Goal: Task Accomplishment & Management: Manage account settings

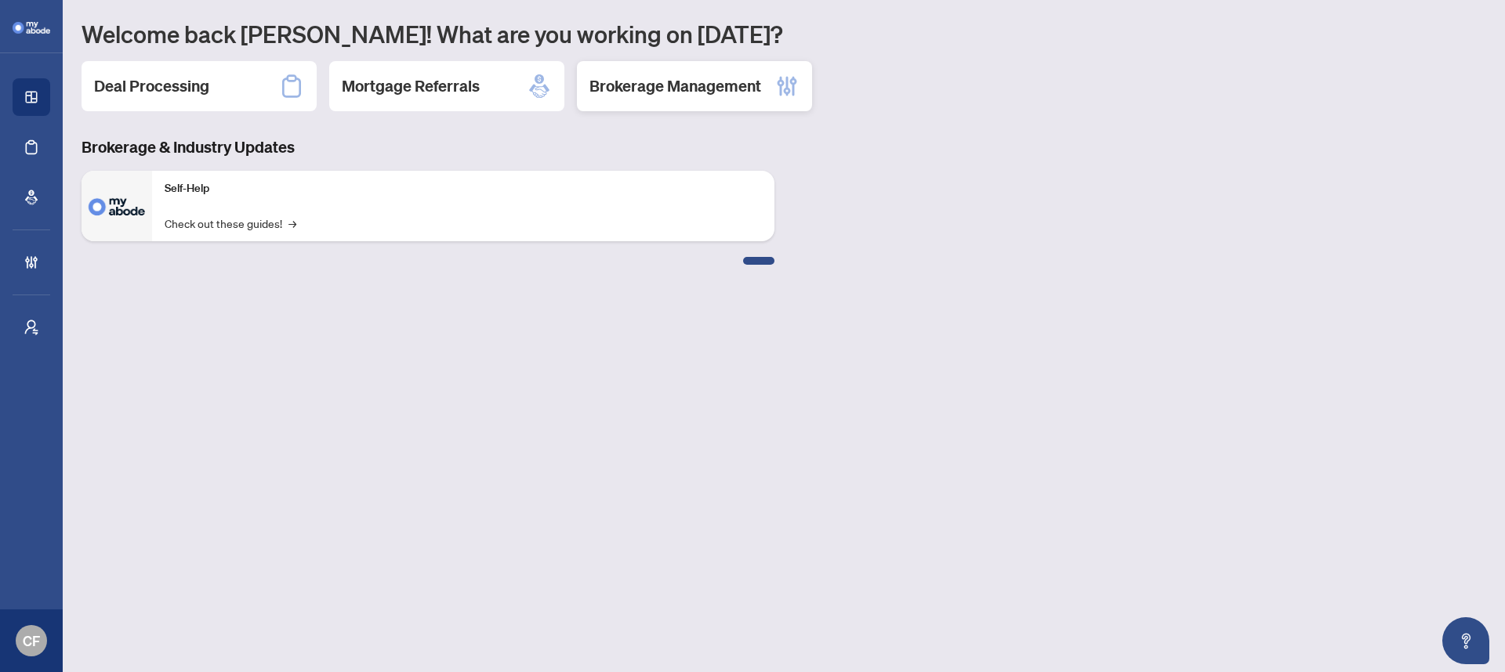
click at [696, 82] on h2 "Brokerage Management" at bounding box center [675, 86] width 172 height 22
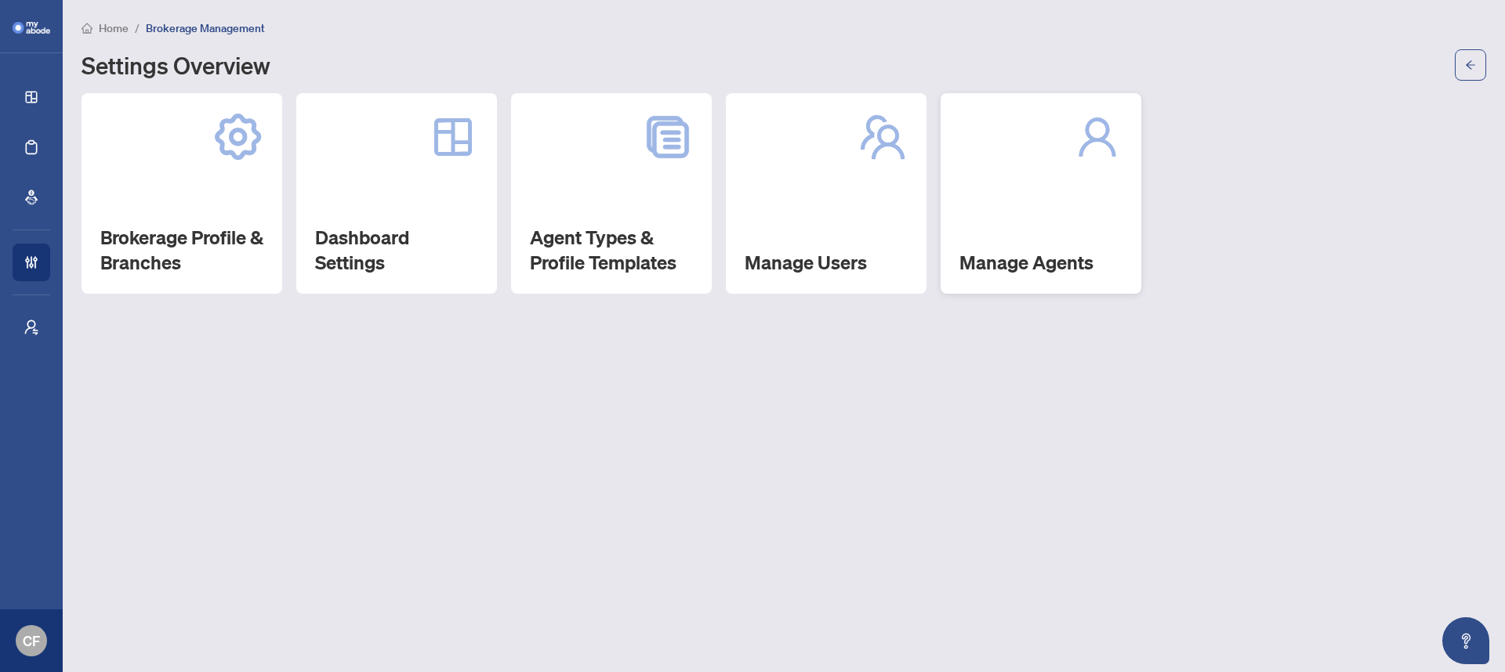
click at [1055, 208] on div "Manage Agents" at bounding box center [1041, 193] width 201 height 201
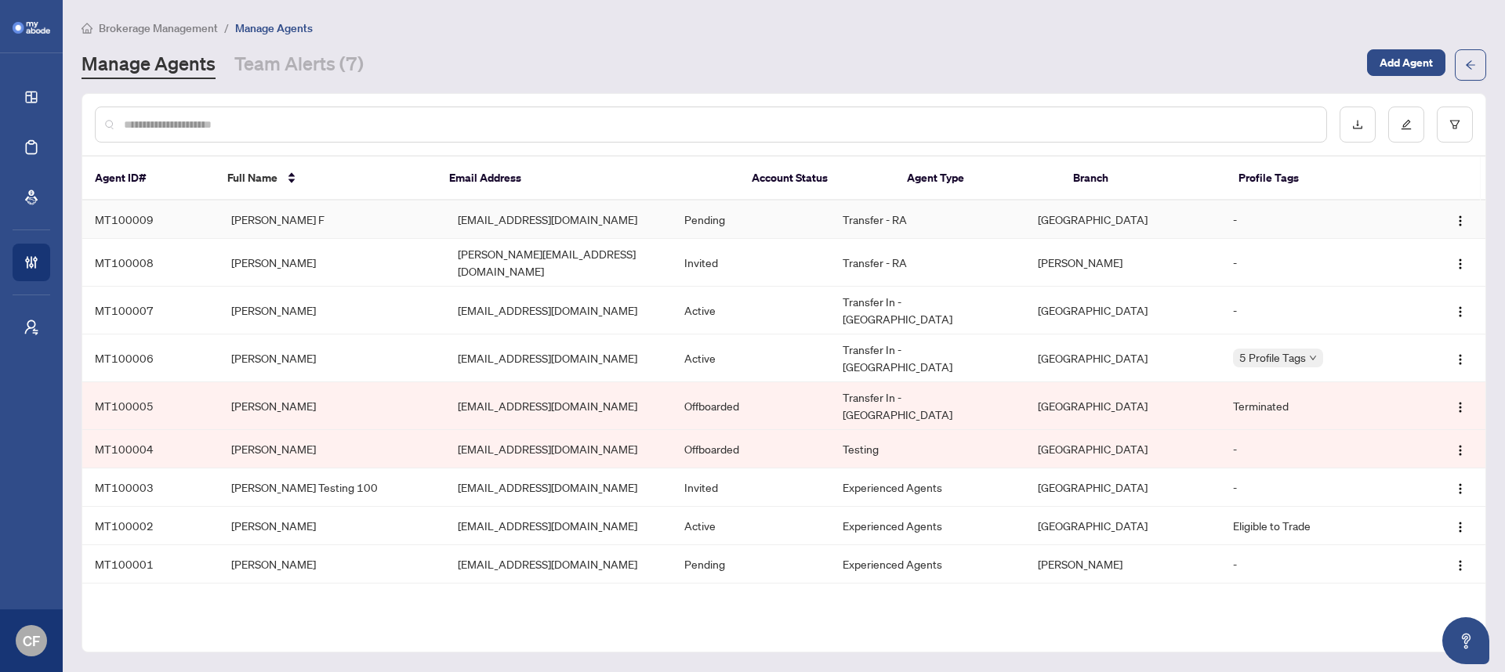
click at [830, 221] on td "Pending" at bounding box center [751, 220] width 158 height 38
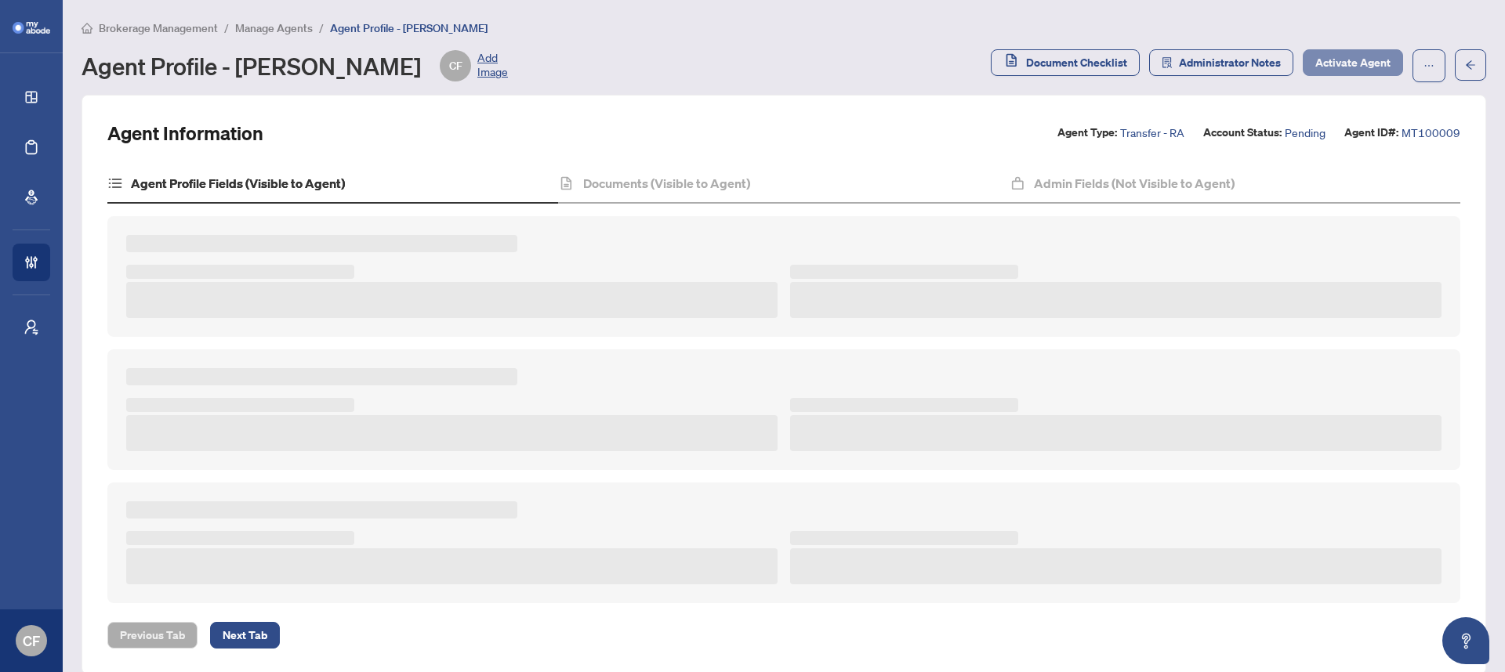
click at [1347, 63] on span "Activate Agent" at bounding box center [1352, 62] width 75 height 25
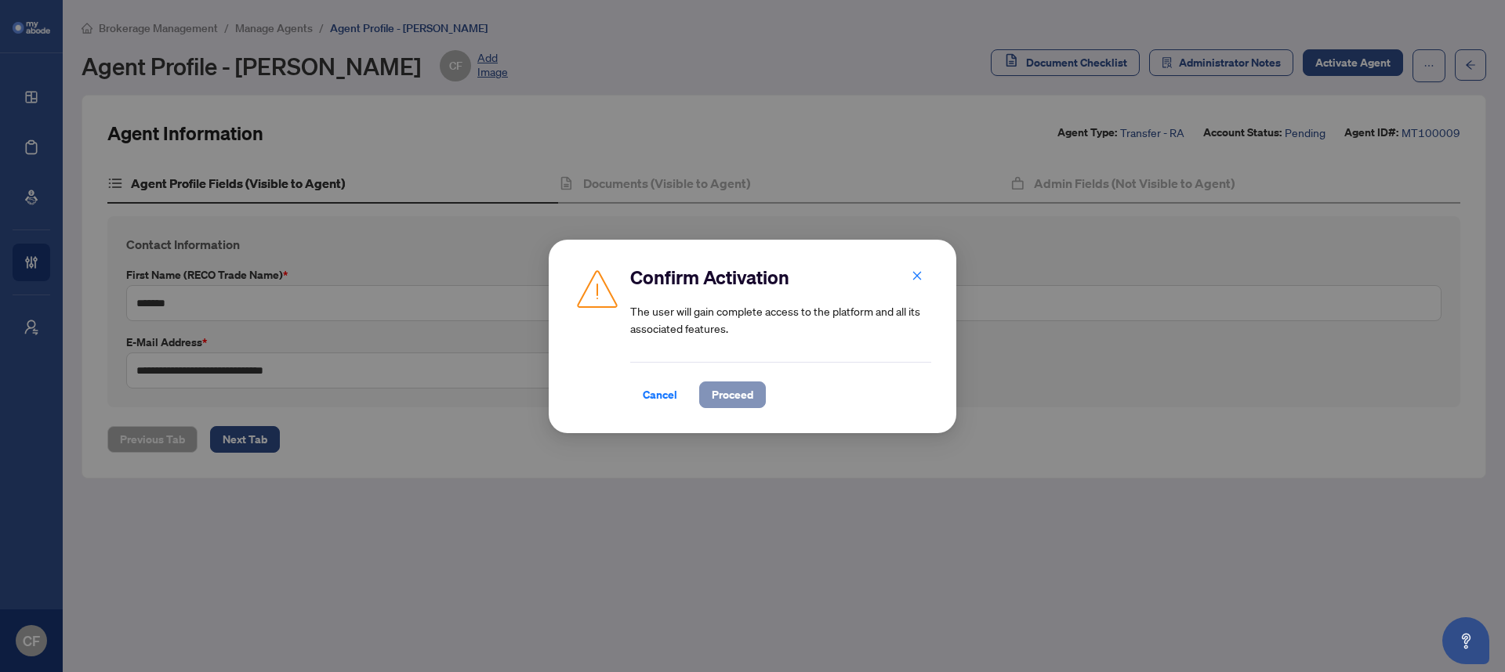
click at [745, 382] on span "Proceed" at bounding box center [733, 394] width 42 height 25
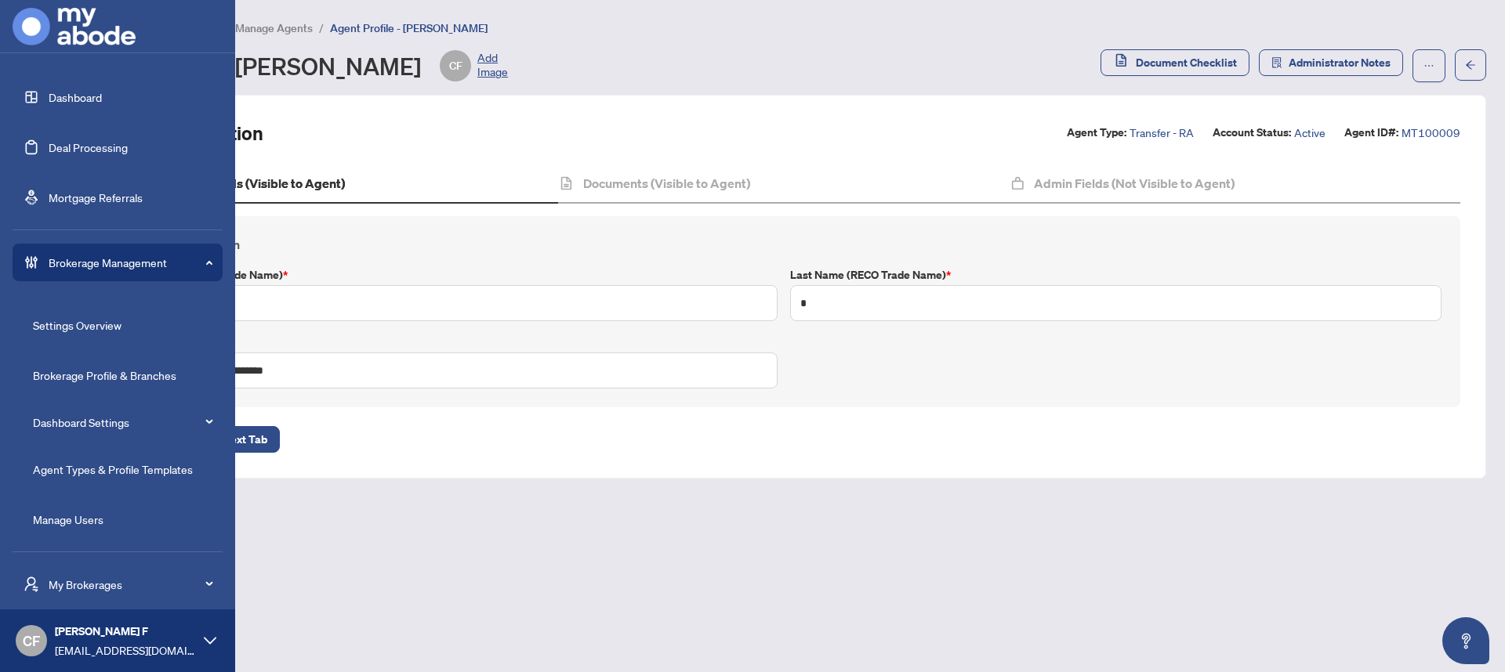
click at [50, 100] on link "Dashboard" at bounding box center [75, 97] width 53 height 14
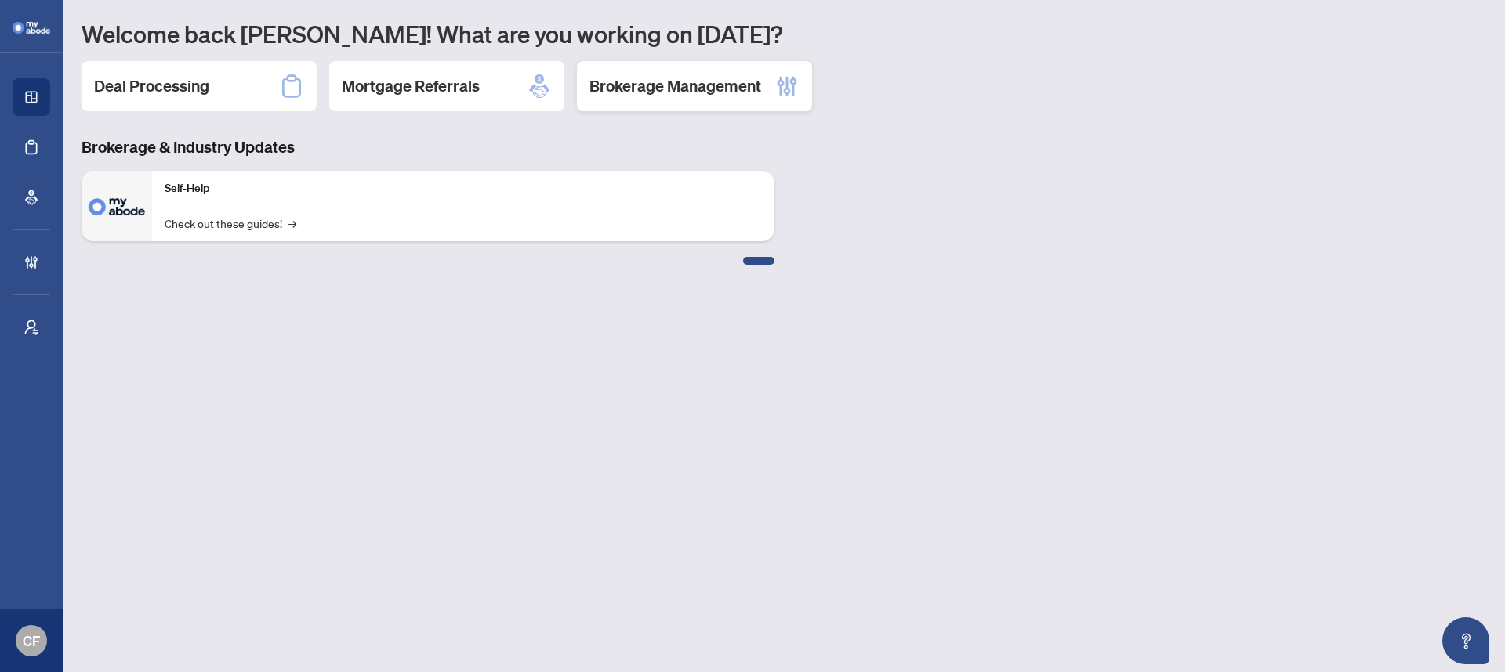
click at [744, 85] on h2 "Brokerage Management" at bounding box center [675, 86] width 172 height 22
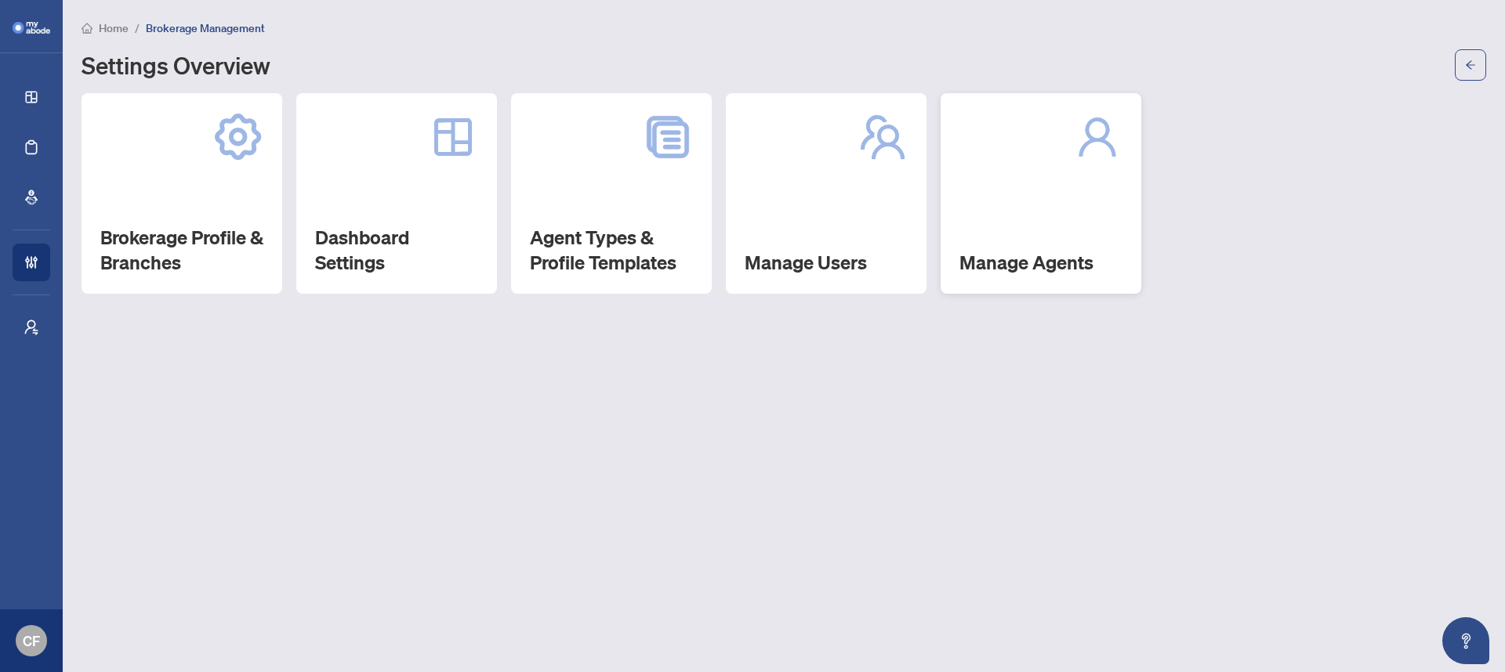
click at [1034, 198] on div "Manage Agents" at bounding box center [1041, 193] width 201 height 201
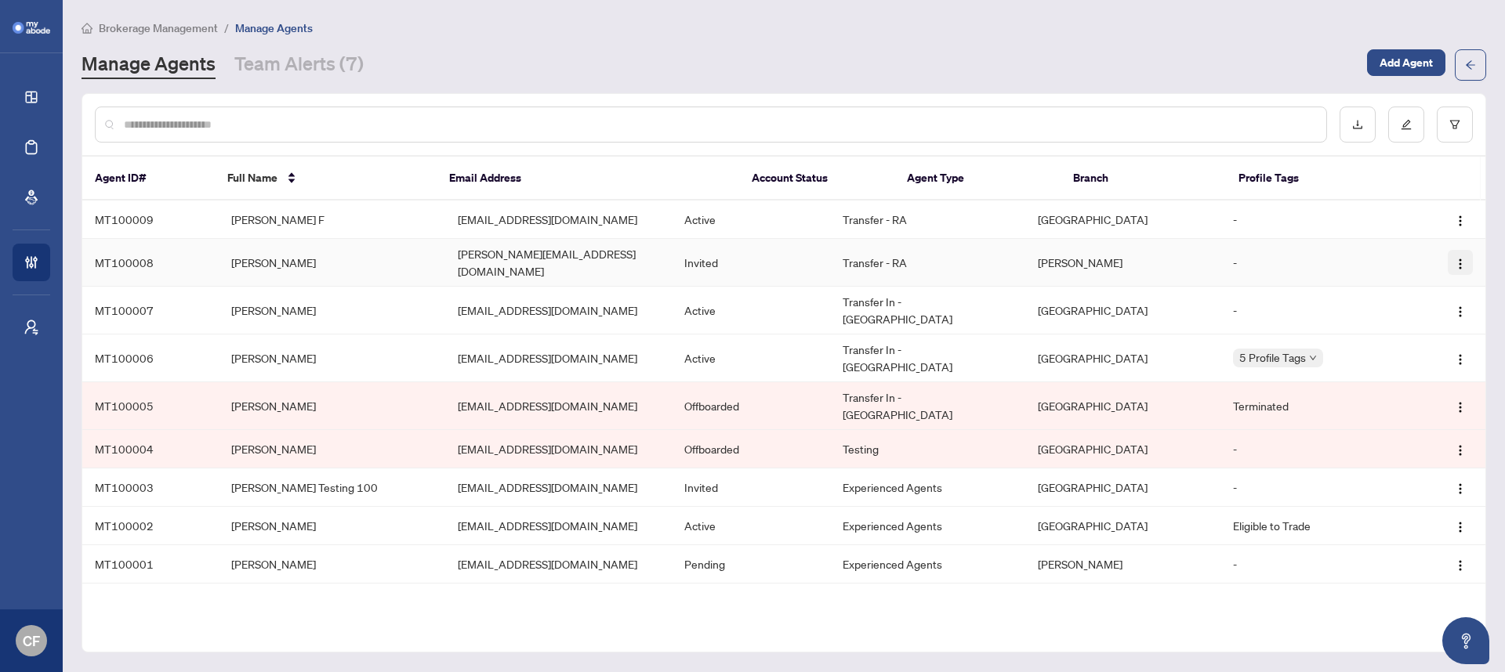
click at [1467, 256] on button "button" at bounding box center [1460, 262] width 25 height 25
click at [1285, 254] on td "-" at bounding box center [1316, 263] width 193 height 48
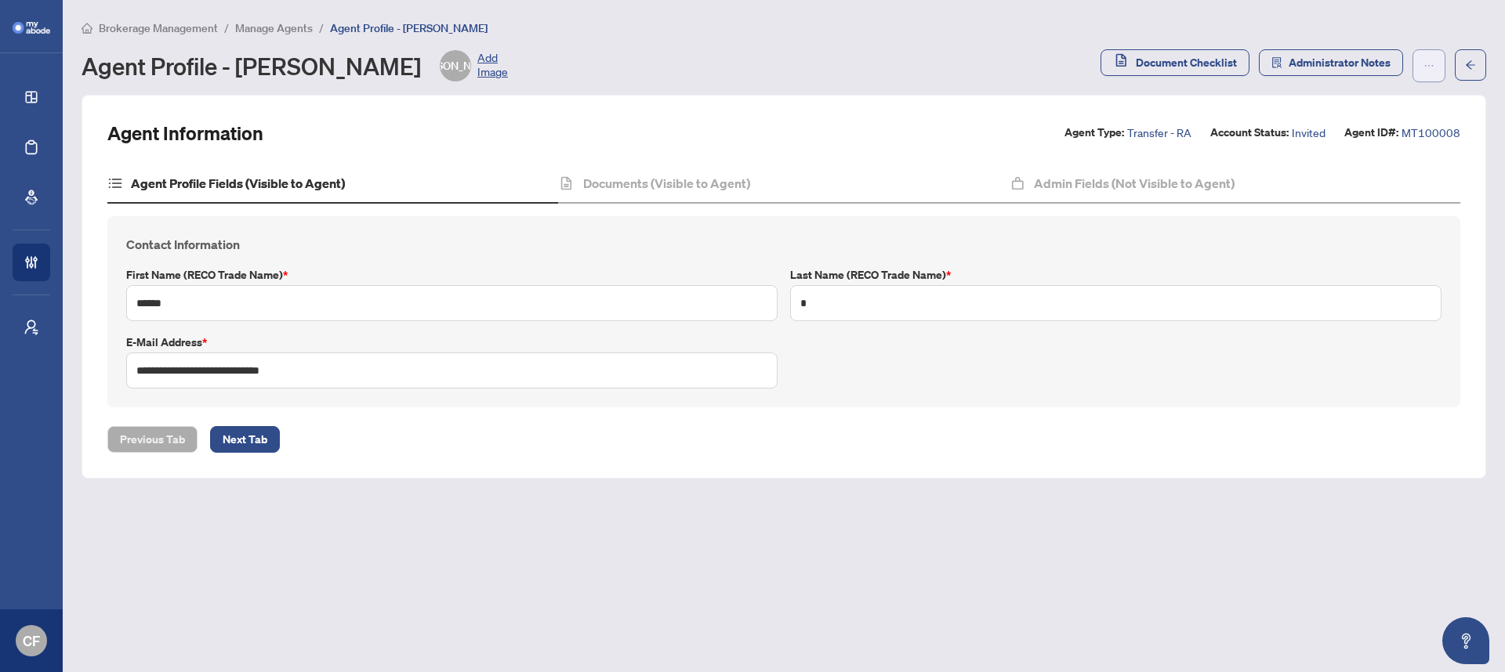
click at [1429, 76] on span "button" at bounding box center [1428, 65] width 11 height 25
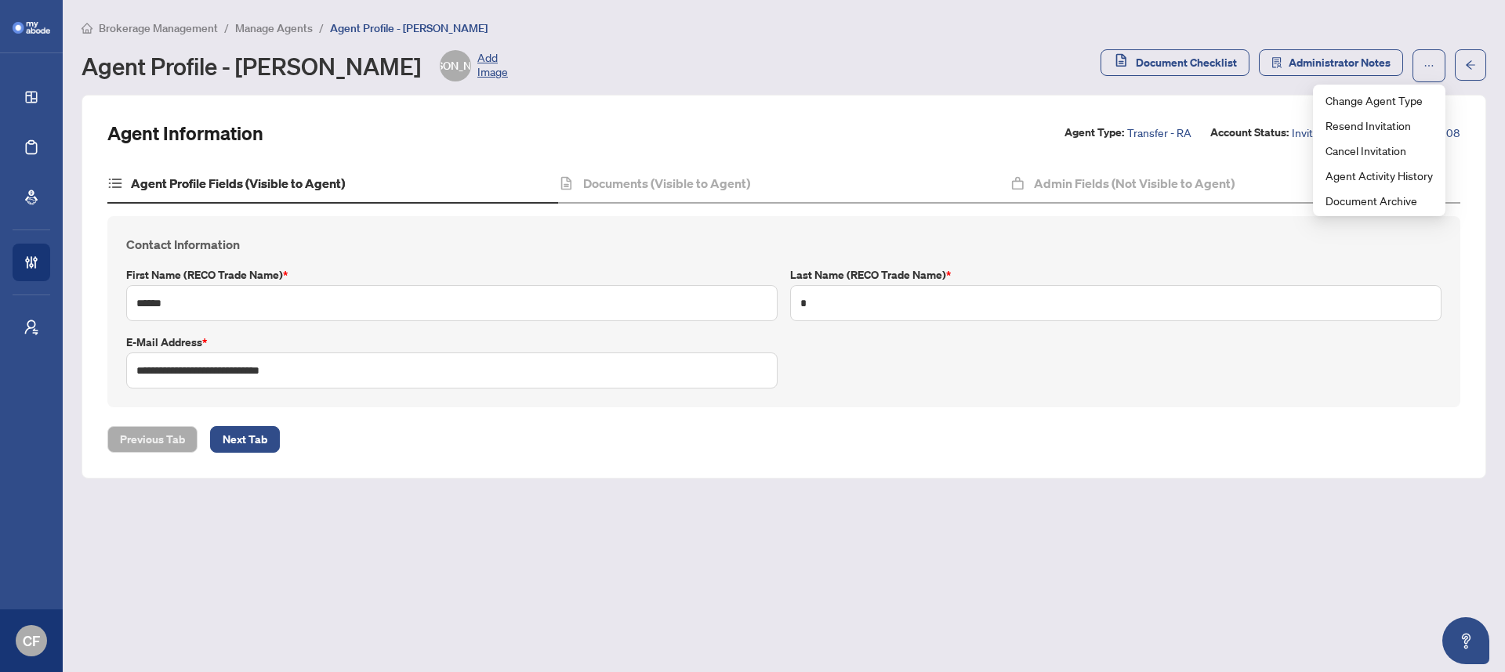
click at [937, 132] on div "Agent Information Agent Type: Transfer - RA Account Status: Invited Agent ID#: …" at bounding box center [783, 133] width 1353 height 25
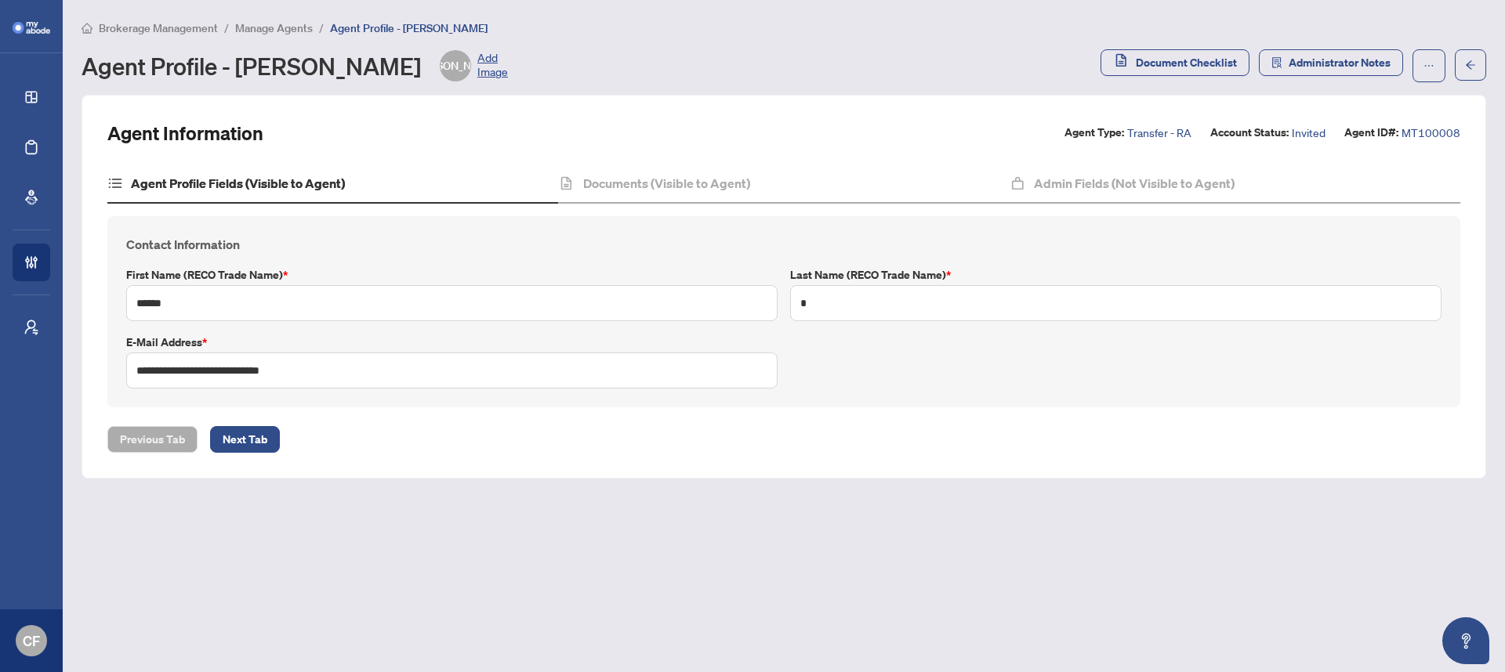
click at [274, 31] on span "Manage Agents" at bounding box center [274, 28] width 78 height 14
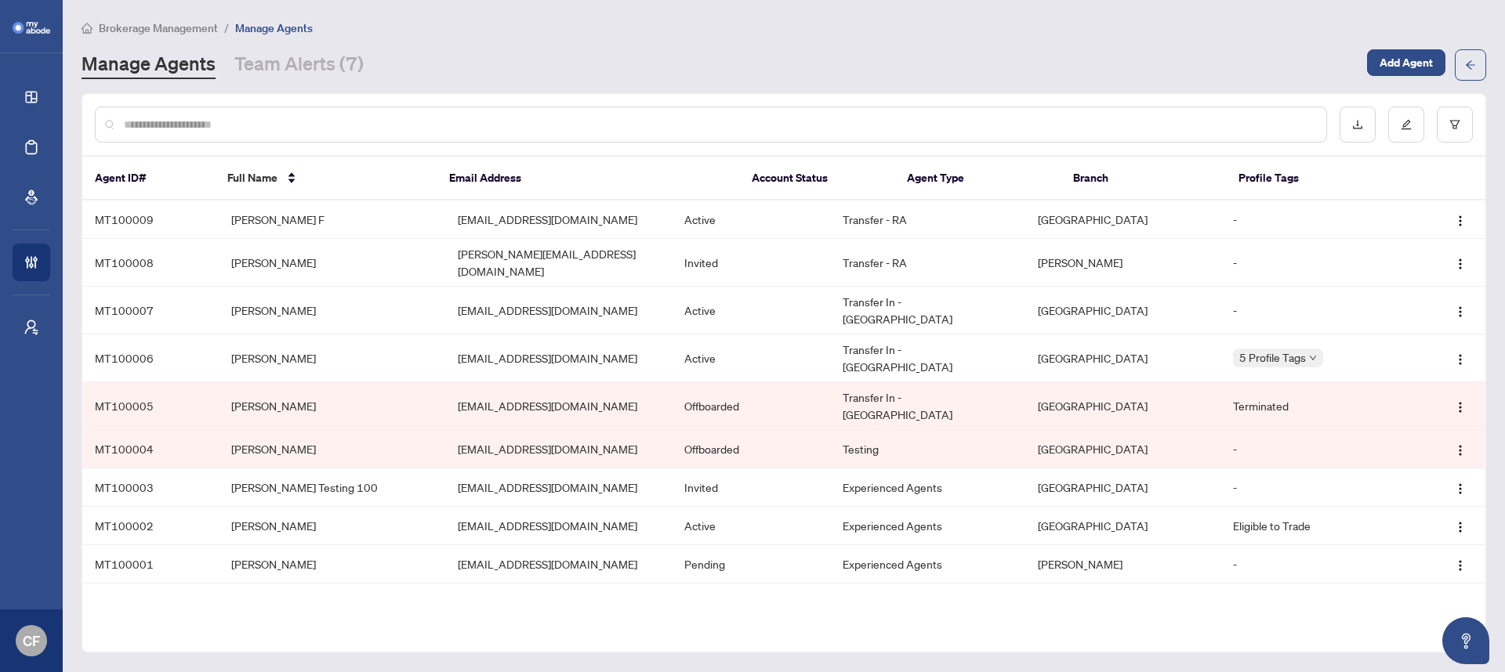
click at [118, 32] on span "Brokerage Management" at bounding box center [158, 28] width 119 height 14
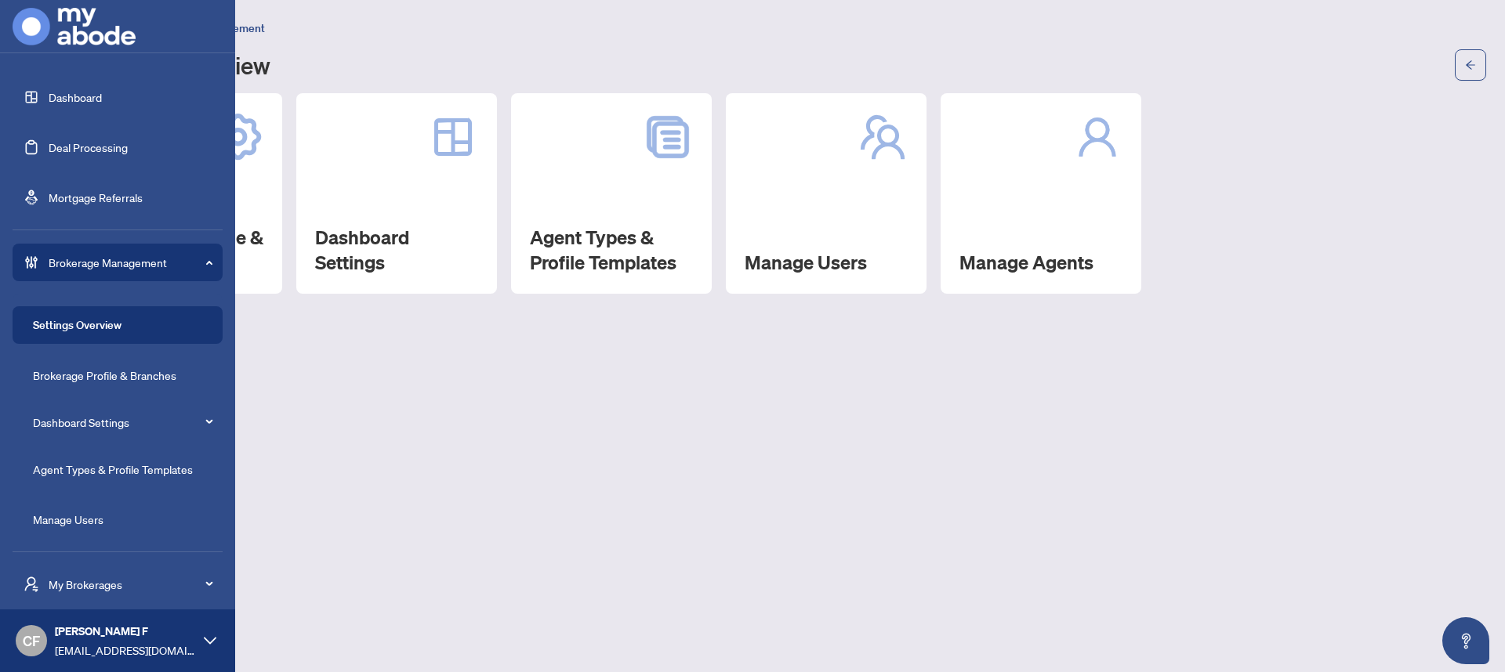
click at [49, 103] on link "Dashboard" at bounding box center [75, 97] width 53 height 14
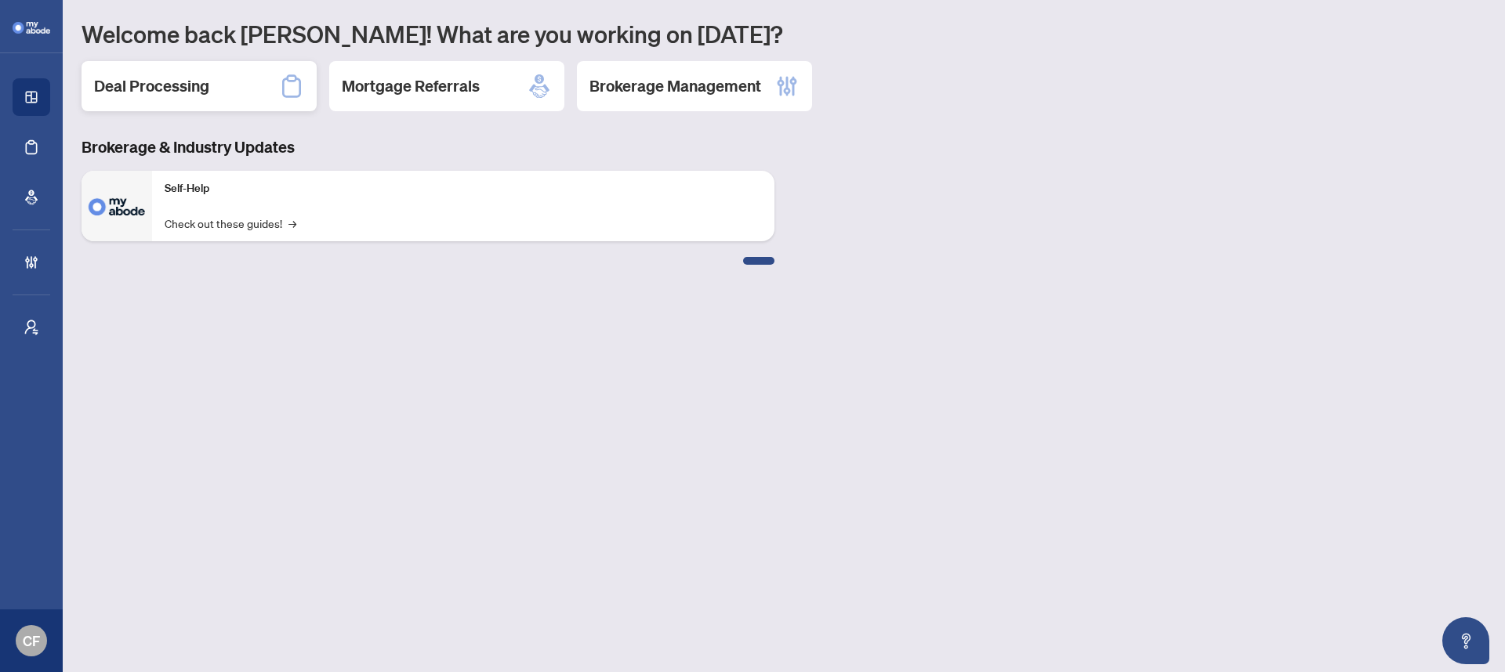
click at [161, 82] on h2 "Deal Processing" at bounding box center [151, 86] width 115 height 22
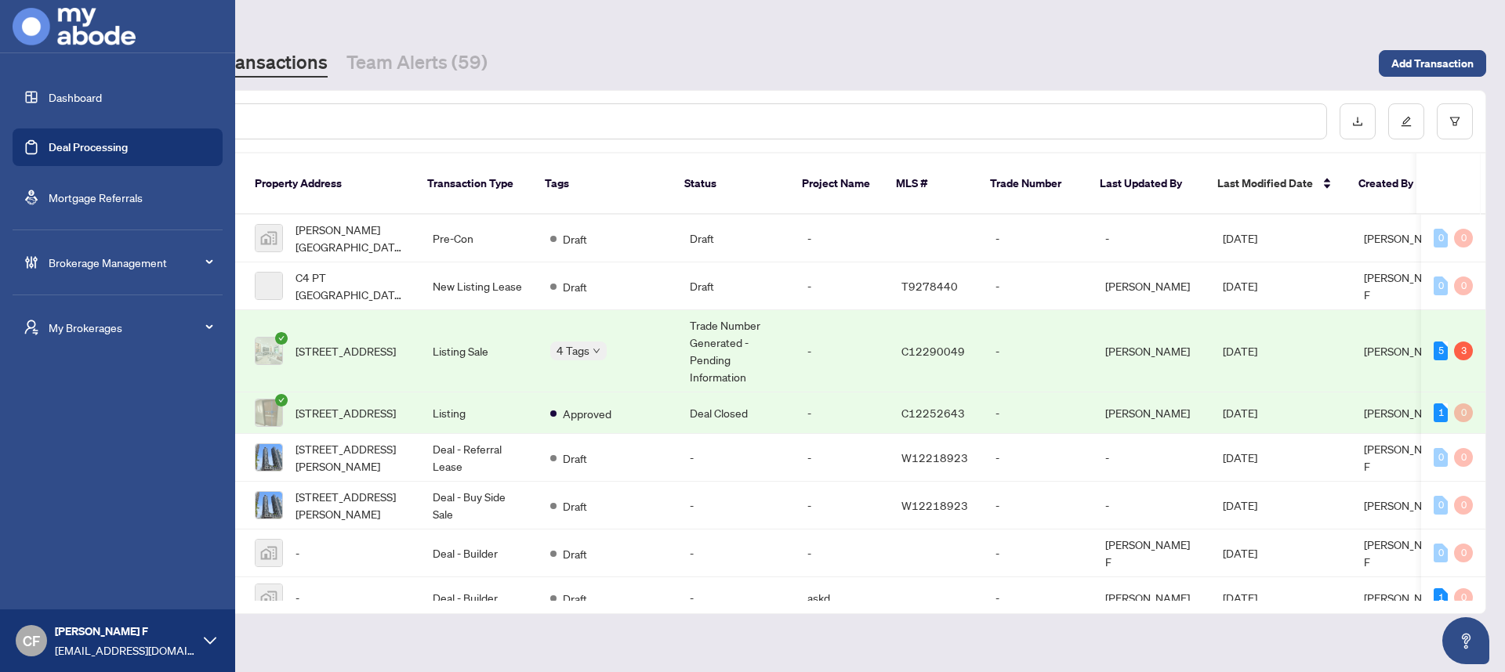
click at [82, 264] on span "Brokerage Management" at bounding box center [130, 262] width 163 height 17
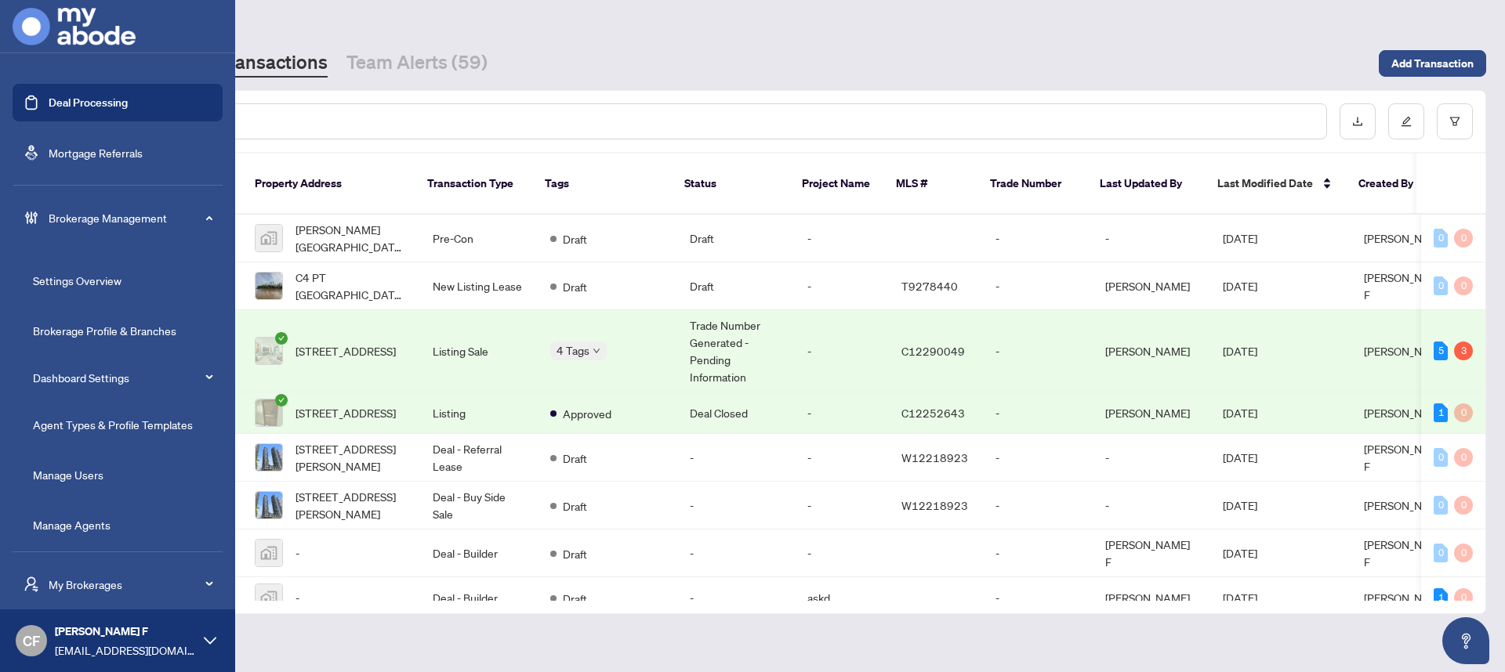
scroll to position [50, 0]
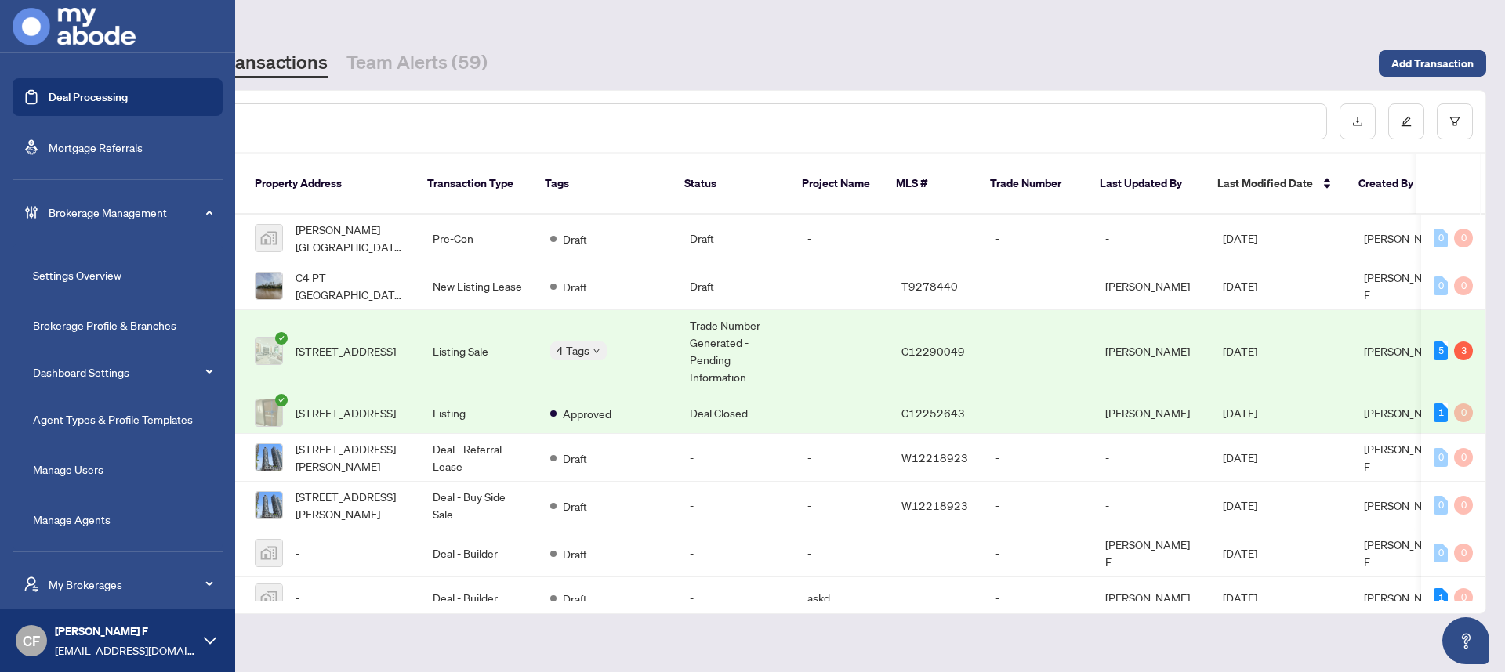
click at [165, 318] on link "Brokerage Profile & Branches" at bounding box center [104, 325] width 143 height 14
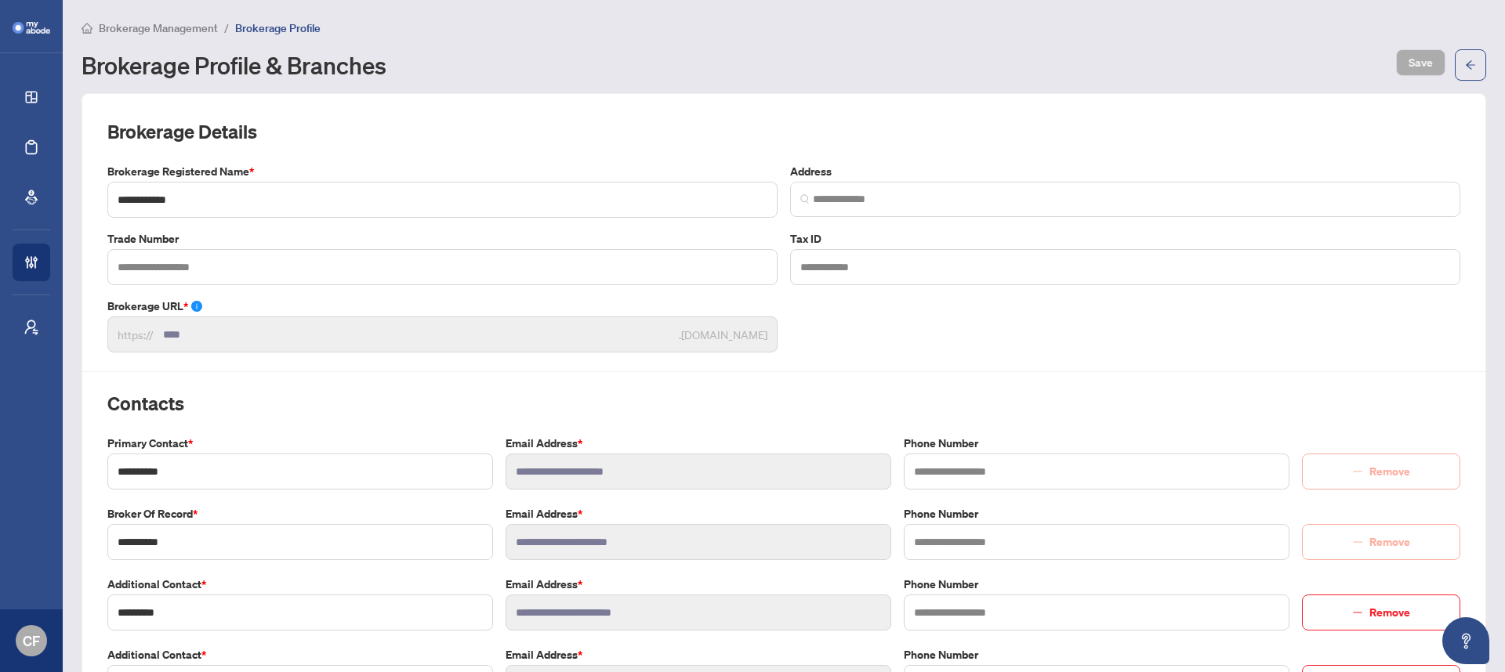
click at [163, 33] on span "Brokerage Management" at bounding box center [158, 28] width 119 height 14
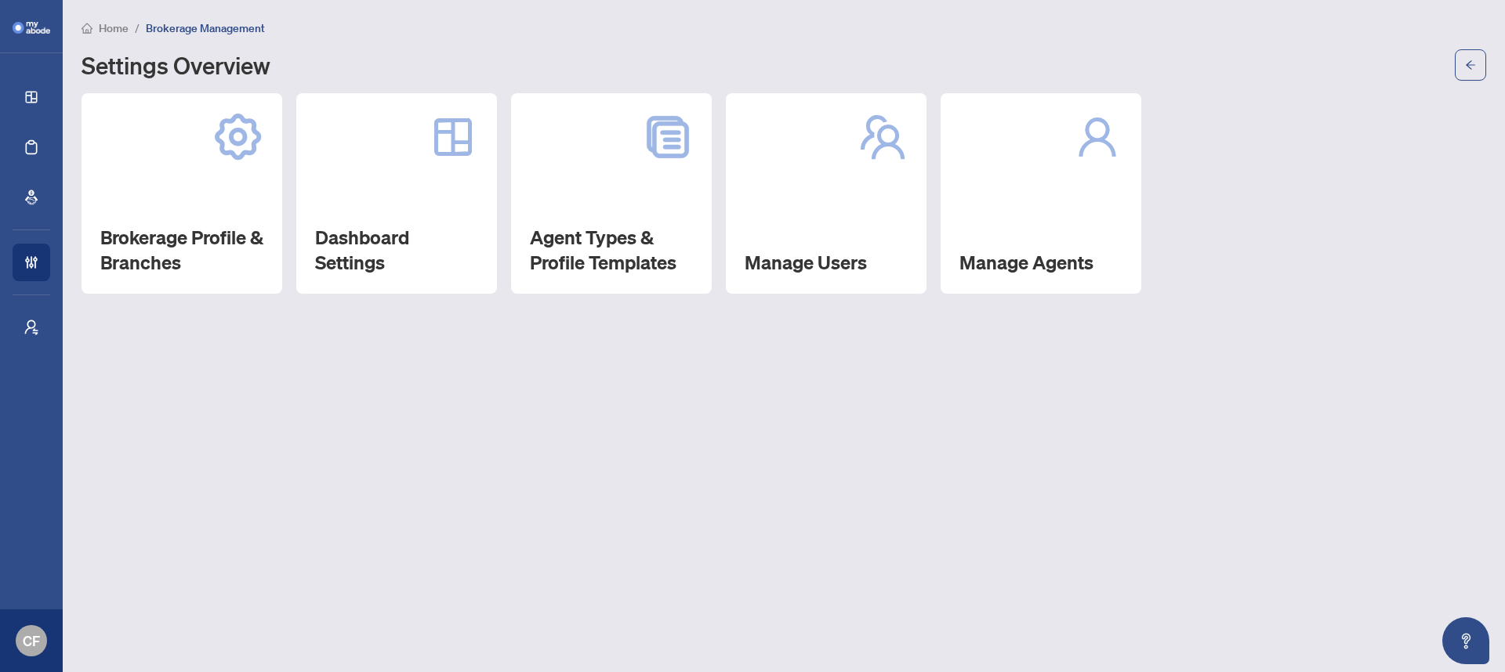
click at [1165, 195] on div "Brokerage Profile & Branches Dashboard Settings Agent Types & Profile Templates…" at bounding box center [784, 193] width 1405 height 201
click at [1042, 219] on div "Manage Agents" at bounding box center [1041, 193] width 201 height 201
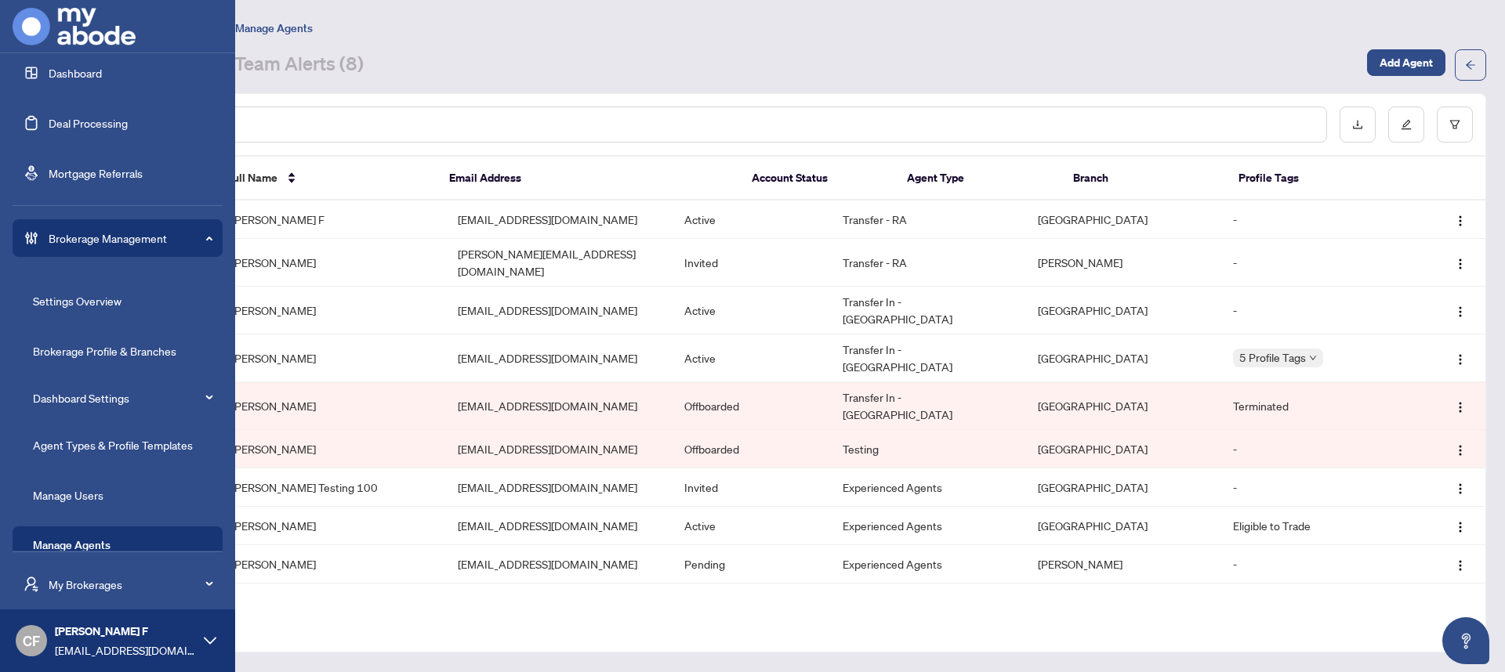
scroll to position [50, 0]
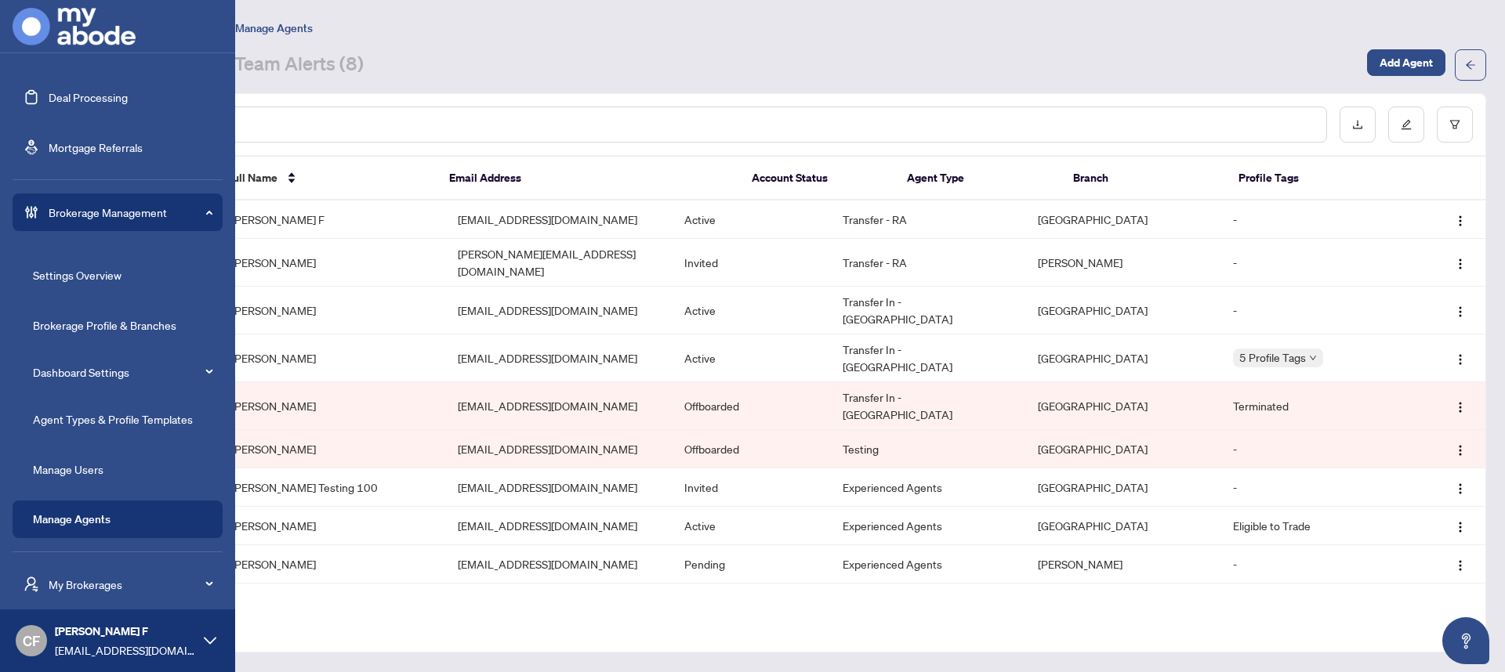
click at [123, 208] on span "Brokerage Management" at bounding box center [130, 212] width 163 height 17
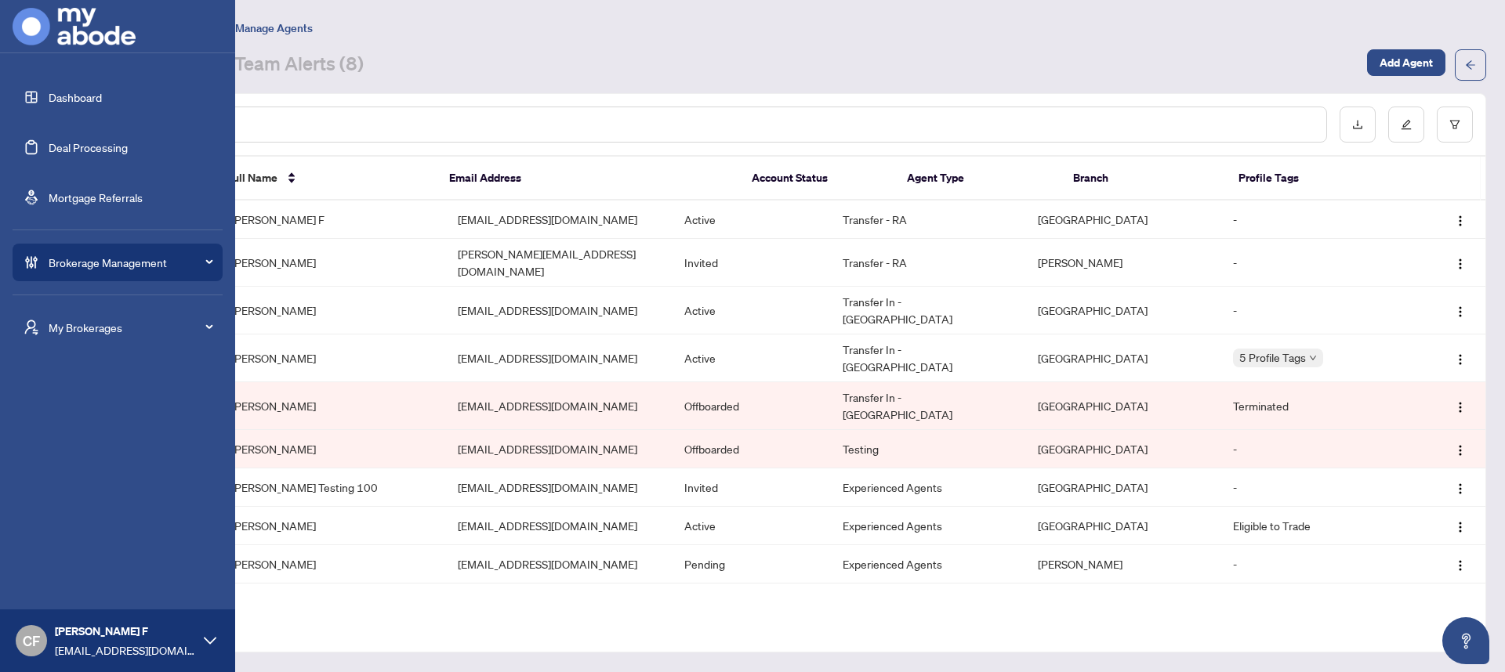
click at [129, 332] on span "My Brokerages" at bounding box center [130, 327] width 163 height 17
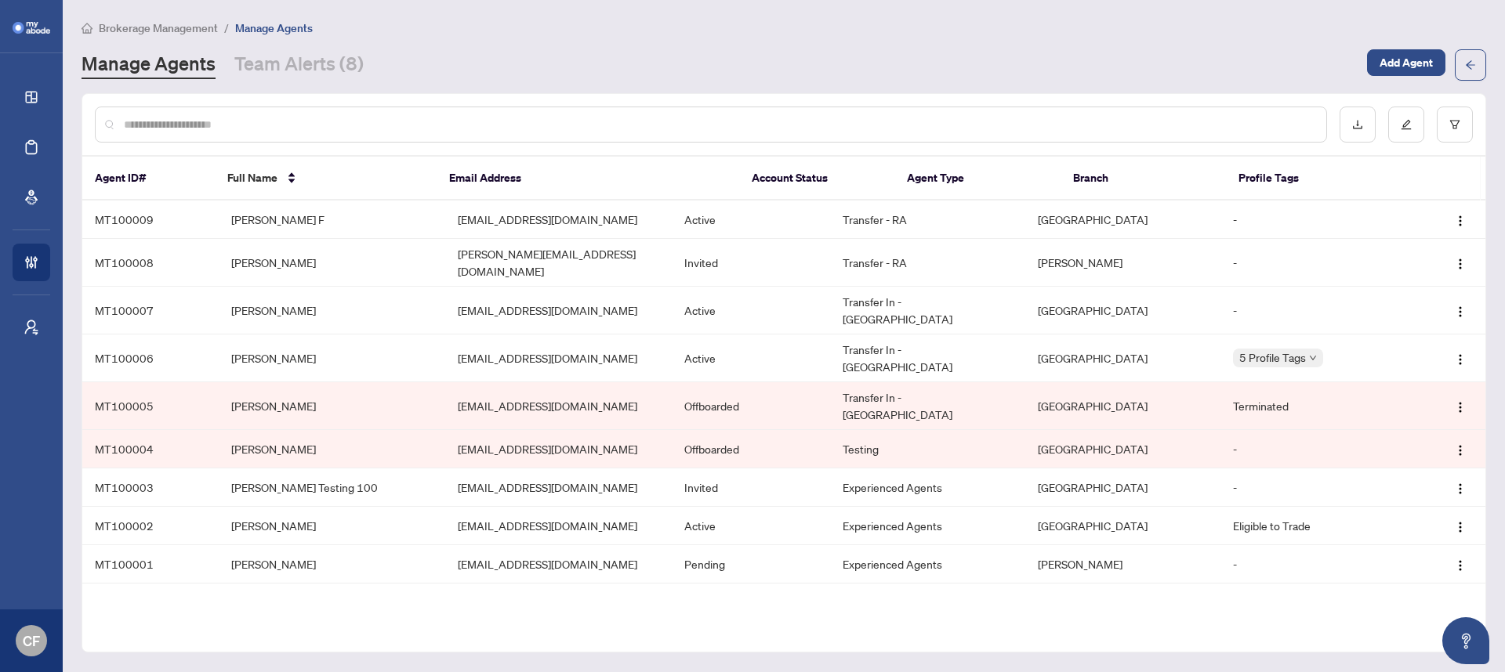
click at [974, 61] on div "Manage Agents Team Alerts (8)" at bounding box center [720, 65] width 1276 height 28
click at [574, 546] on td "anumehaa+agentks@myabode.ca" at bounding box center [558, 565] width 227 height 38
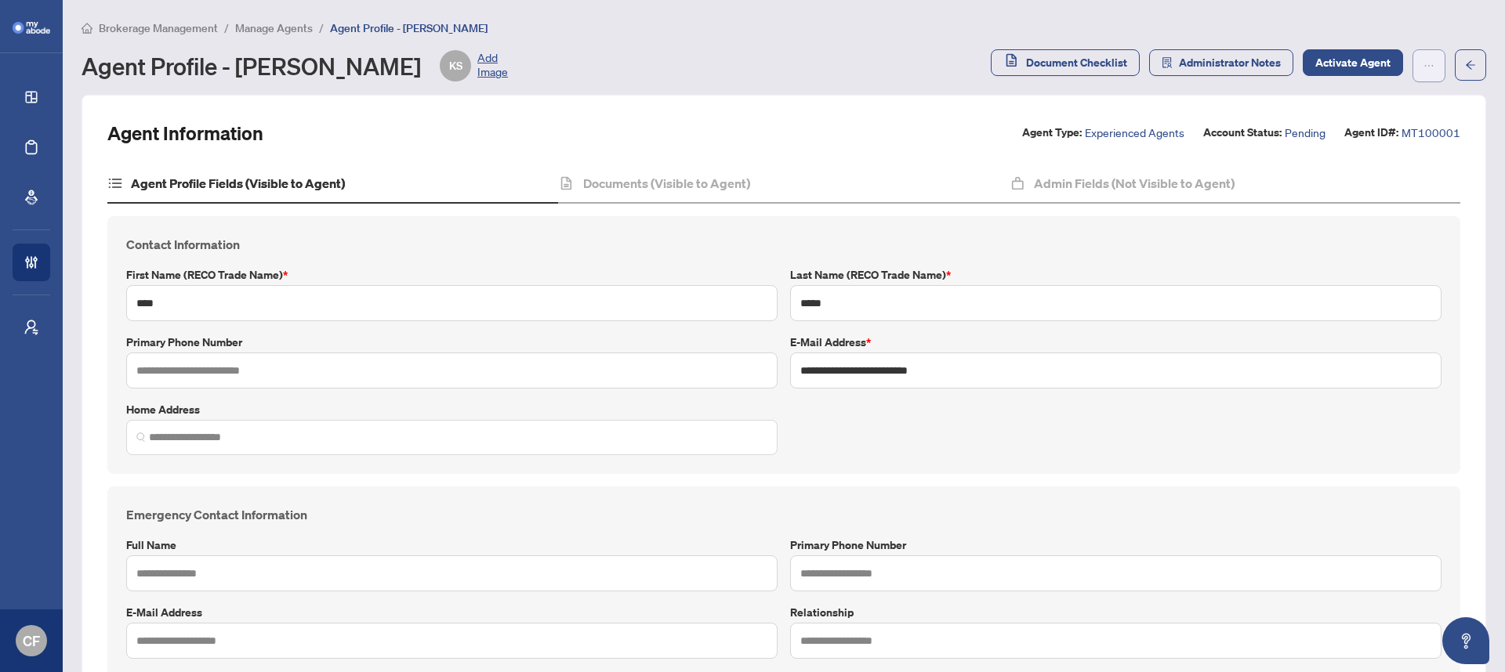
click at [1423, 60] on icon "ellipsis" at bounding box center [1428, 65] width 11 height 11
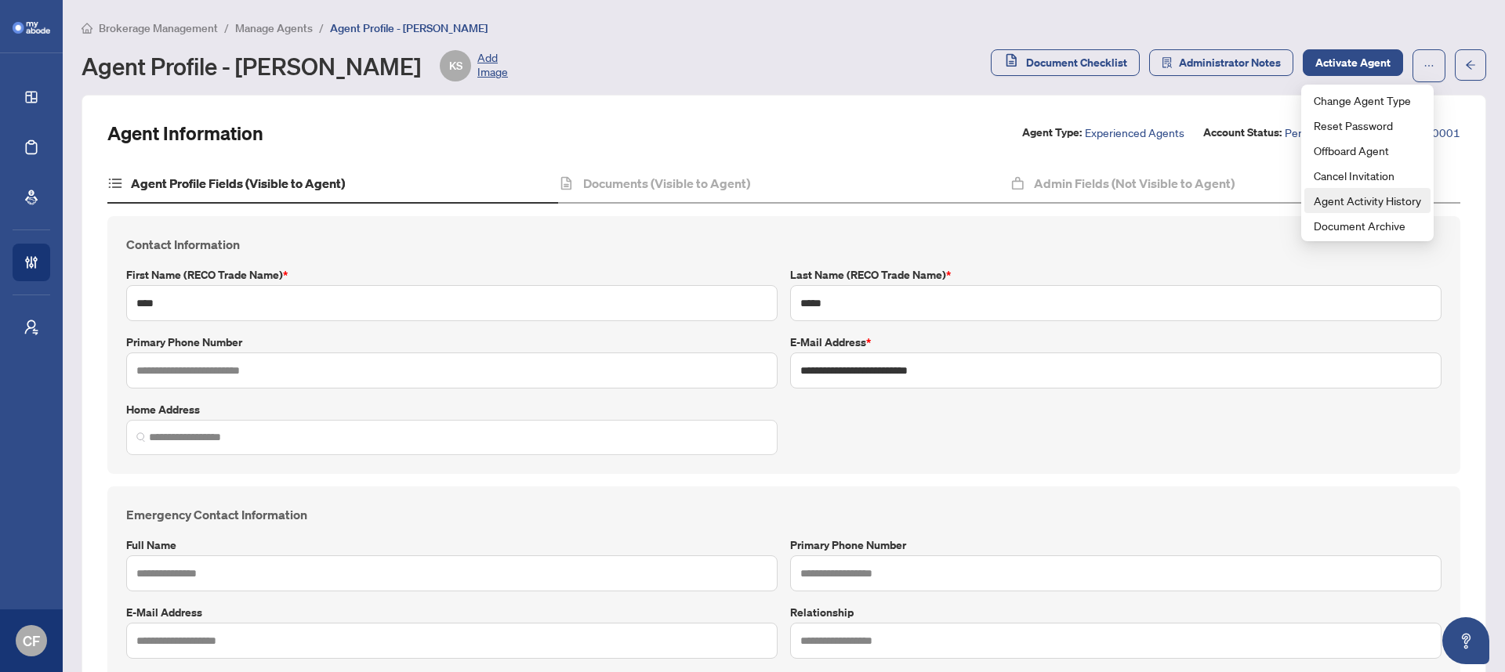
click at [1393, 209] on li "Agent Activity History" at bounding box center [1367, 200] width 126 height 25
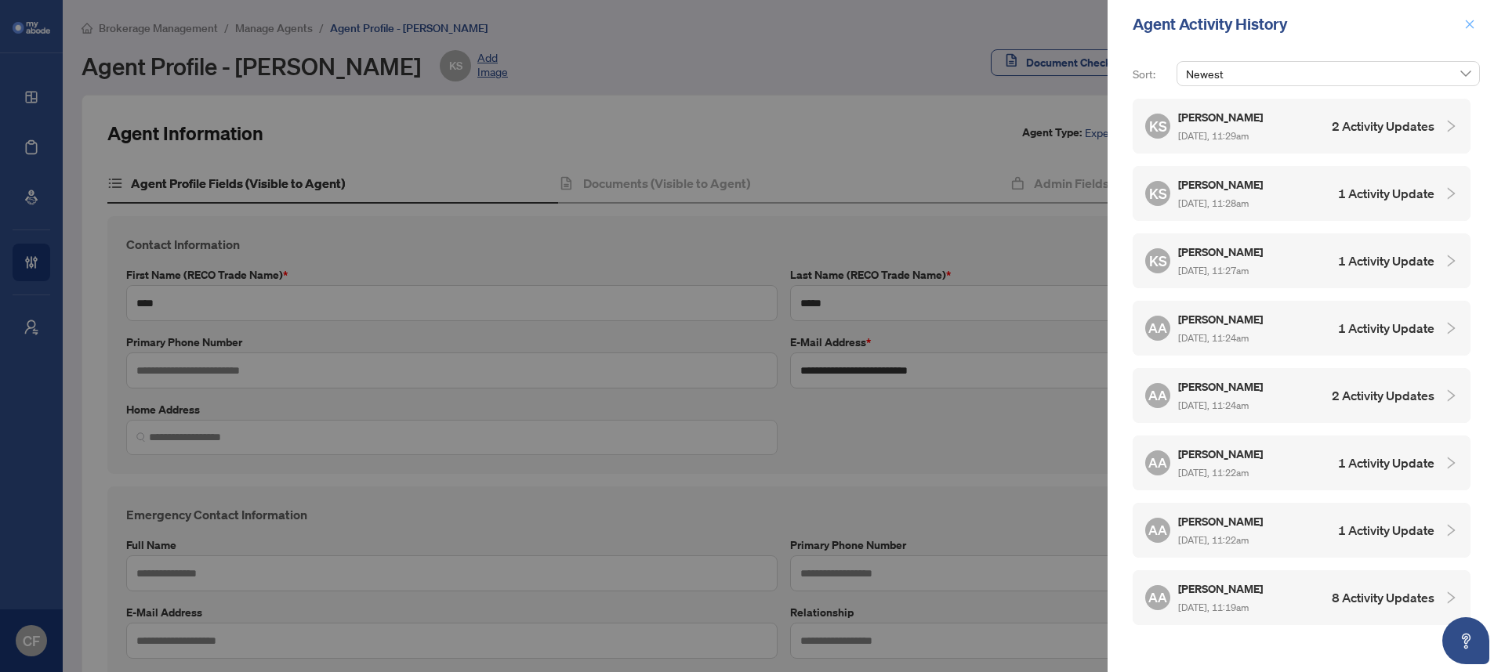
click at [1462, 16] on button "button" at bounding box center [1469, 24] width 20 height 19
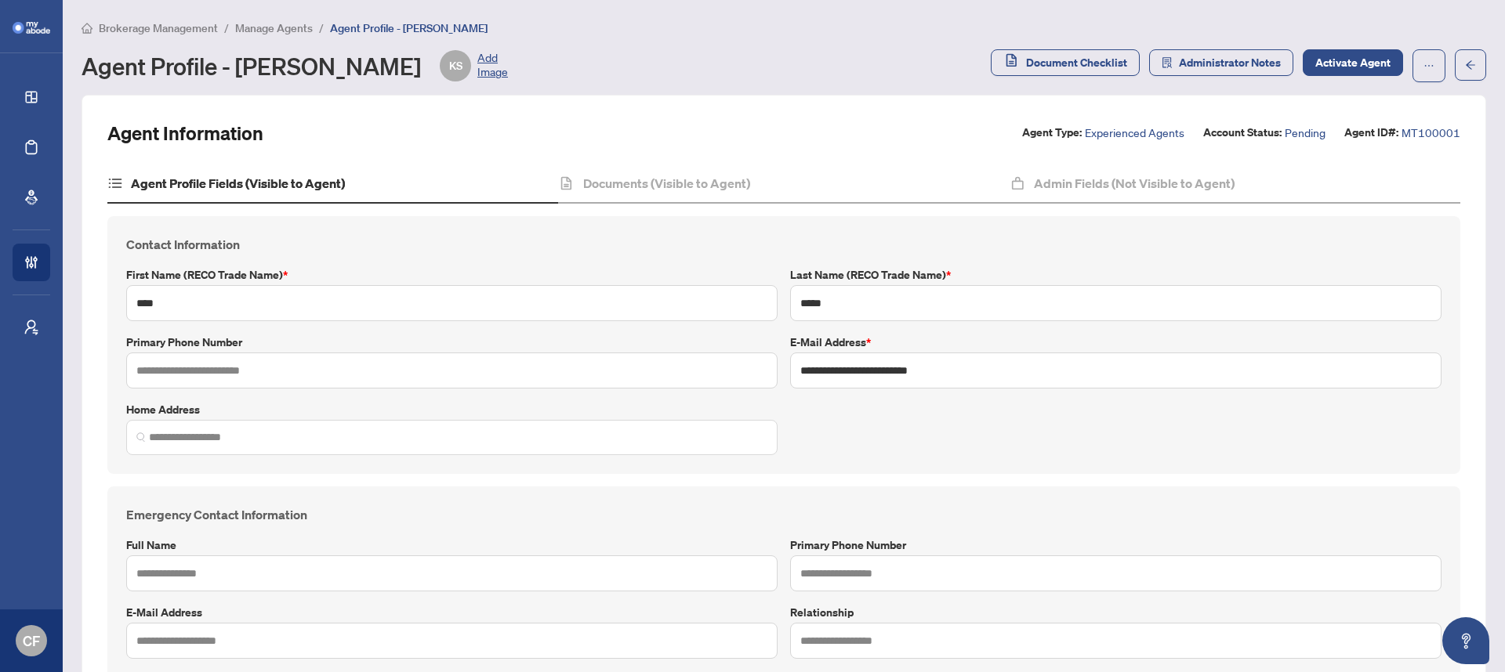
click at [277, 34] on li "Manage Agents" at bounding box center [274, 28] width 78 height 18
click at [279, 28] on span "Manage Agents" at bounding box center [274, 28] width 78 height 14
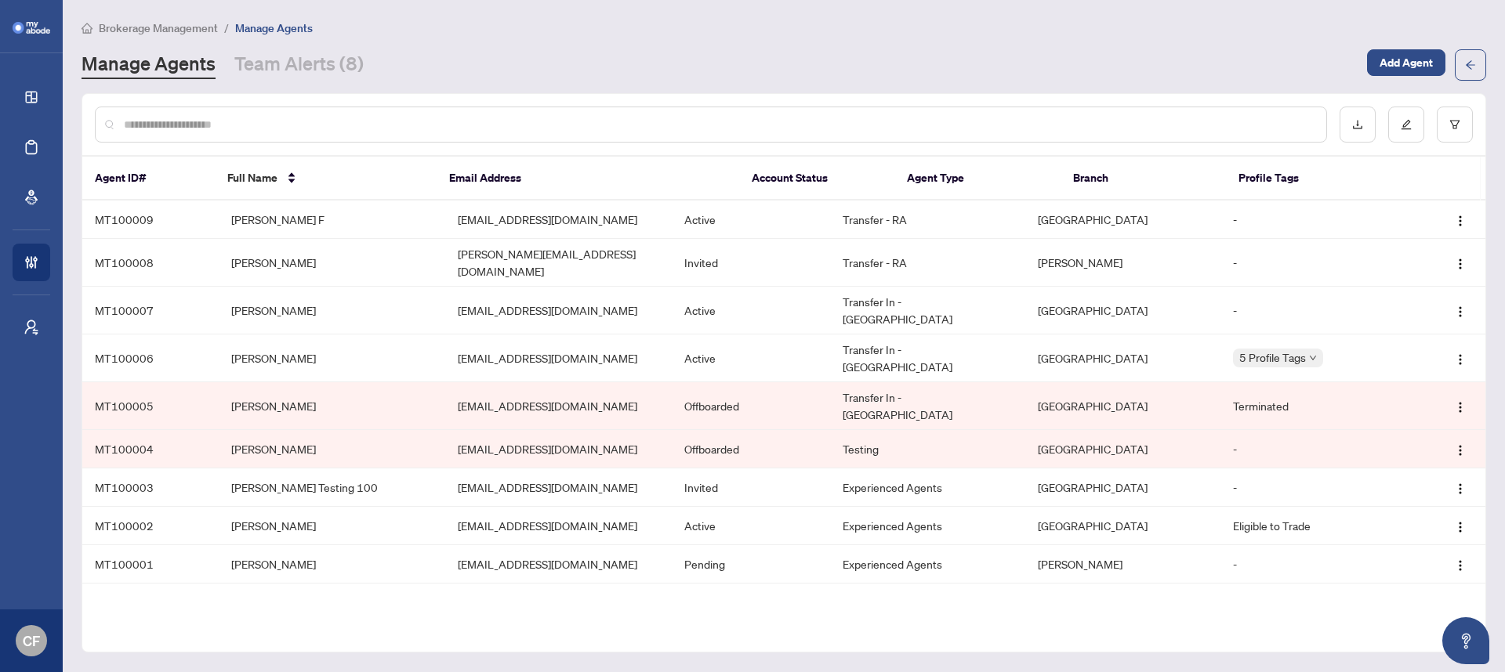
click at [147, 23] on span "Brokerage Management" at bounding box center [158, 28] width 119 height 14
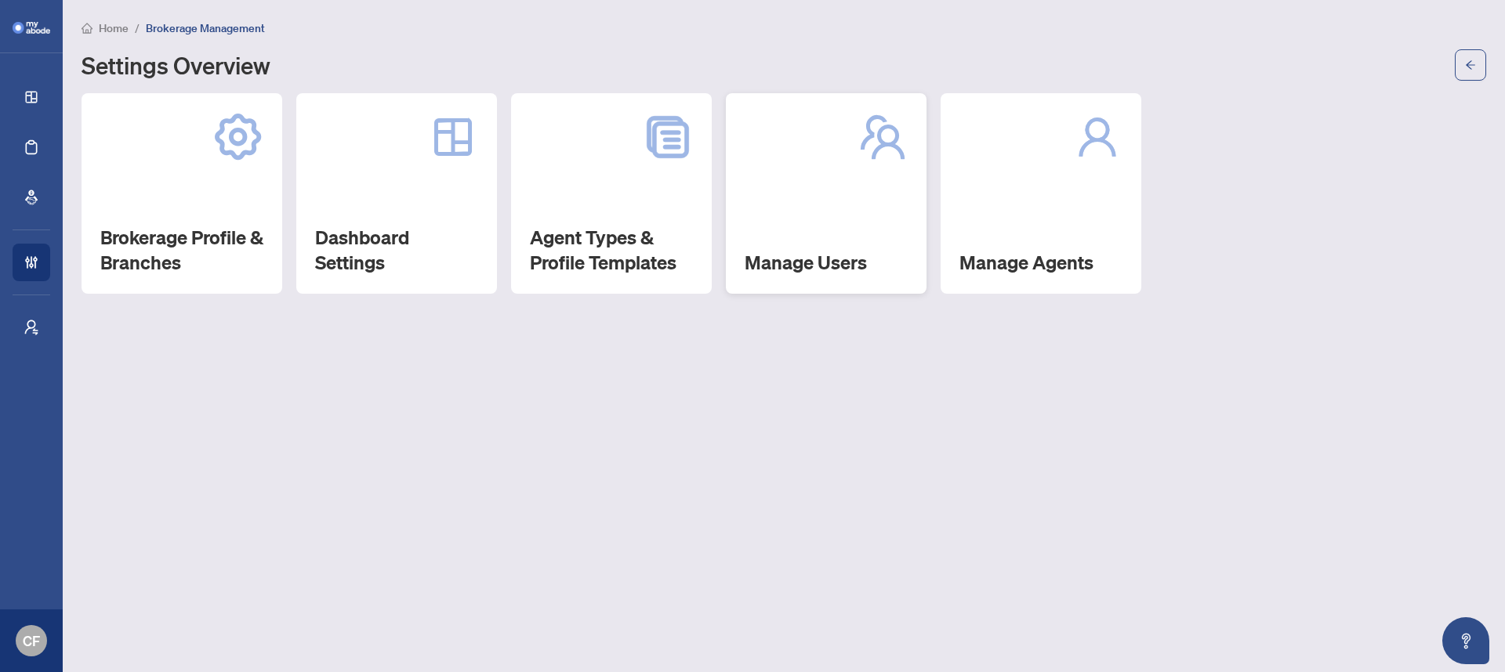
click at [832, 198] on div "Manage Users" at bounding box center [826, 193] width 201 height 201
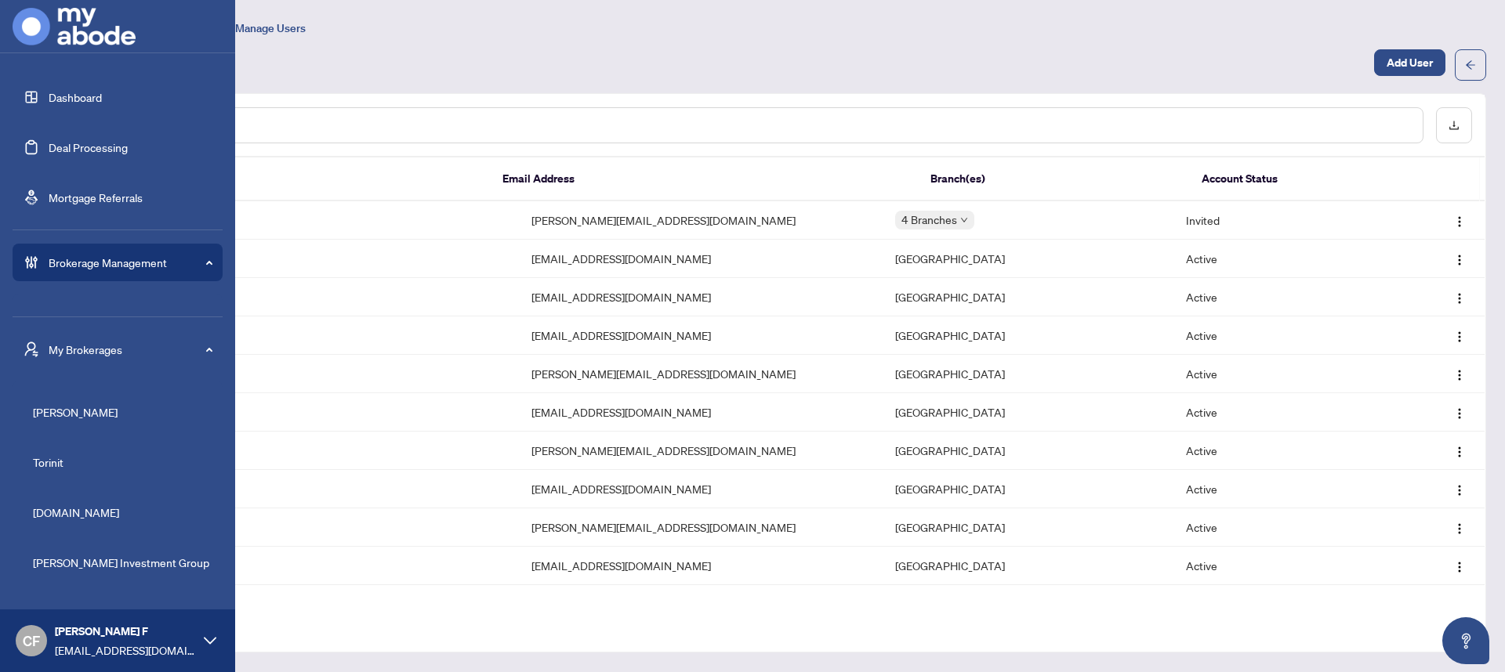
click at [93, 96] on link "Dashboard" at bounding box center [75, 97] width 53 height 14
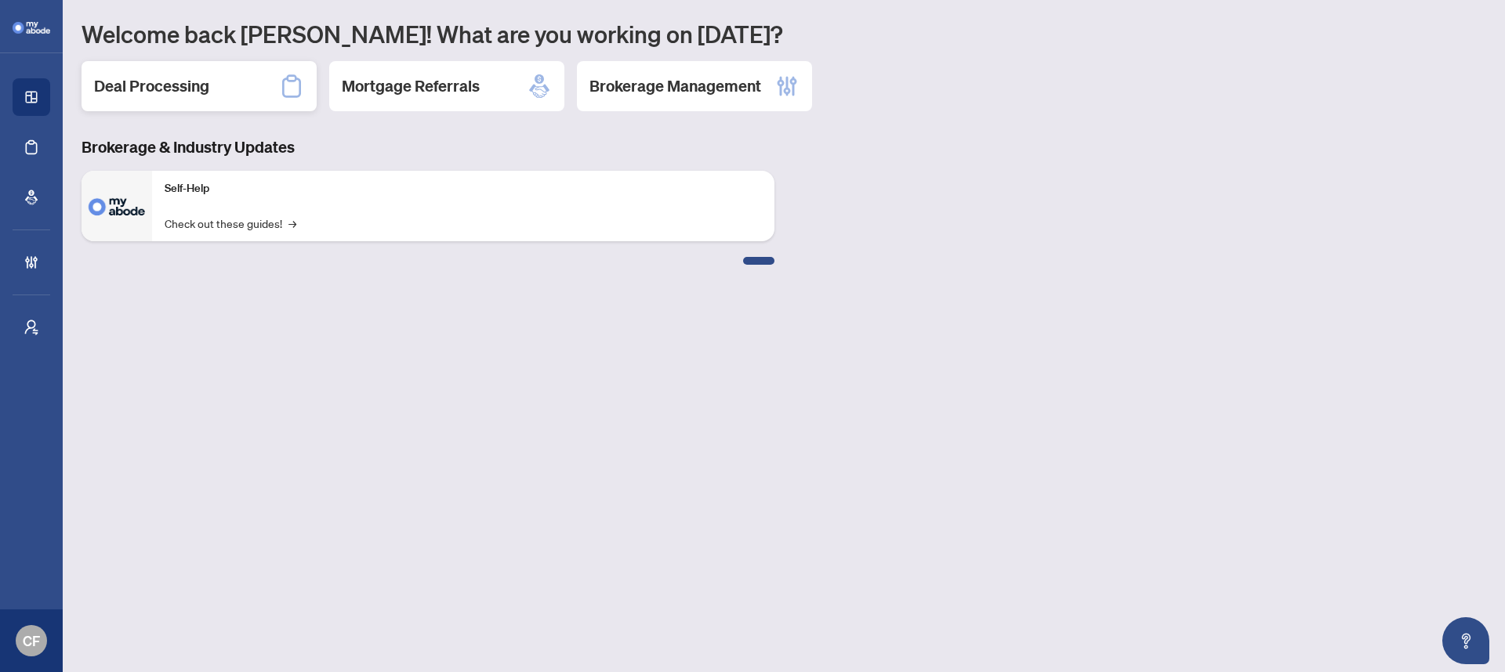
click at [268, 85] on div "Deal Processing" at bounding box center [199, 86] width 235 height 50
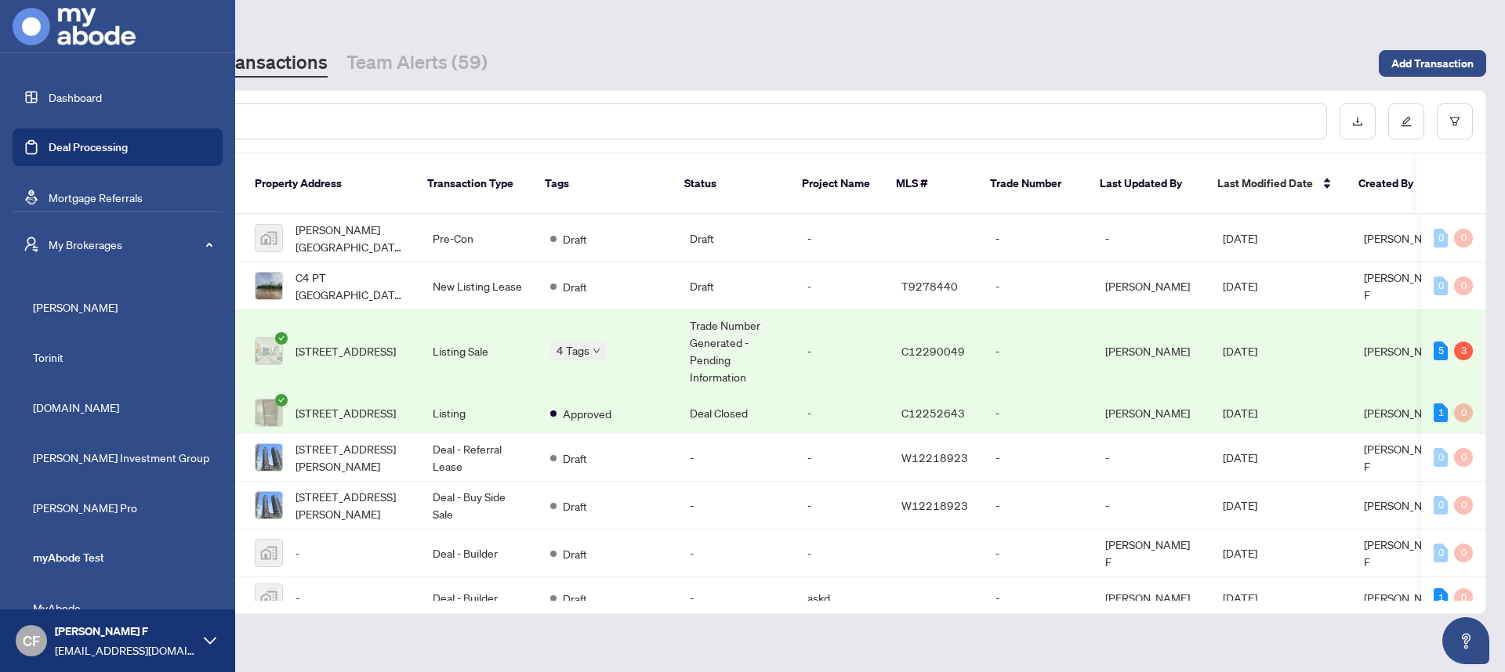
click at [85, 246] on span "My Brokerages" at bounding box center [130, 244] width 163 height 17
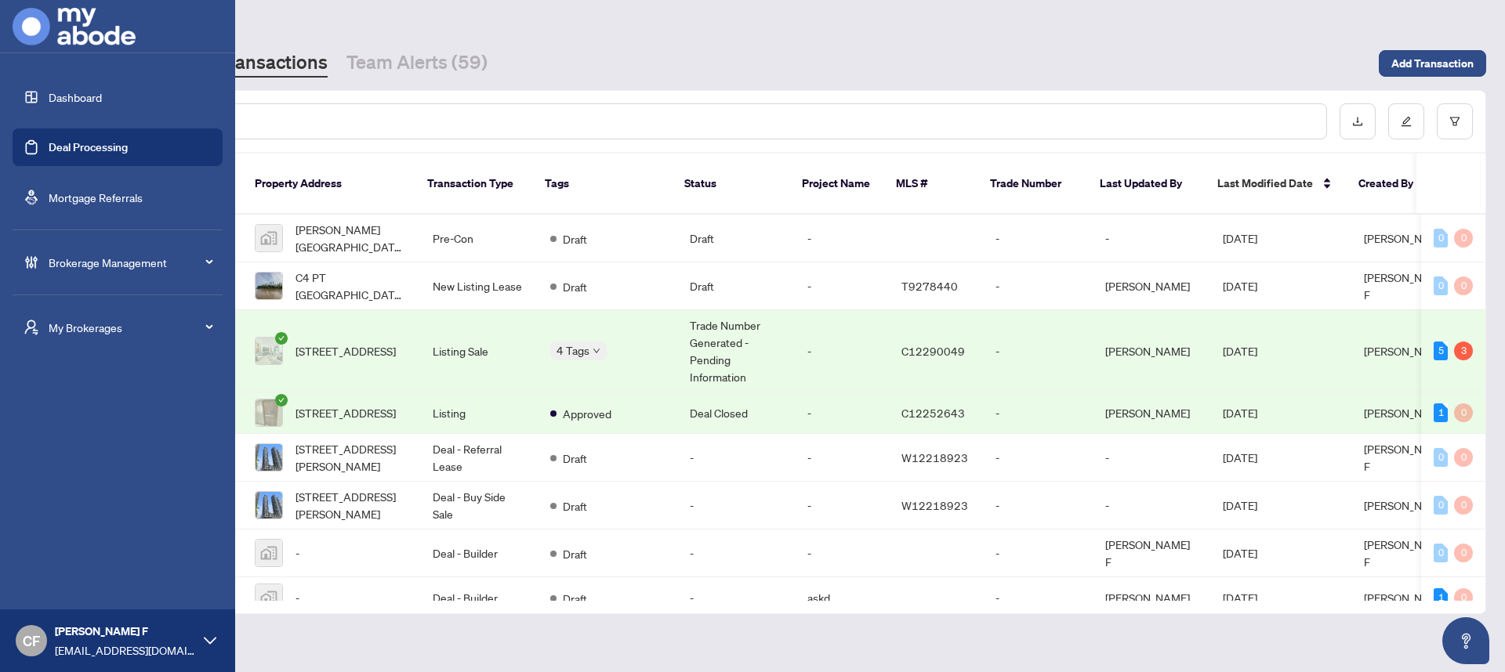
click at [113, 267] on span "Brokerage Management" at bounding box center [130, 262] width 163 height 17
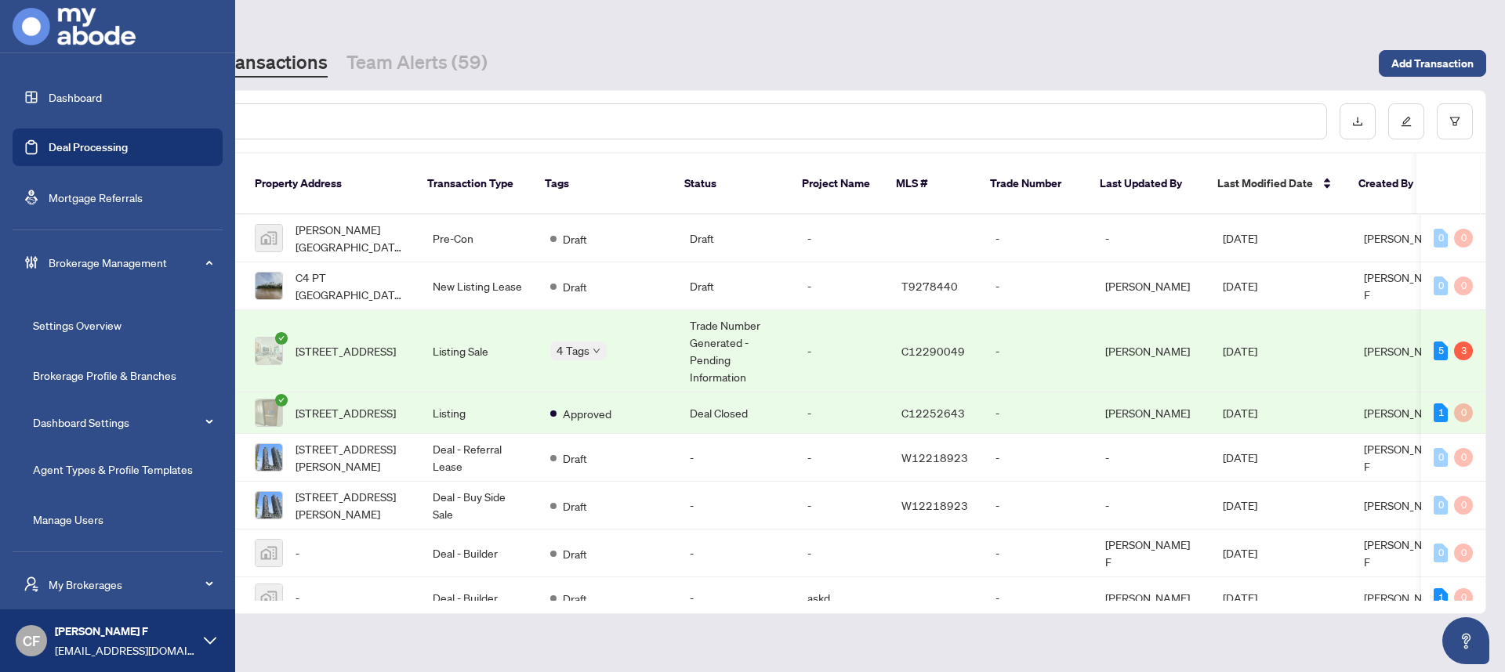
click at [99, 374] on link "Brokerage Profile & Branches" at bounding box center [104, 375] width 143 height 14
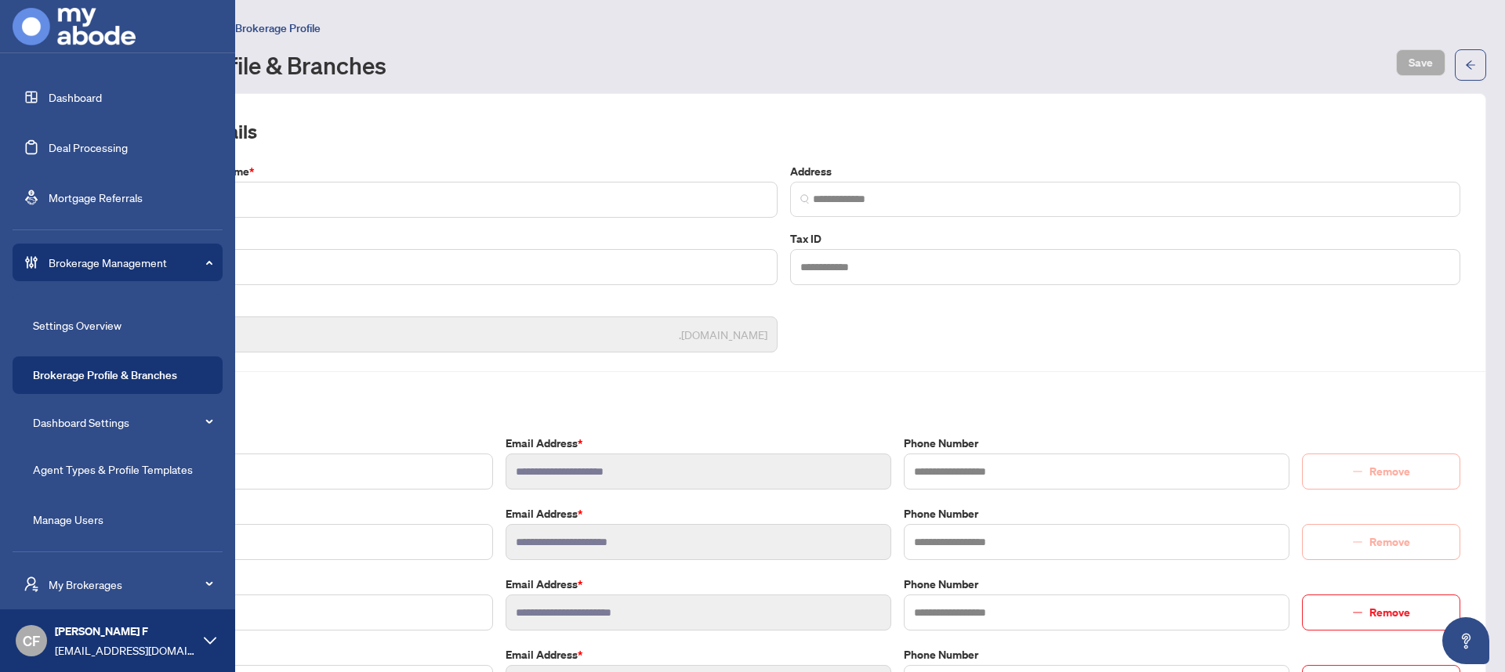
click at [105, 427] on link "Dashboard Settings" at bounding box center [81, 422] width 96 height 14
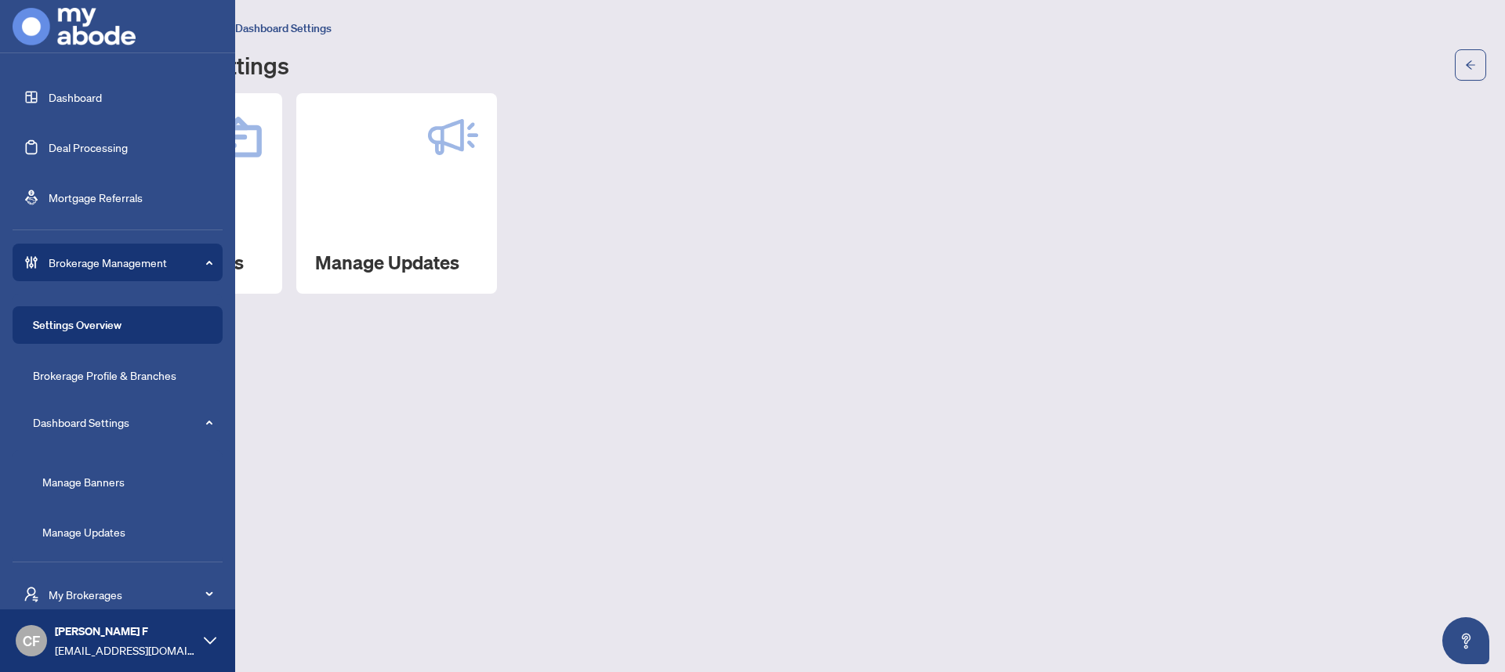
click at [111, 483] on link "Manage Banners" at bounding box center [83, 482] width 82 height 14
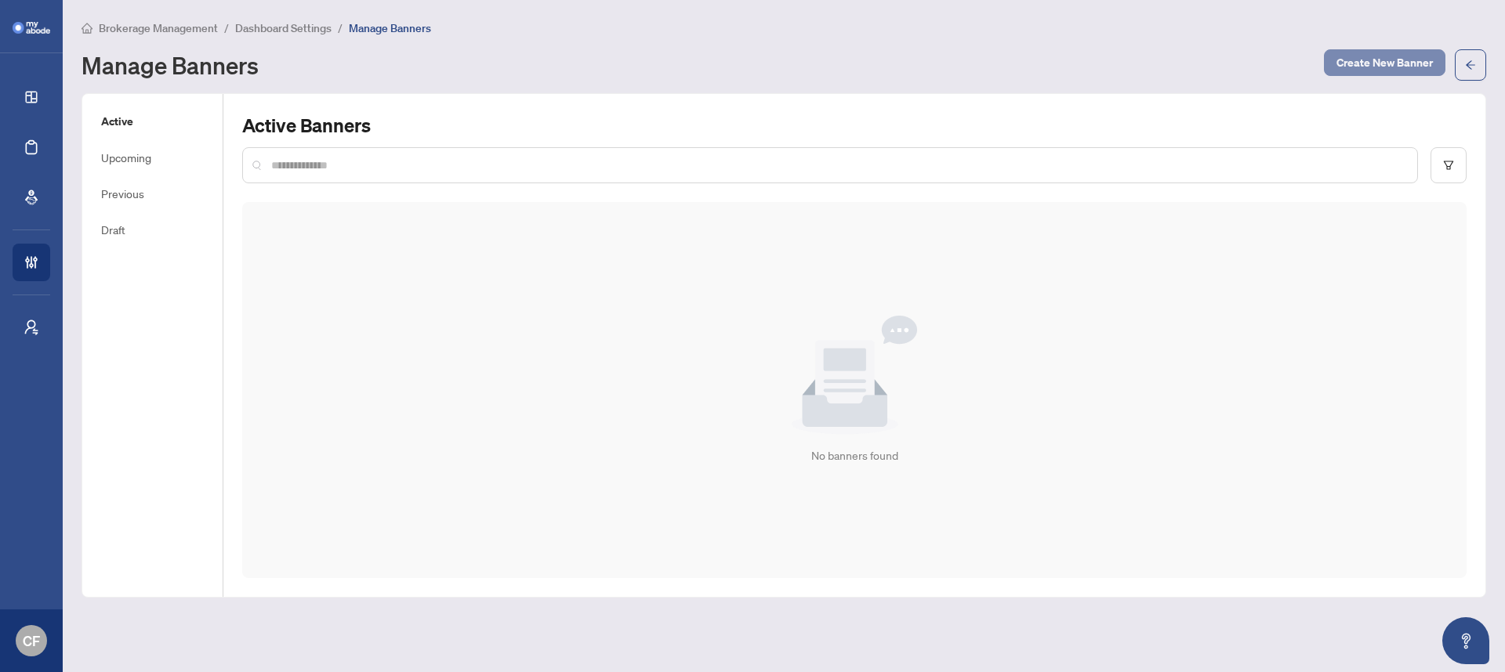
click at [1408, 66] on span "Create New Banner" at bounding box center [1384, 62] width 96 height 25
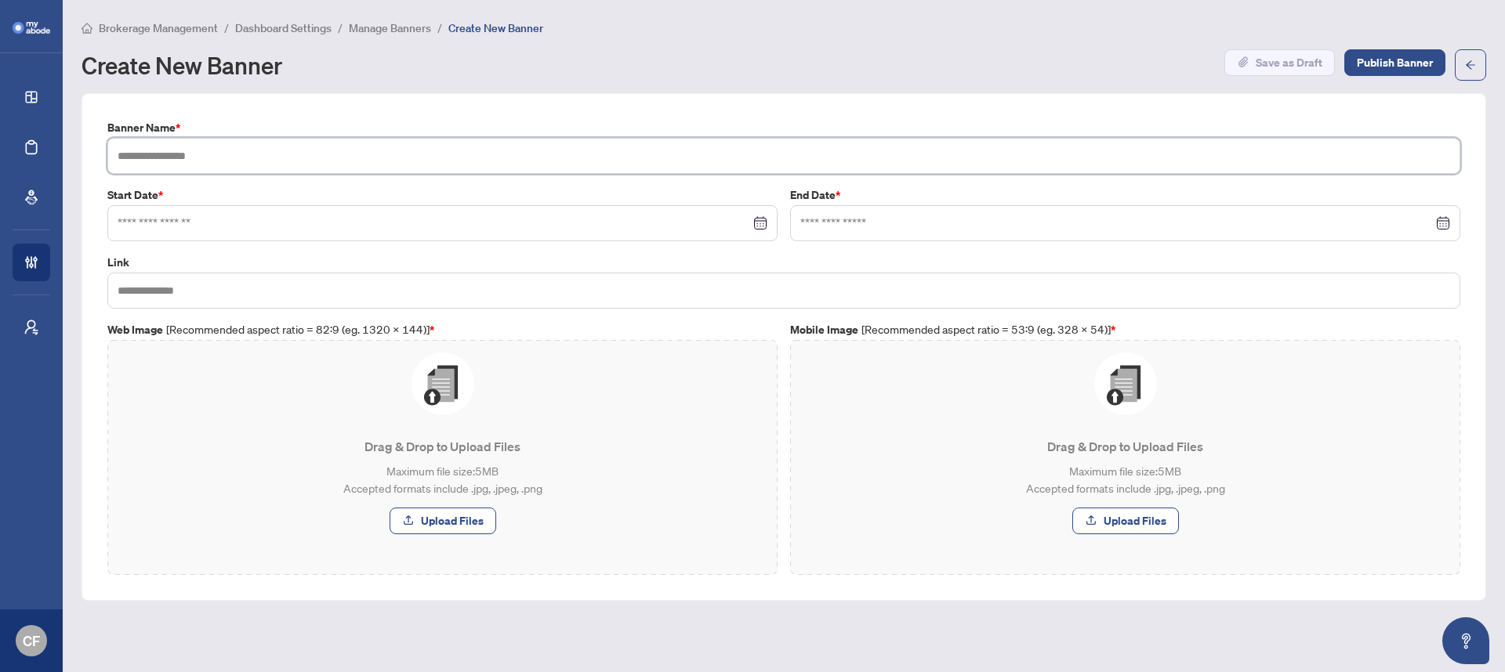
click at [260, 149] on input "text" at bounding box center [783, 156] width 1353 height 36
type input "**********"
click at [268, 221] on input at bounding box center [434, 223] width 632 height 17
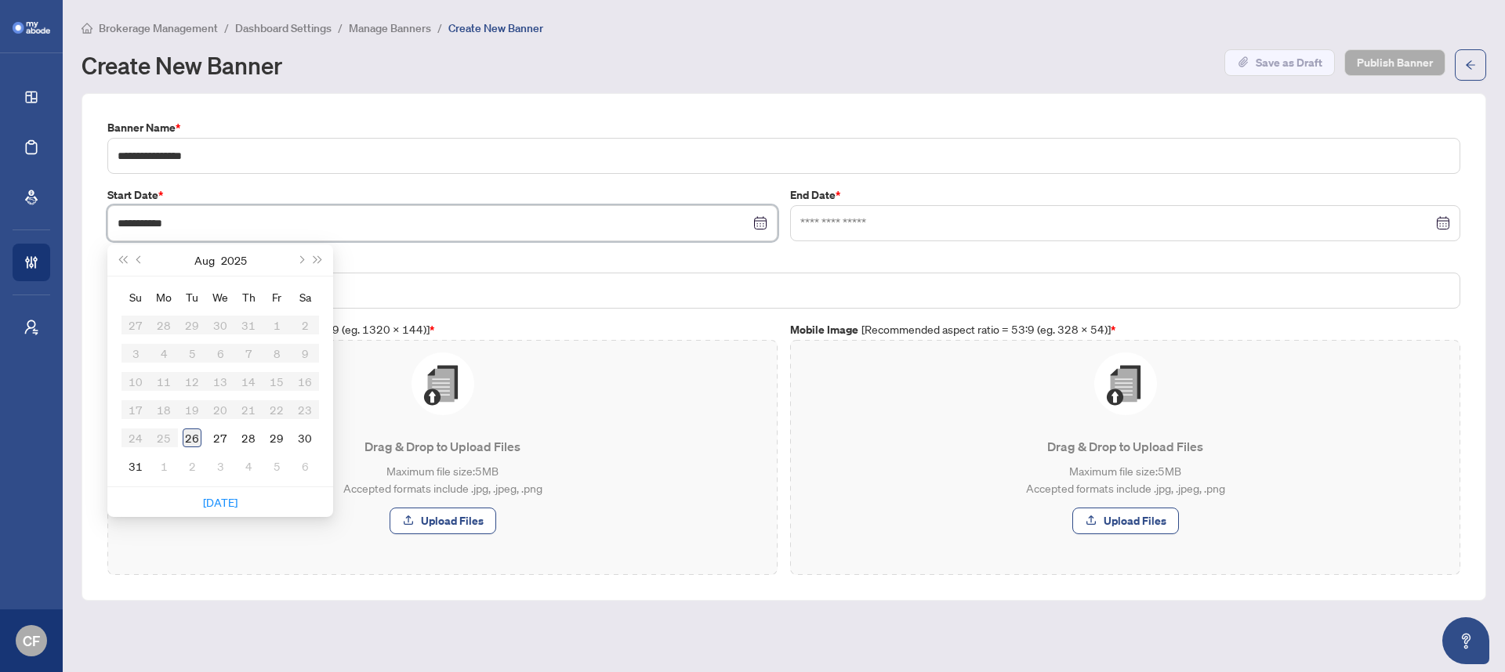
type input "**********"
click at [186, 448] on td "26" at bounding box center [192, 438] width 28 height 28
click at [849, 216] on input at bounding box center [1116, 223] width 632 height 17
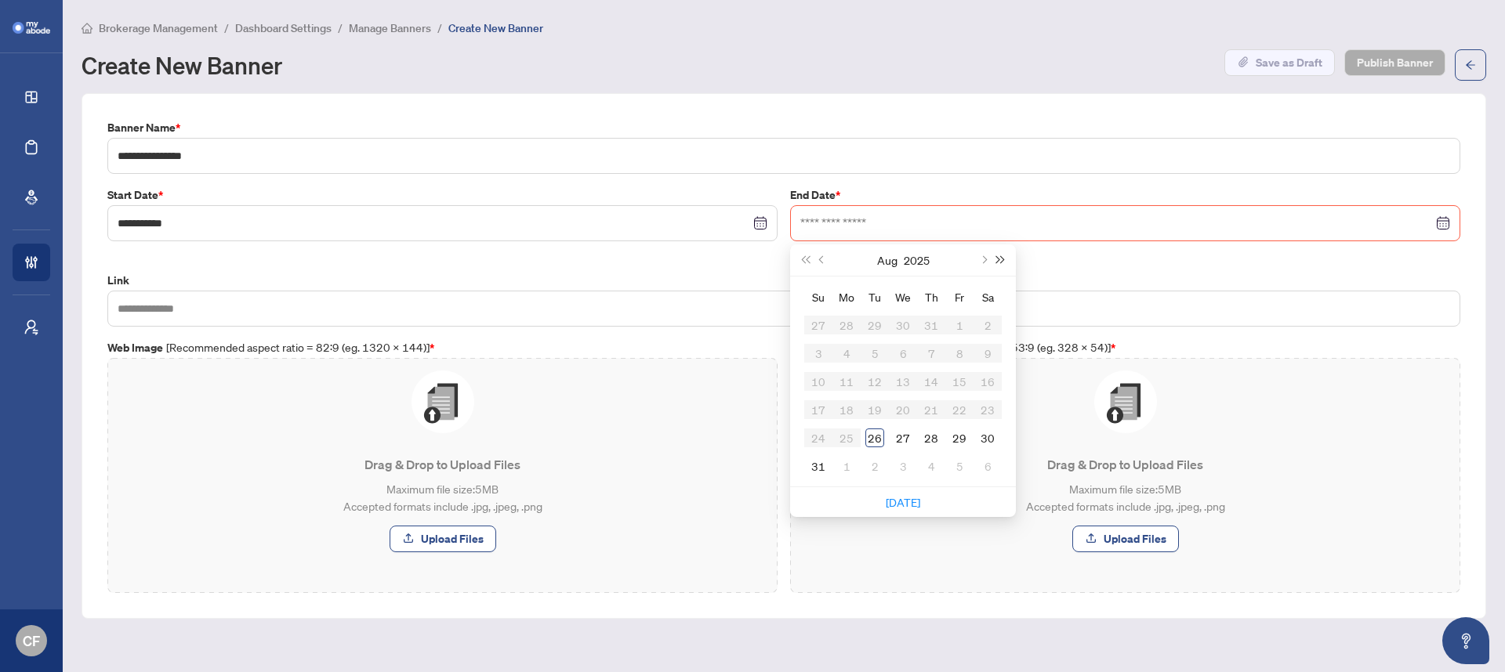
click at [1006, 260] on button "Next year (Control + right)" at bounding box center [1000, 260] width 17 height 31
click at [1007, 260] on button "Next year (Control + right)" at bounding box center [1000, 260] width 17 height 31
type input "**********"
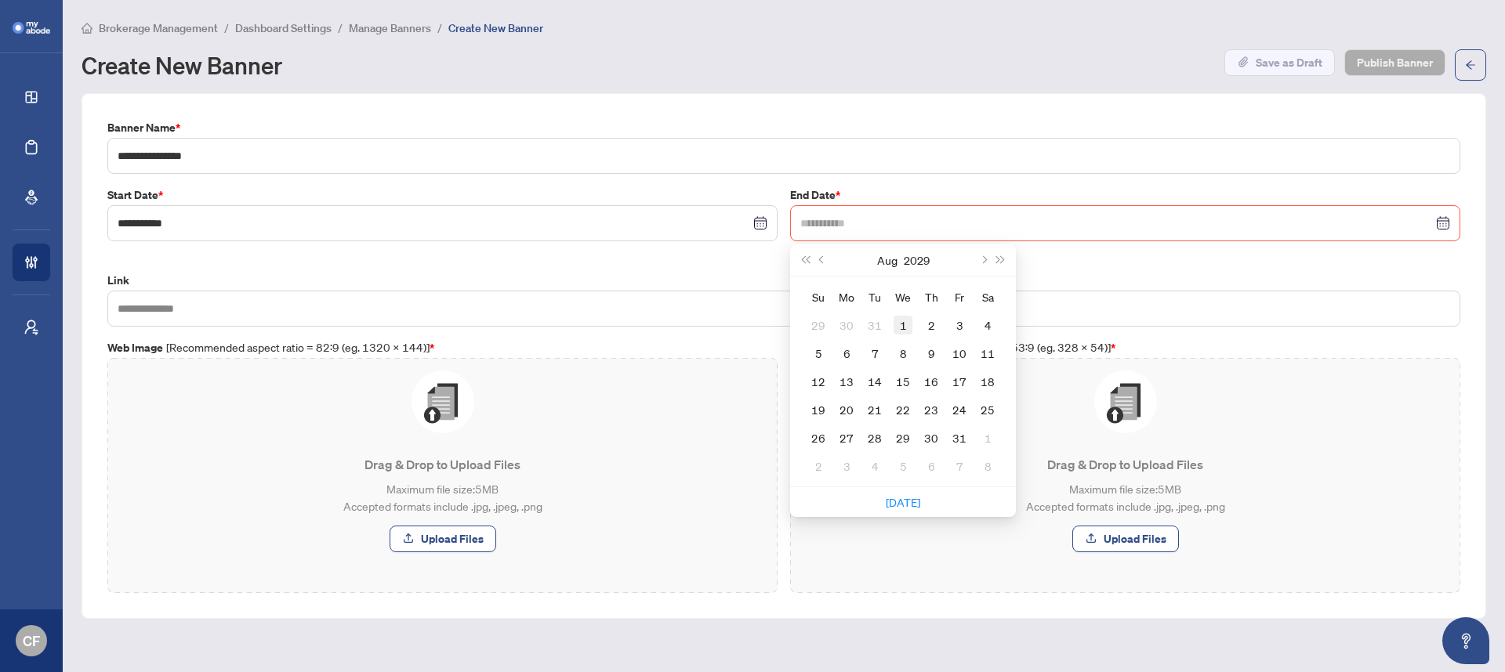
click at [905, 327] on div "1" at bounding box center [902, 325] width 19 height 19
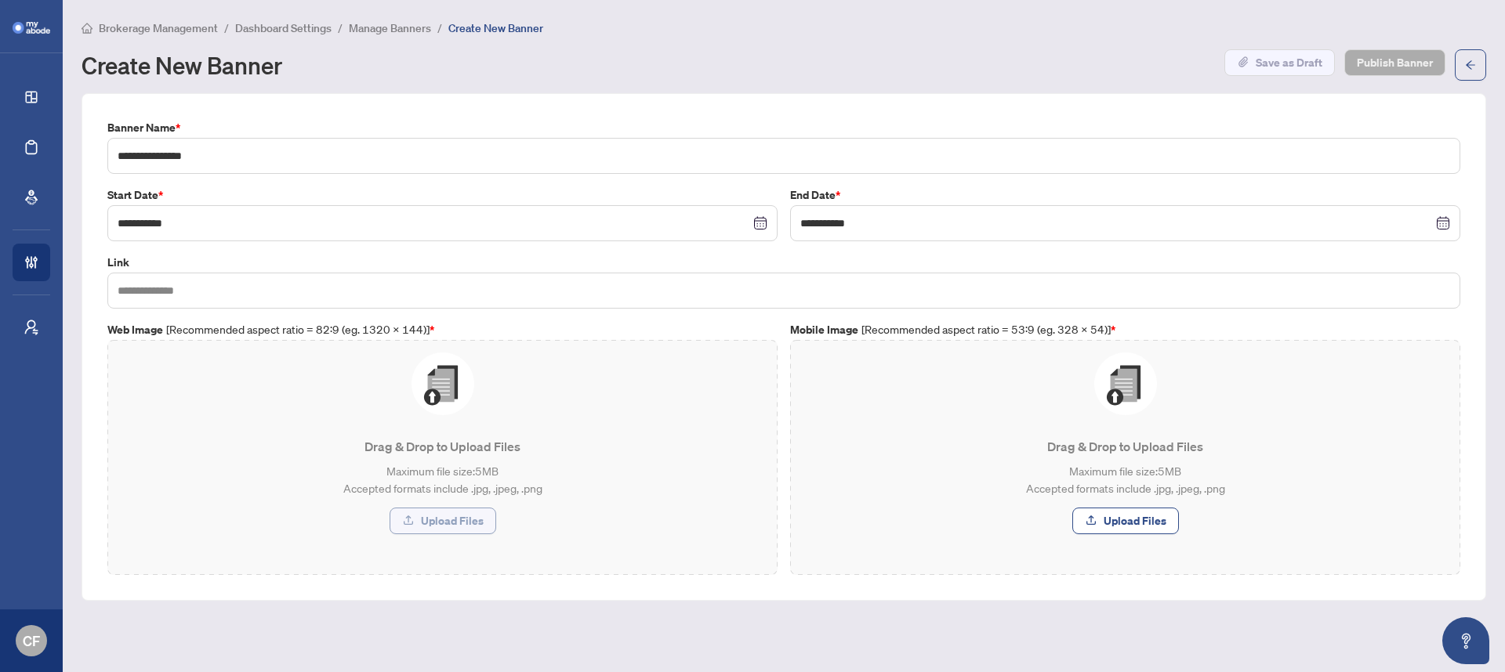
click at [448, 517] on span "Upload Files" at bounding box center [452, 521] width 63 height 25
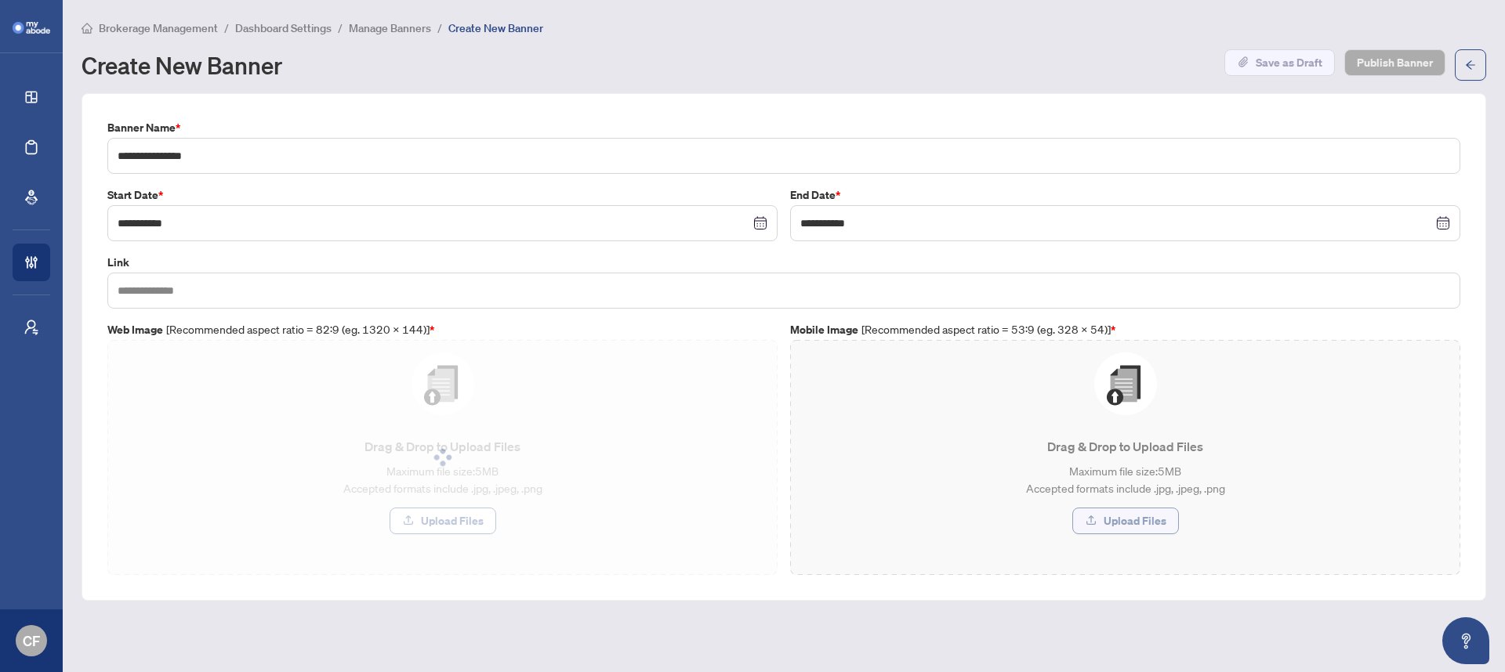
click at [1126, 522] on span "Upload Files" at bounding box center [1135, 521] width 63 height 25
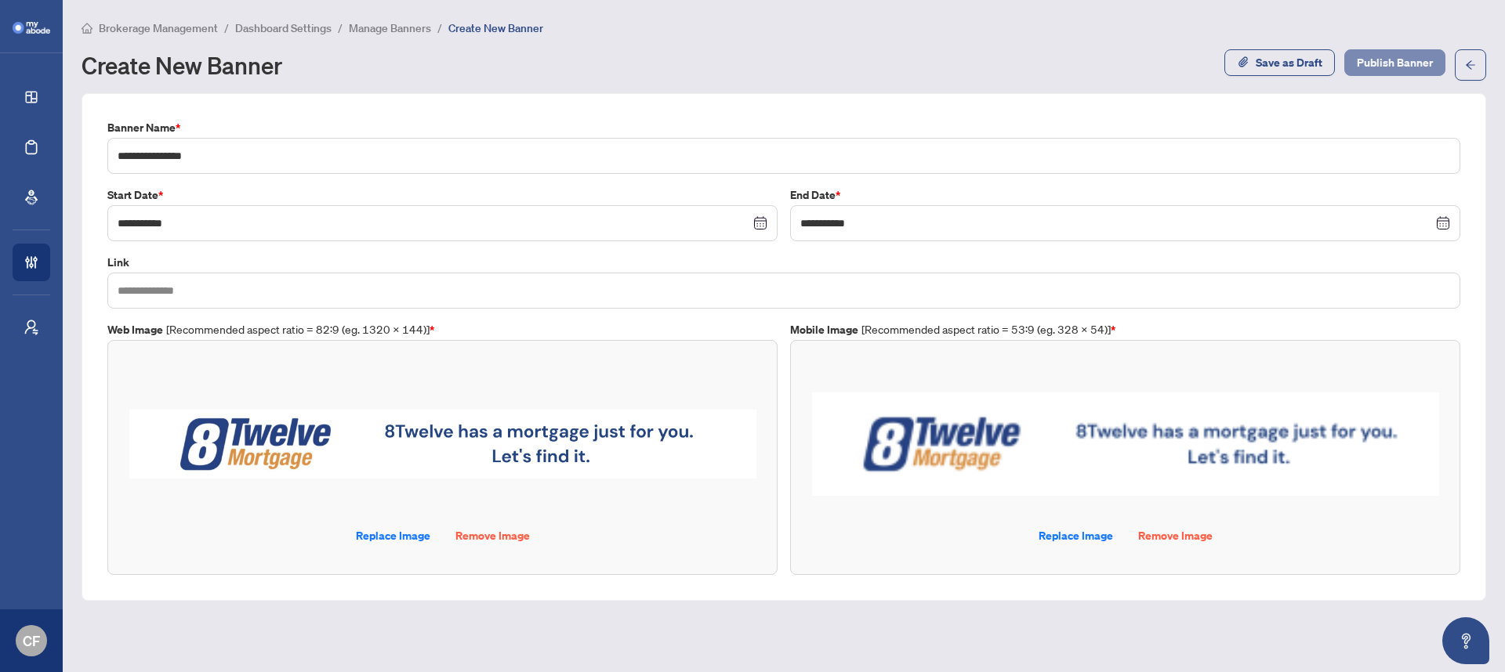
click at [1405, 66] on span "Publish Banner" at bounding box center [1395, 62] width 76 height 25
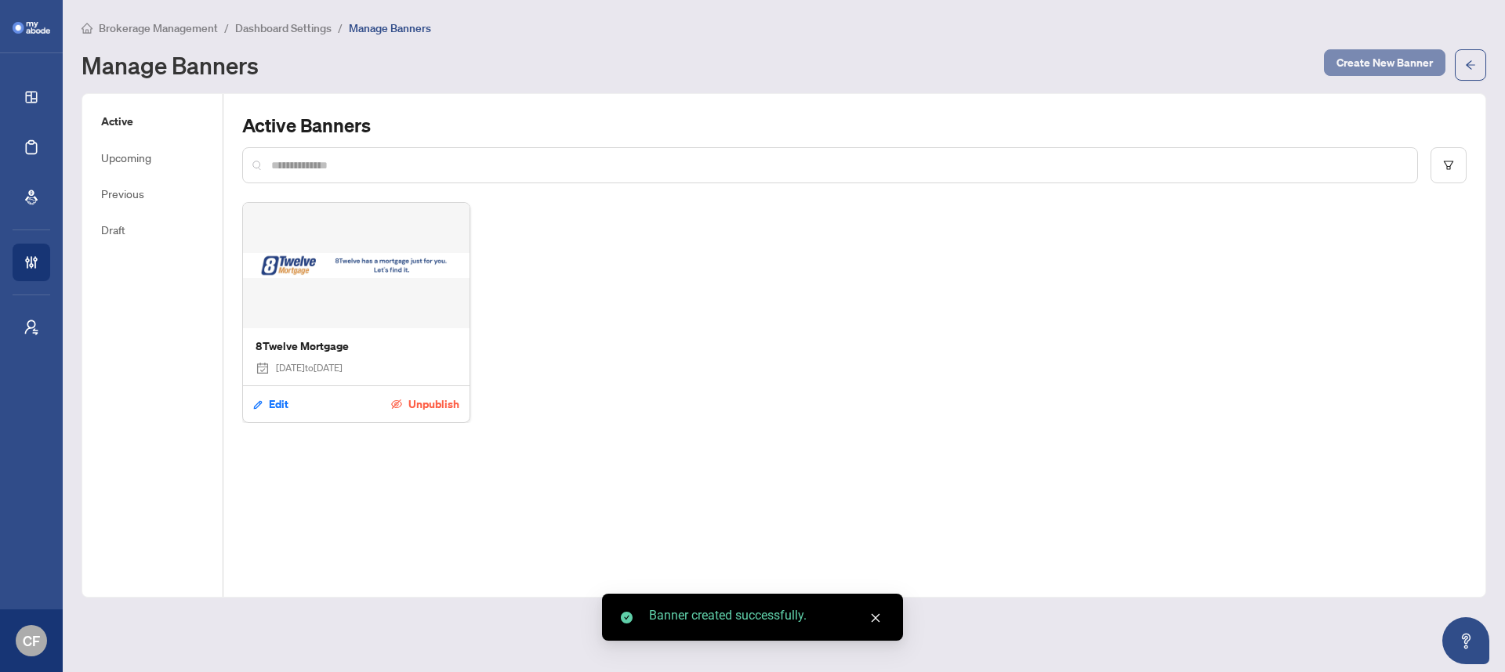
click at [1351, 72] on span "Create New Banner" at bounding box center [1384, 62] width 96 height 25
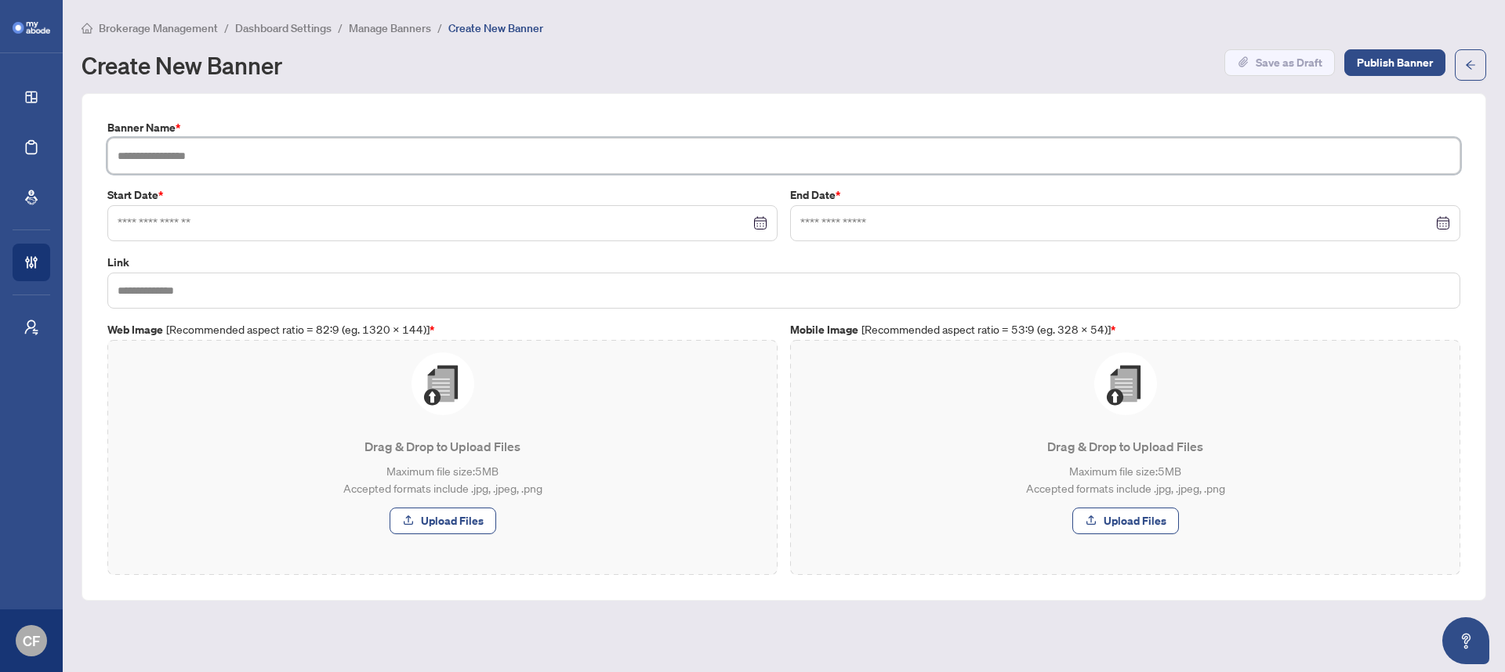
click at [353, 154] on input "text" at bounding box center [783, 156] width 1353 height 36
type input "**********"
click at [256, 228] on input at bounding box center [434, 223] width 632 height 17
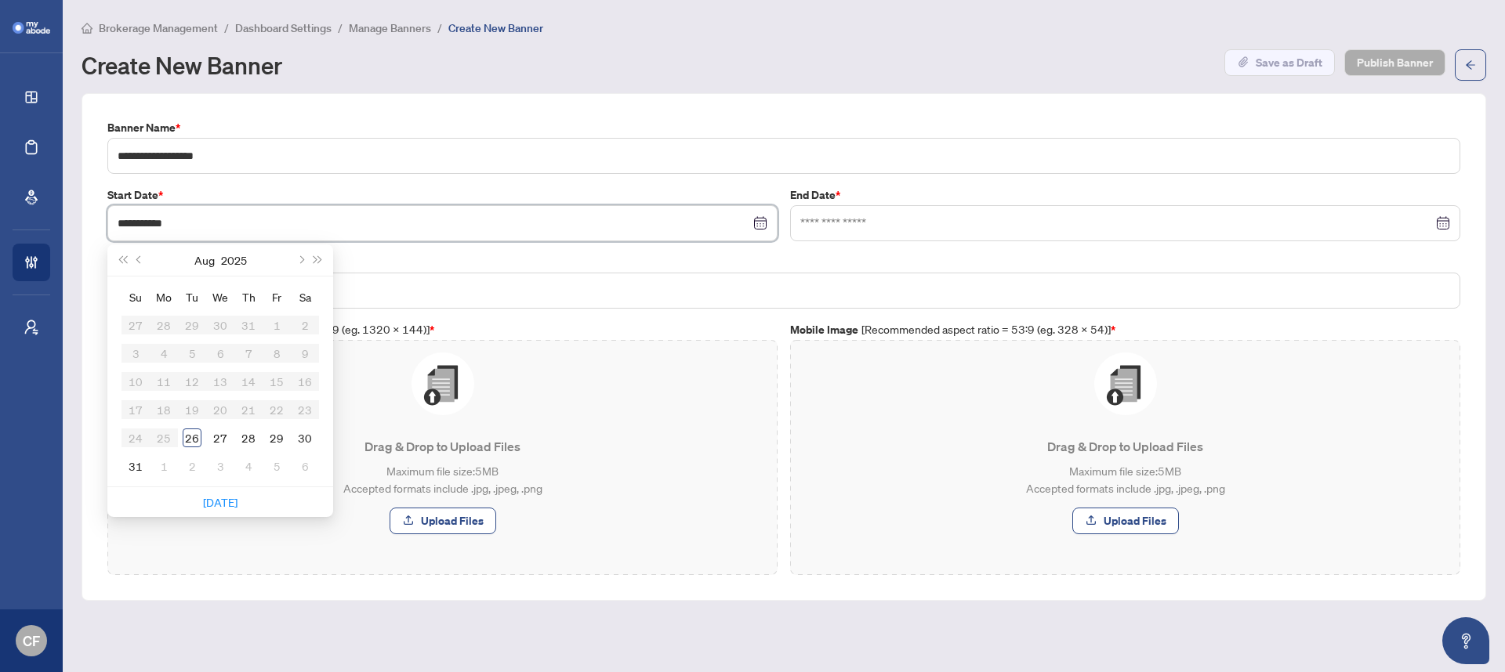
type input "**********"
click at [199, 437] on div "26" at bounding box center [192, 438] width 19 height 19
click at [1028, 219] on input at bounding box center [1116, 223] width 632 height 17
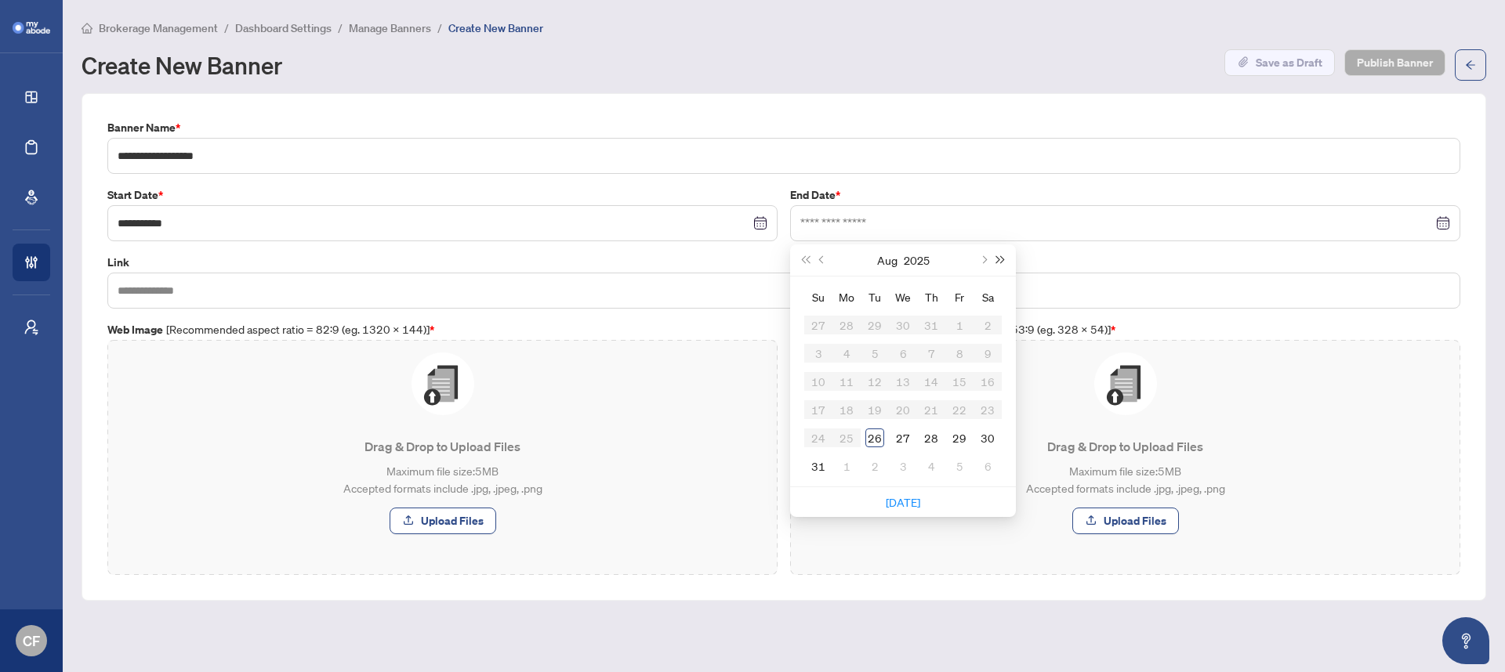
click at [997, 258] on span "Next year (Control + right)" at bounding box center [1001, 260] width 8 height 8
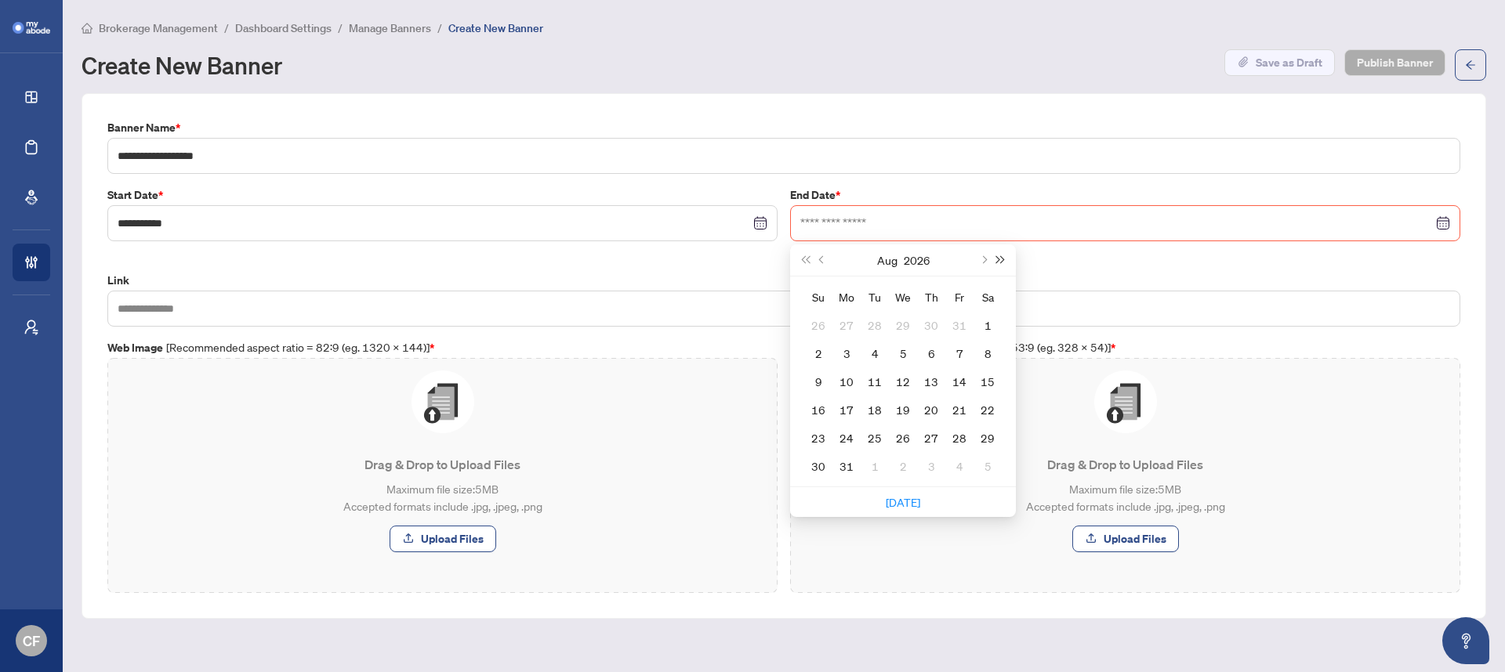
click at [997, 258] on span "Next year (Control + right)" at bounding box center [1001, 260] width 8 height 8
type input "**********"
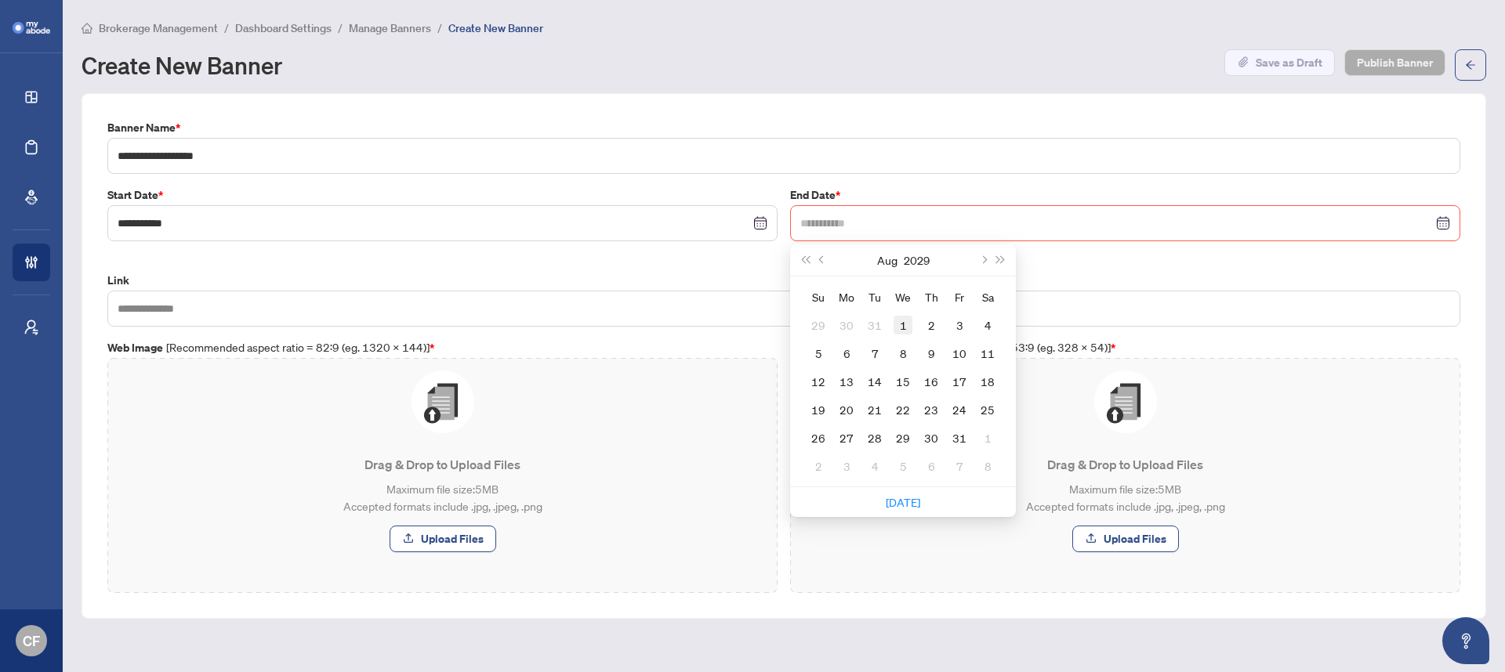
click at [901, 323] on div "1" at bounding box center [902, 325] width 19 height 19
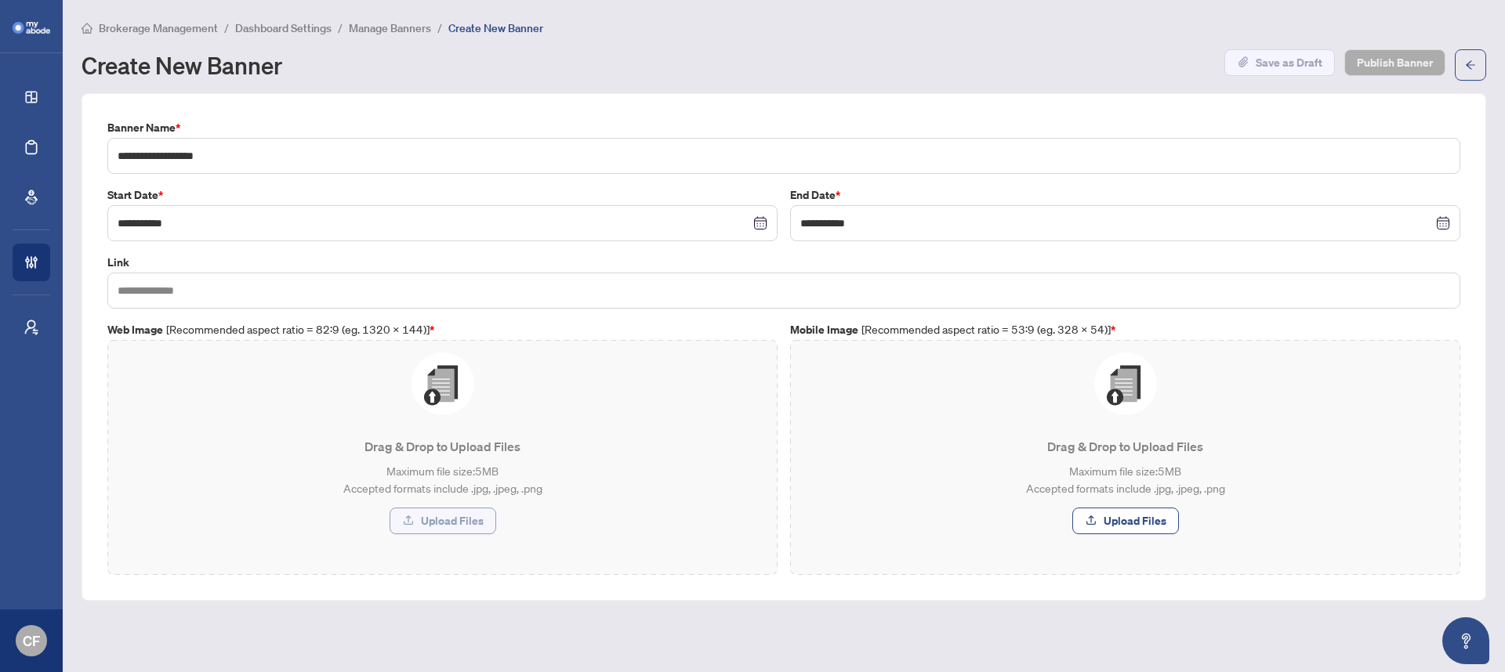
click at [416, 530] on button "Upload Files" at bounding box center [443, 521] width 107 height 27
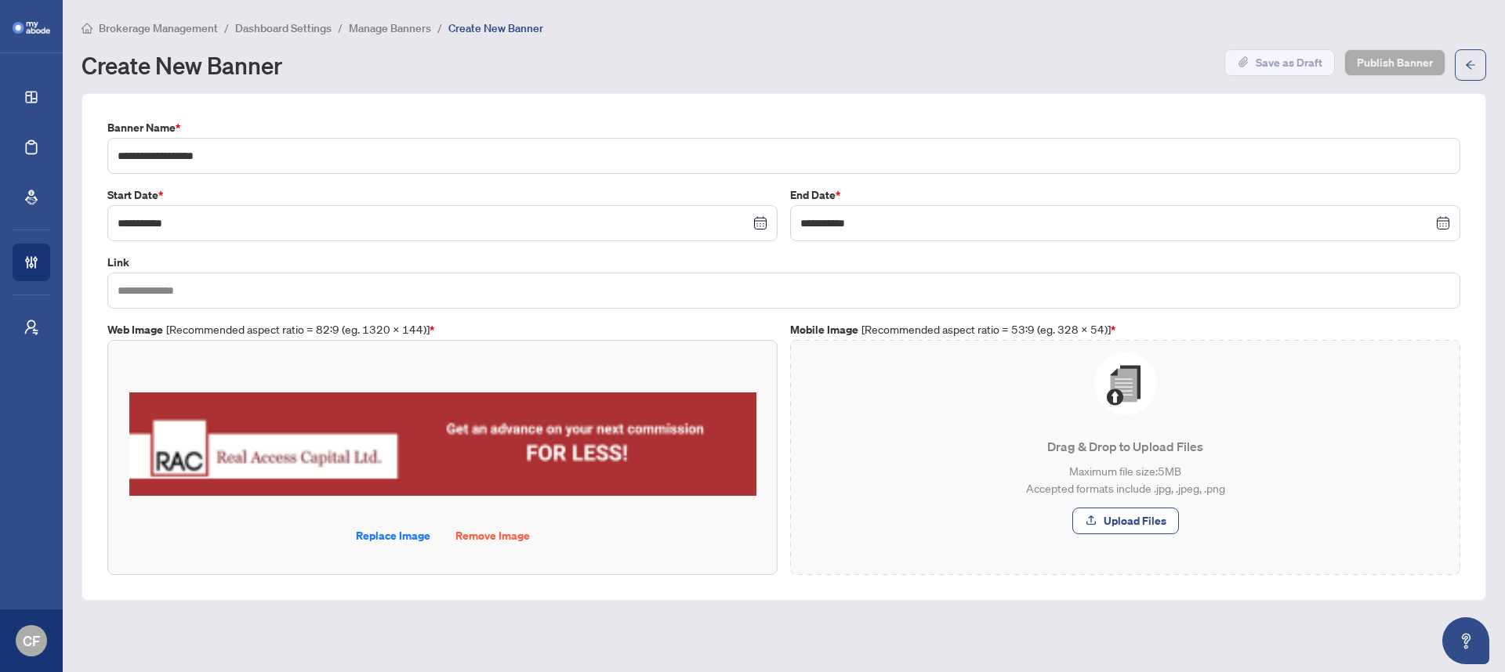
click at [1136, 527] on span "Upload Files" at bounding box center [1135, 521] width 63 height 25
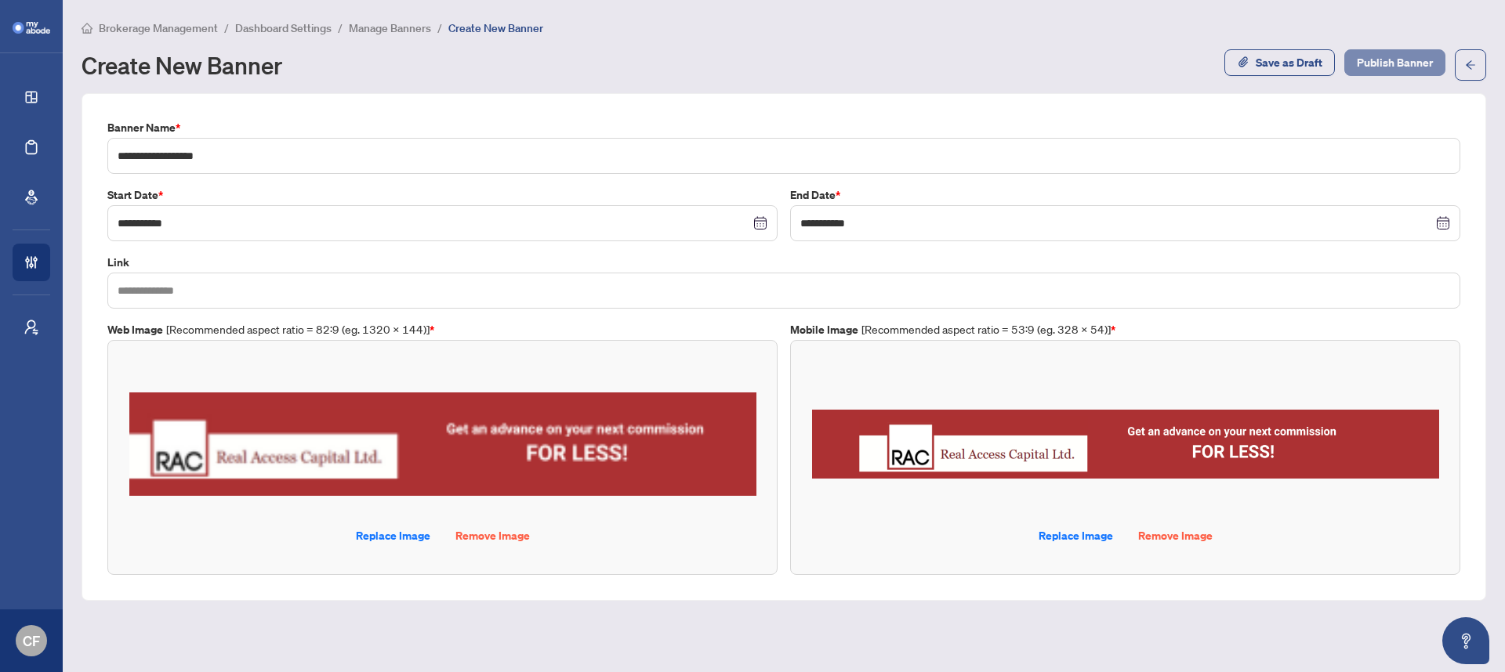
click at [1395, 53] on span "Publish Banner" at bounding box center [1395, 62] width 76 height 25
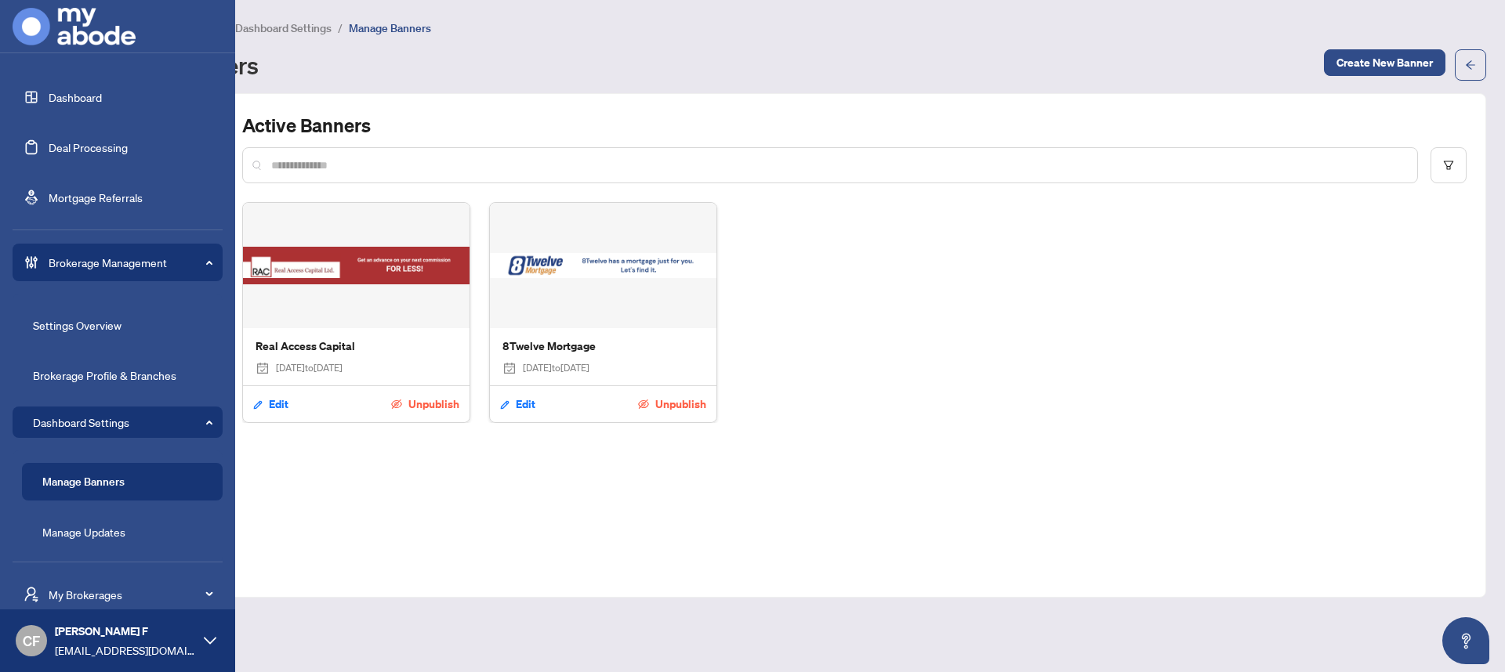
click at [96, 96] on link "Dashboard" at bounding box center [75, 97] width 53 height 14
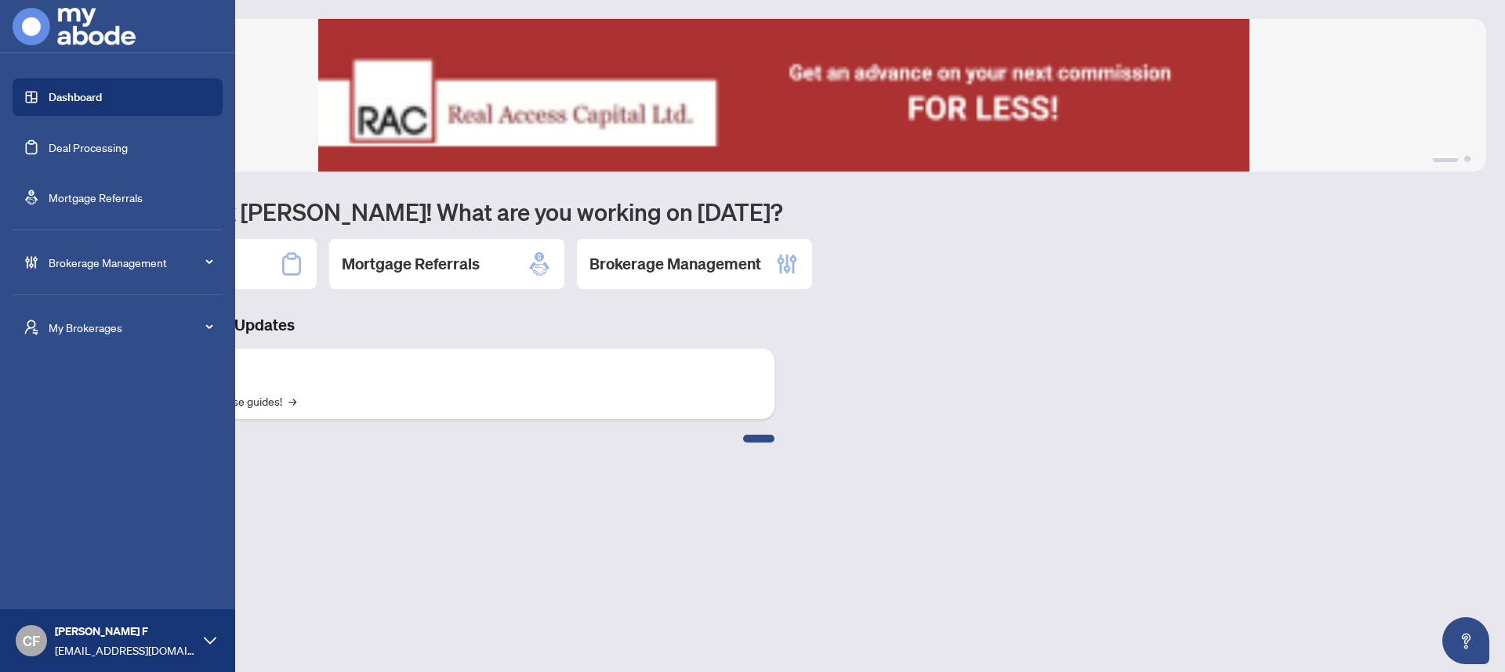
click at [121, 250] on div "Brokerage Management" at bounding box center [118, 263] width 210 height 38
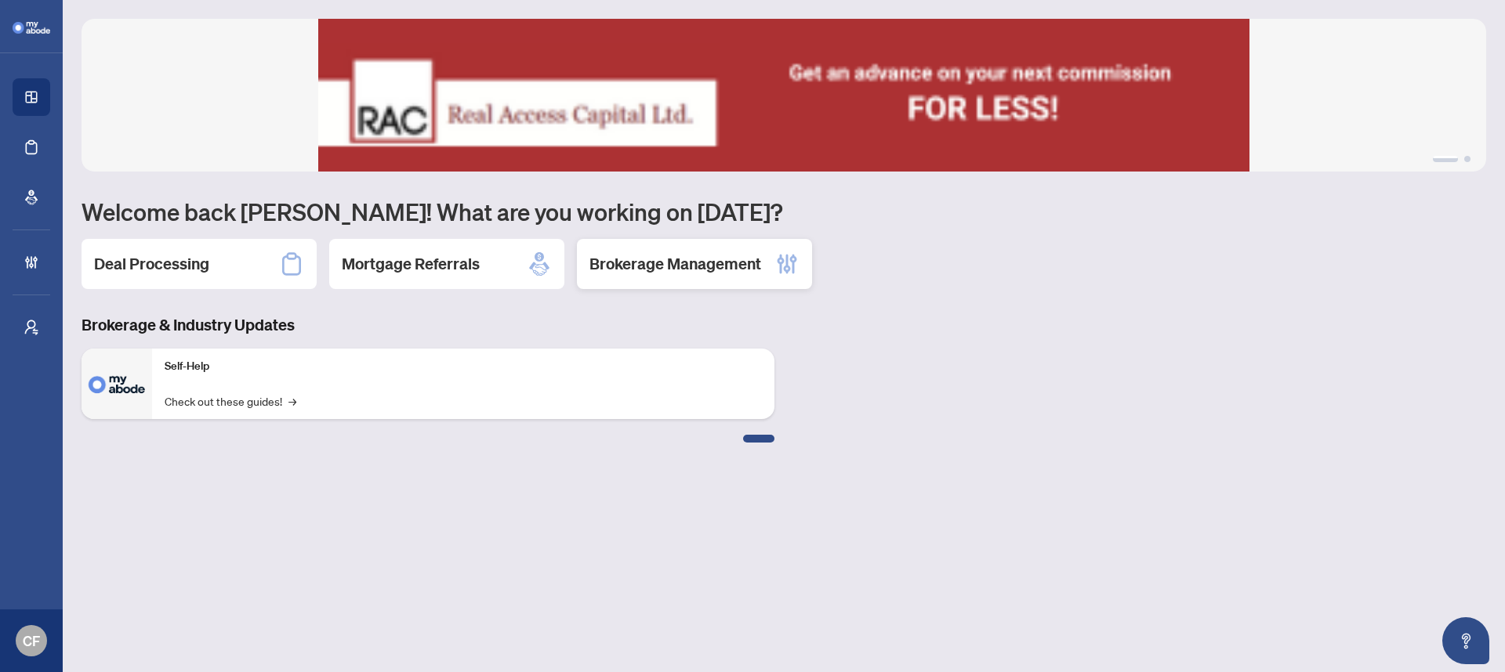
click at [742, 281] on div "Brokerage Management" at bounding box center [694, 264] width 235 height 50
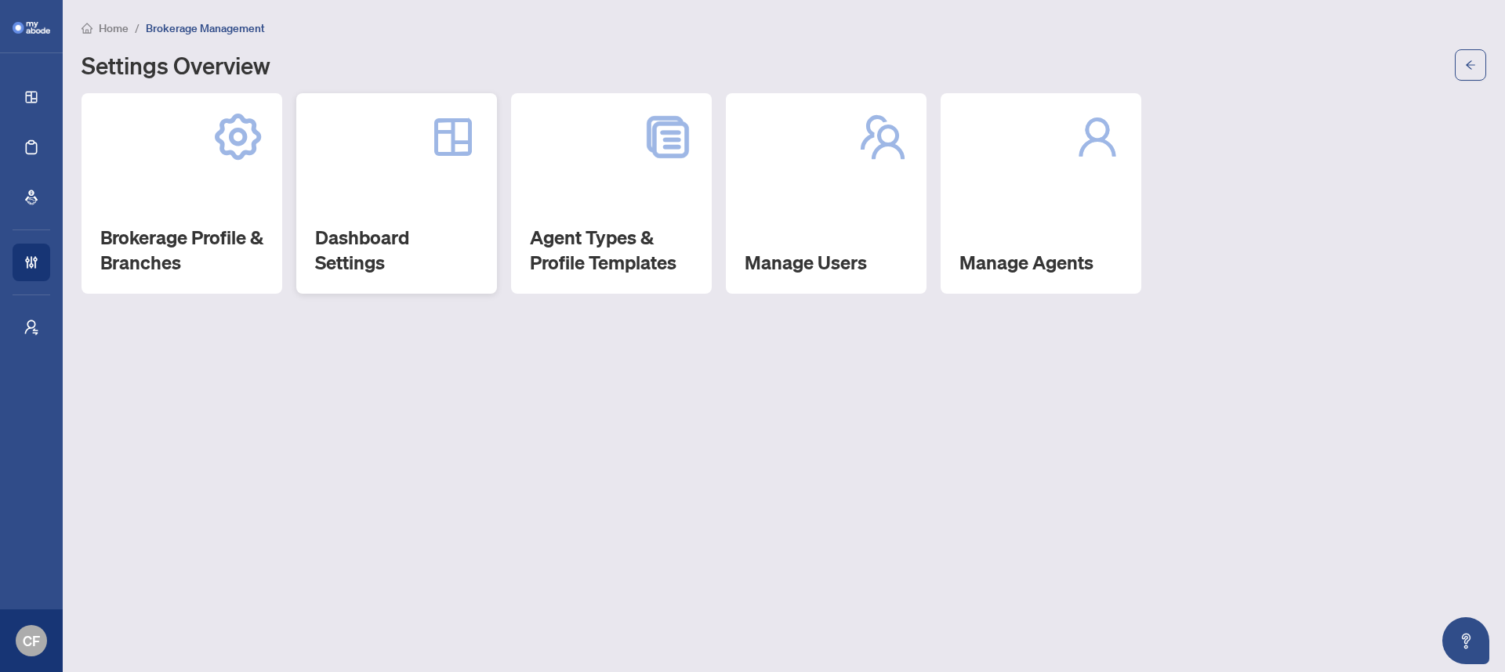
click at [383, 232] on h2 "Dashboard Settings" at bounding box center [396, 250] width 163 height 50
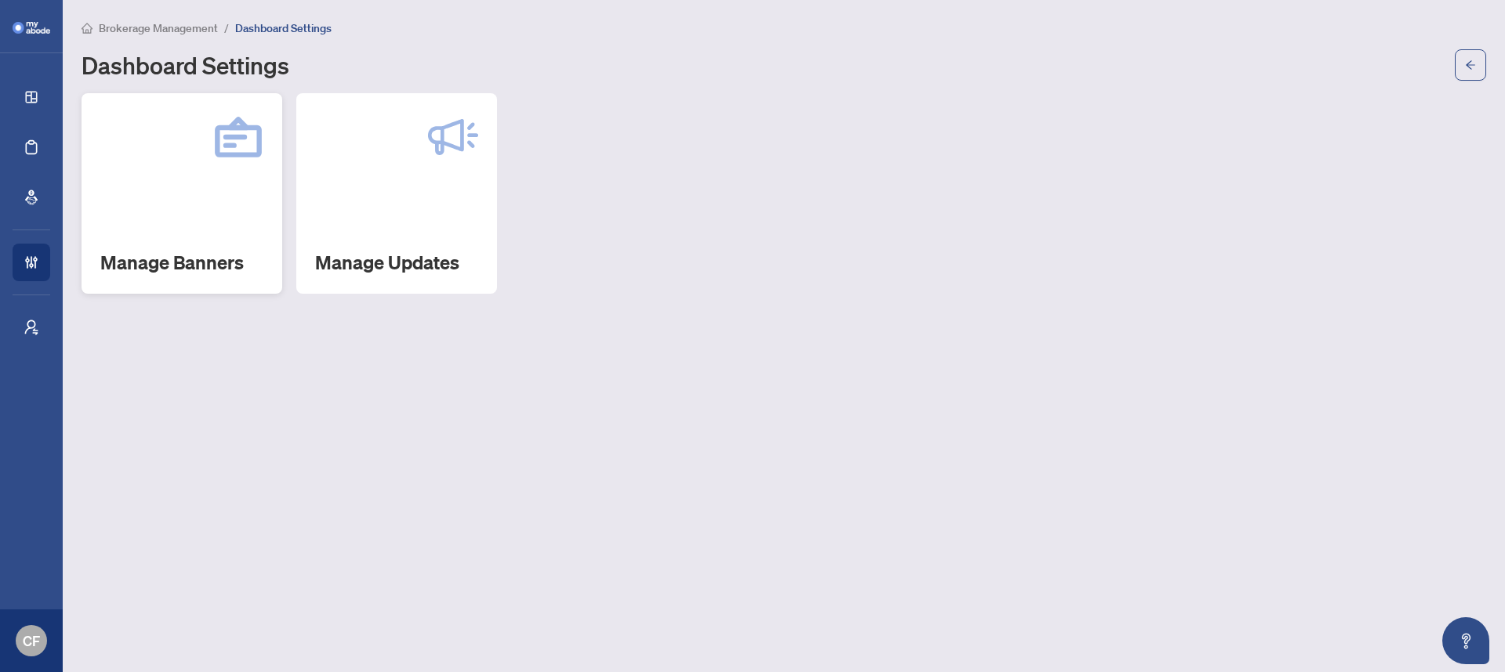
click at [212, 225] on div "Manage Banners" at bounding box center [182, 193] width 201 height 201
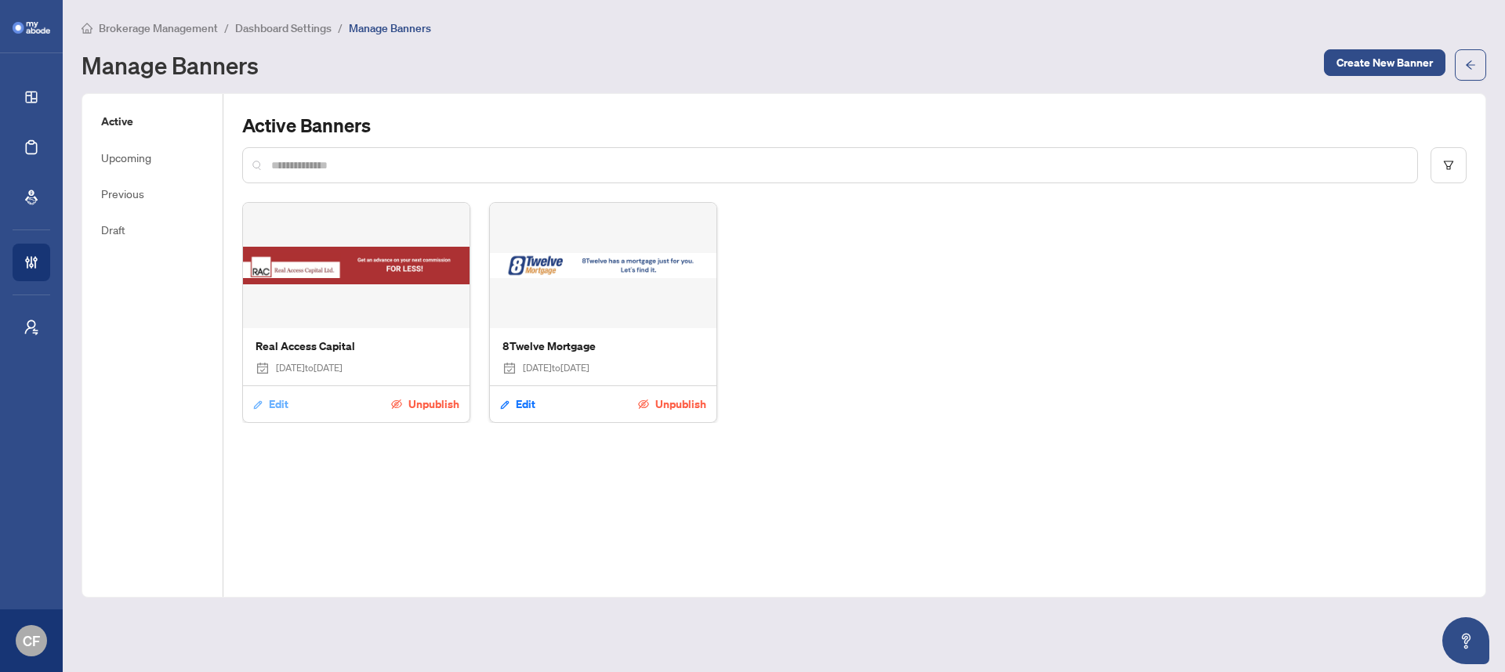
click at [272, 404] on span "Edit" at bounding box center [279, 404] width 20 height 25
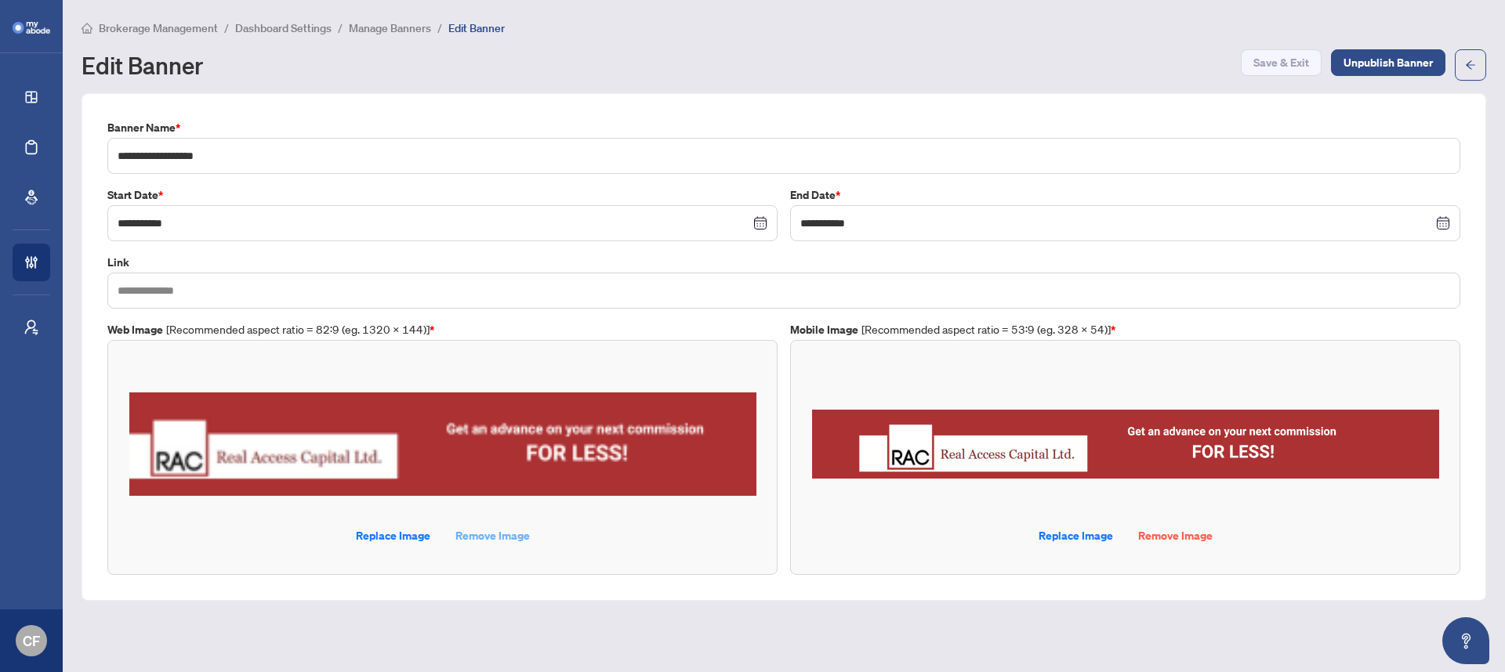
click at [491, 534] on span "Remove Image" at bounding box center [492, 536] width 74 height 25
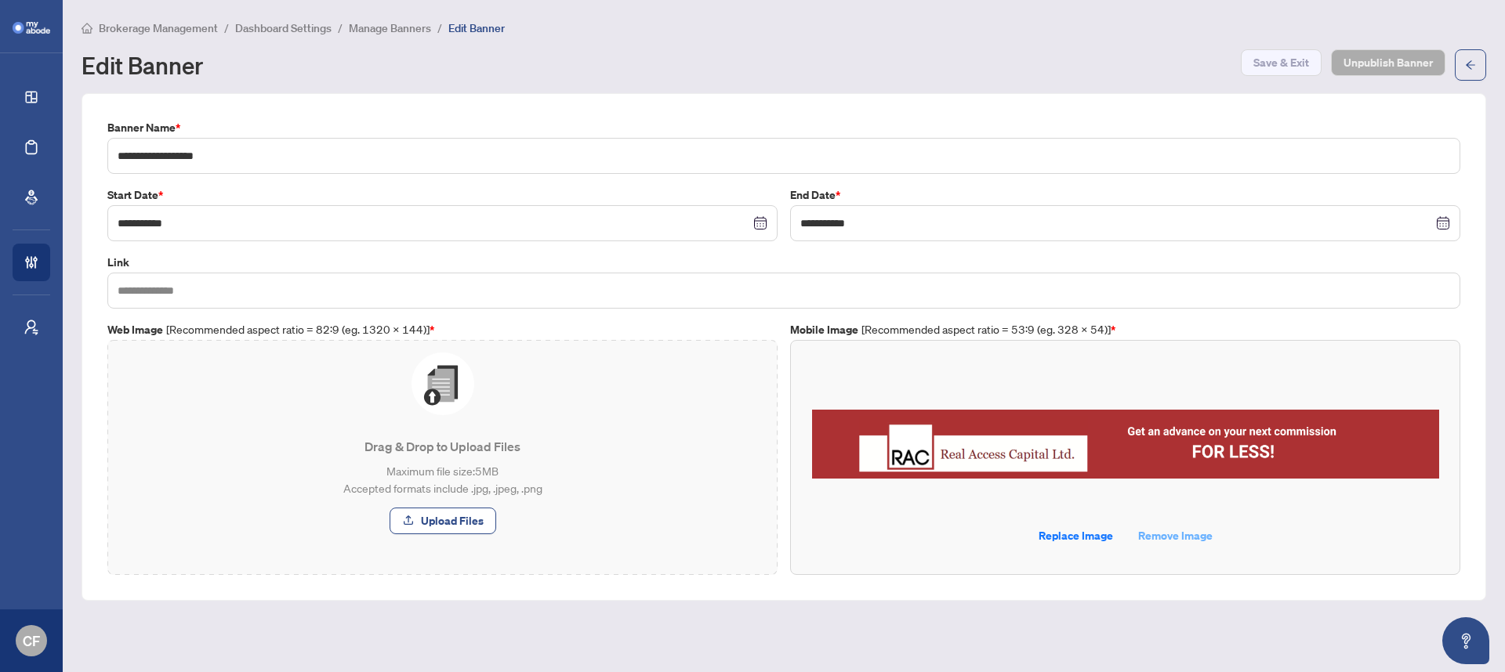
click at [1153, 537] on span "Remove Image" at bounding box center [1175, 536] width 74 height 25
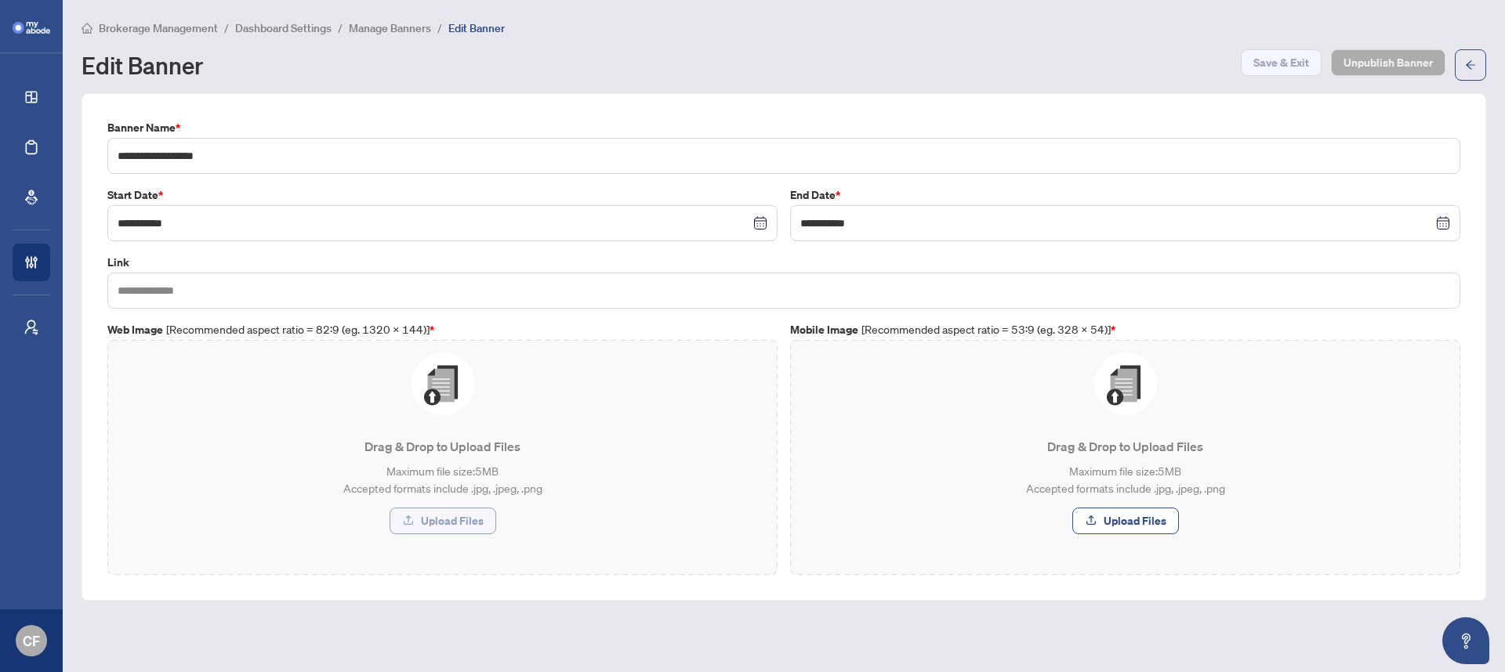
click at [438, 518] on span "Upload Files" at bounding box center [452, 521] width 63 height 25
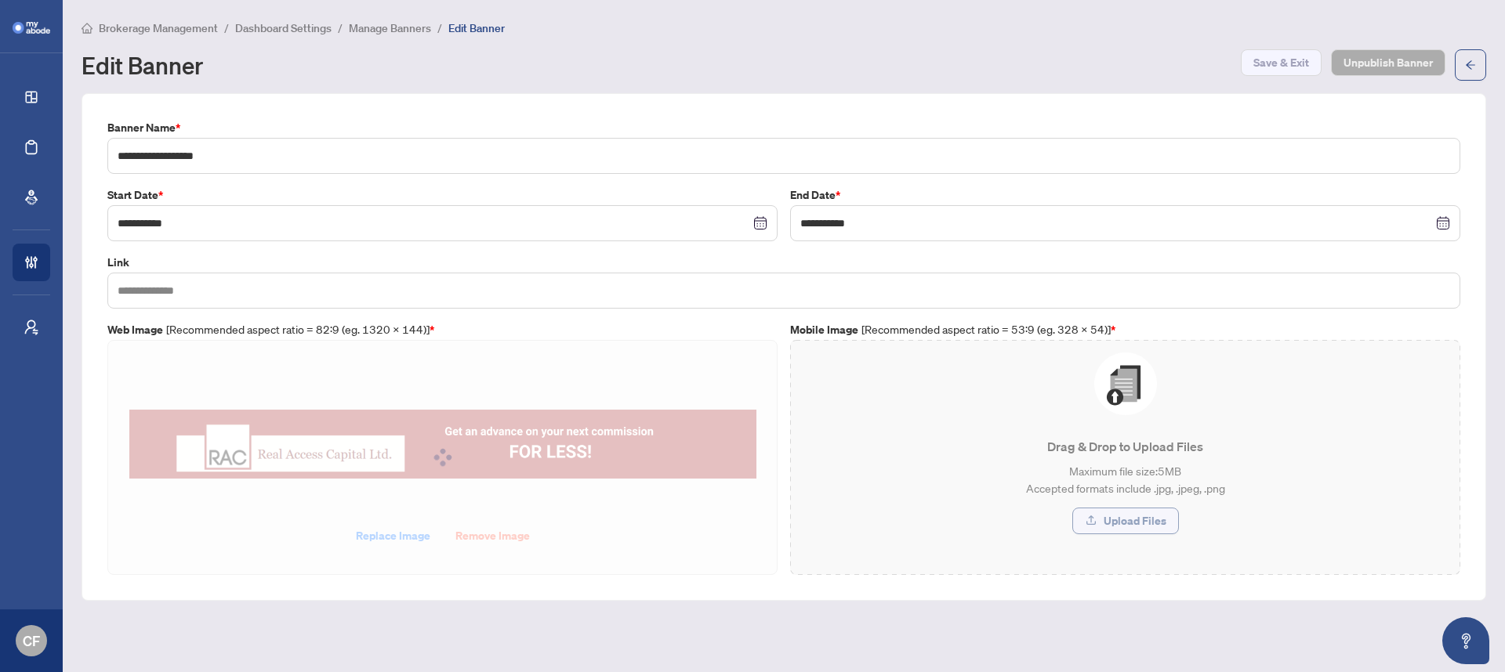
click at [1147, 525] on span "Upload Files" at bounding box center [1135, 521] width 63 height 25
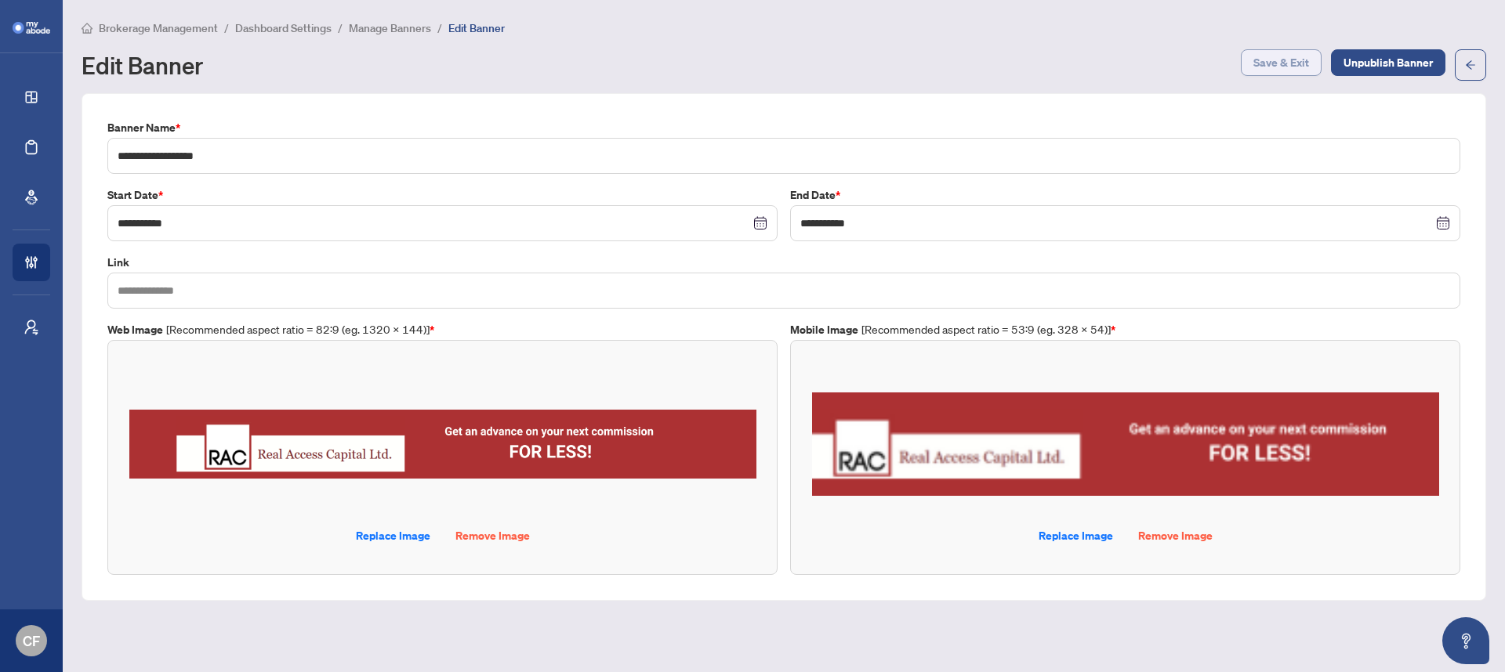
click at [1261, 66] on span "Save & Exit" at bounding box center [1281, 62] width 56 height 25
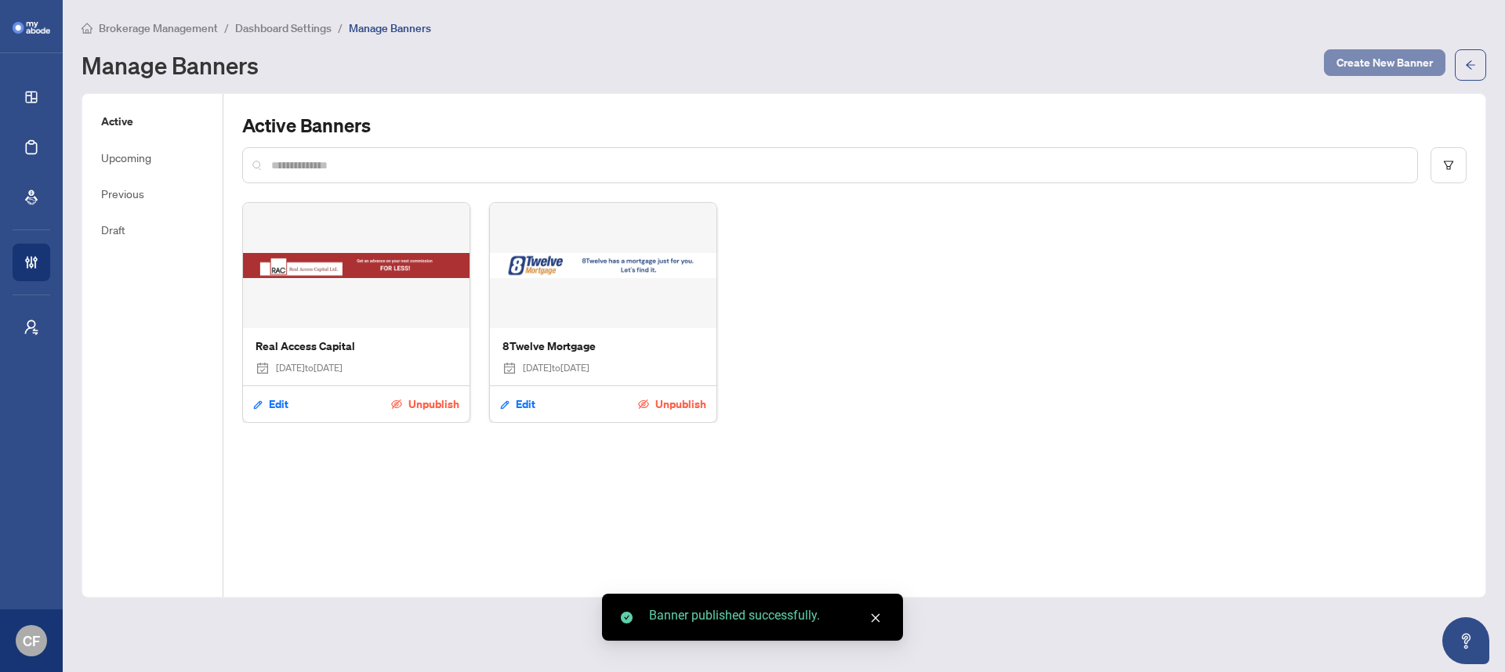
click at [1416, 56] on span "Create New Banner" at bounding box center [1384, 62] width 96 height 25
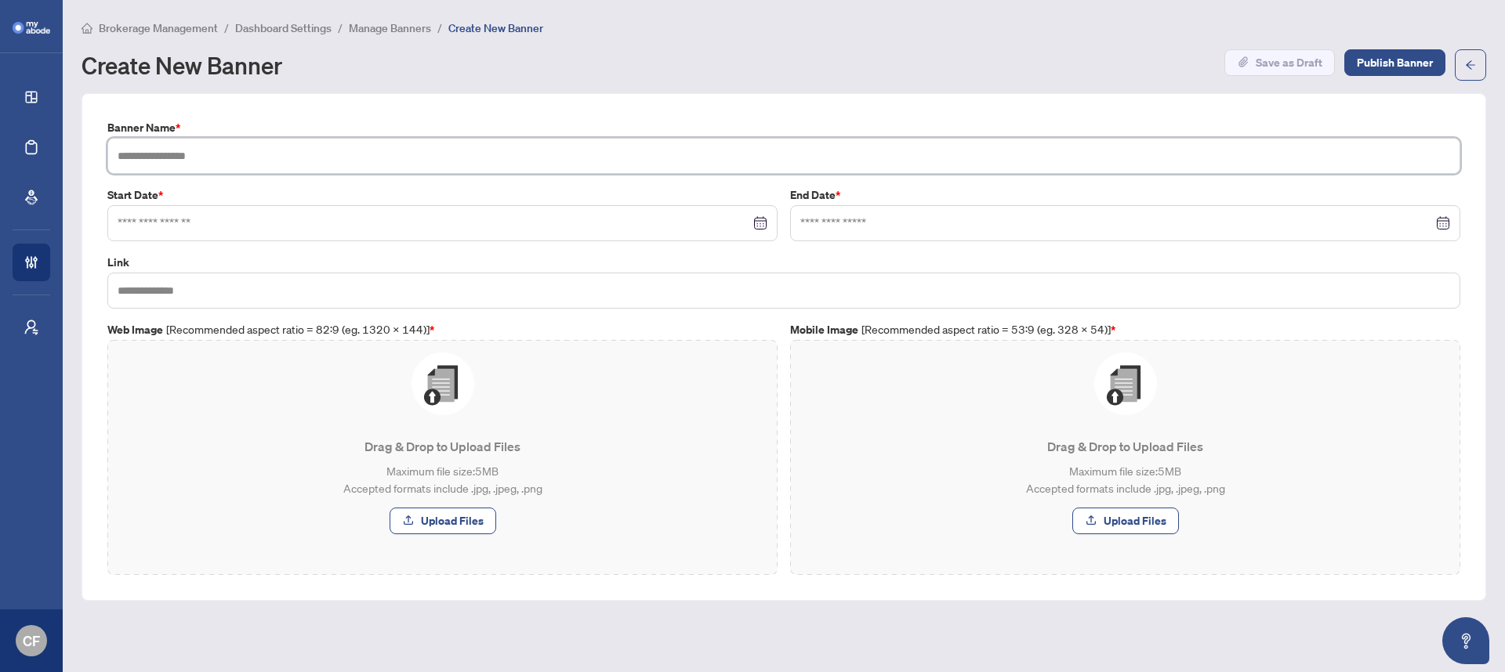
click at [523, 161] on input "text" at bounding box center [783, 156] width 1353 height 36
click at [563, 46] on div "Brokerage Management / Dashboard Settings / Manage Banners / Create New Banner …" at bounding box center [784, 50] width 1405 height 62
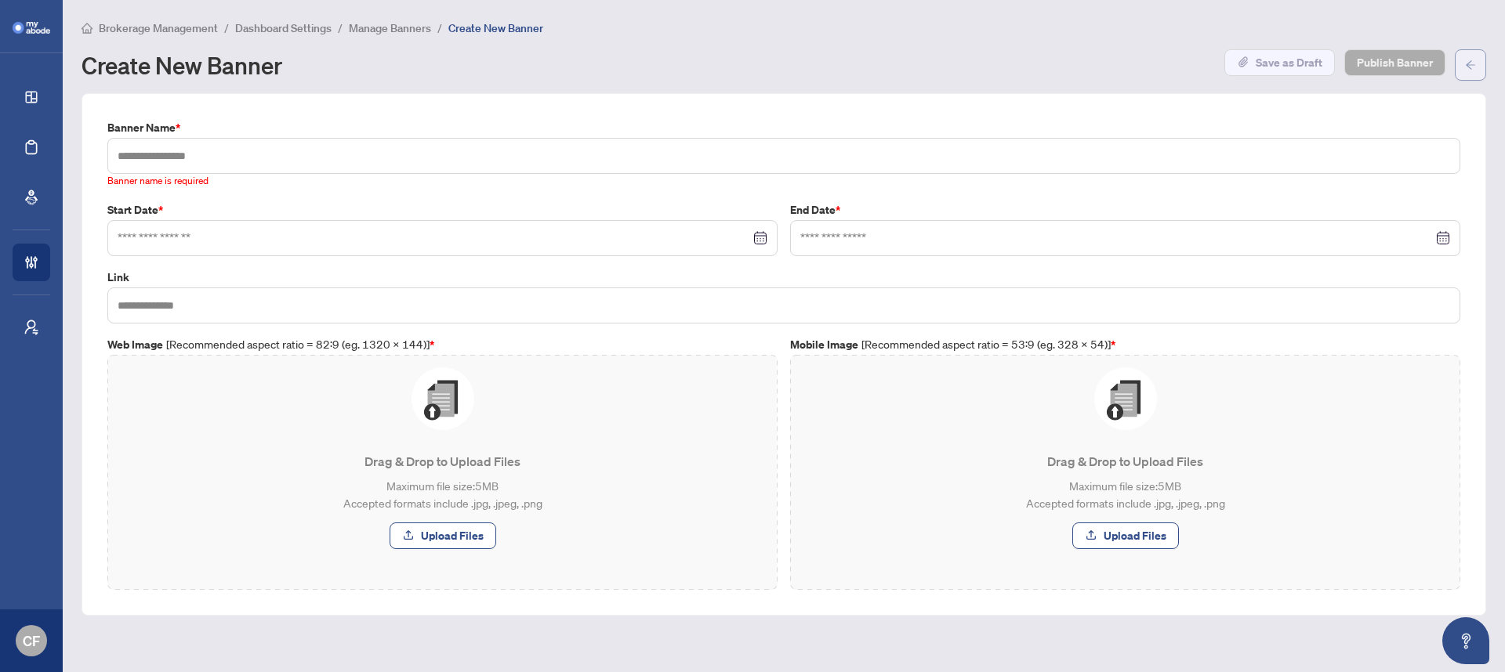
click at [1470, 72] on span "button" at bounding box center [1470, 65] width 11 height 25
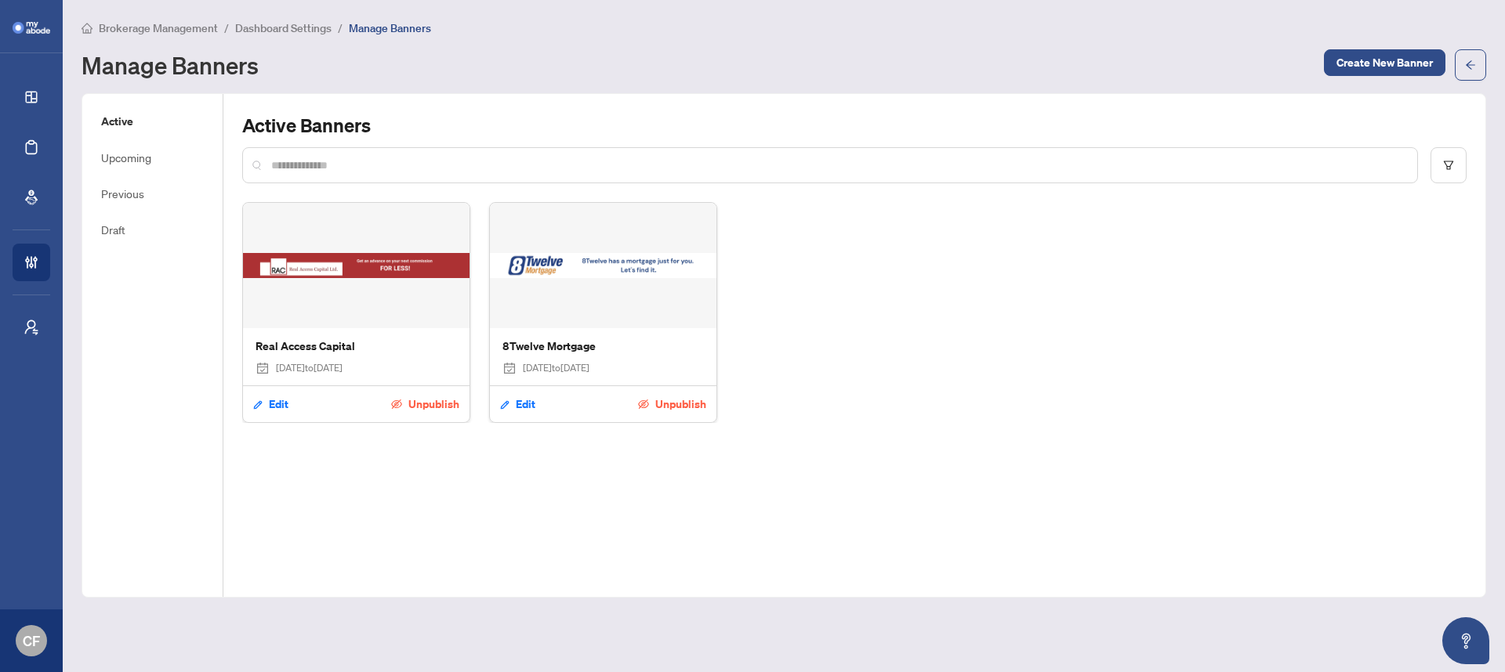
click at [281, 25] on span "Dashboard Settings" at bounding box center [283, 28] width 96 height 14
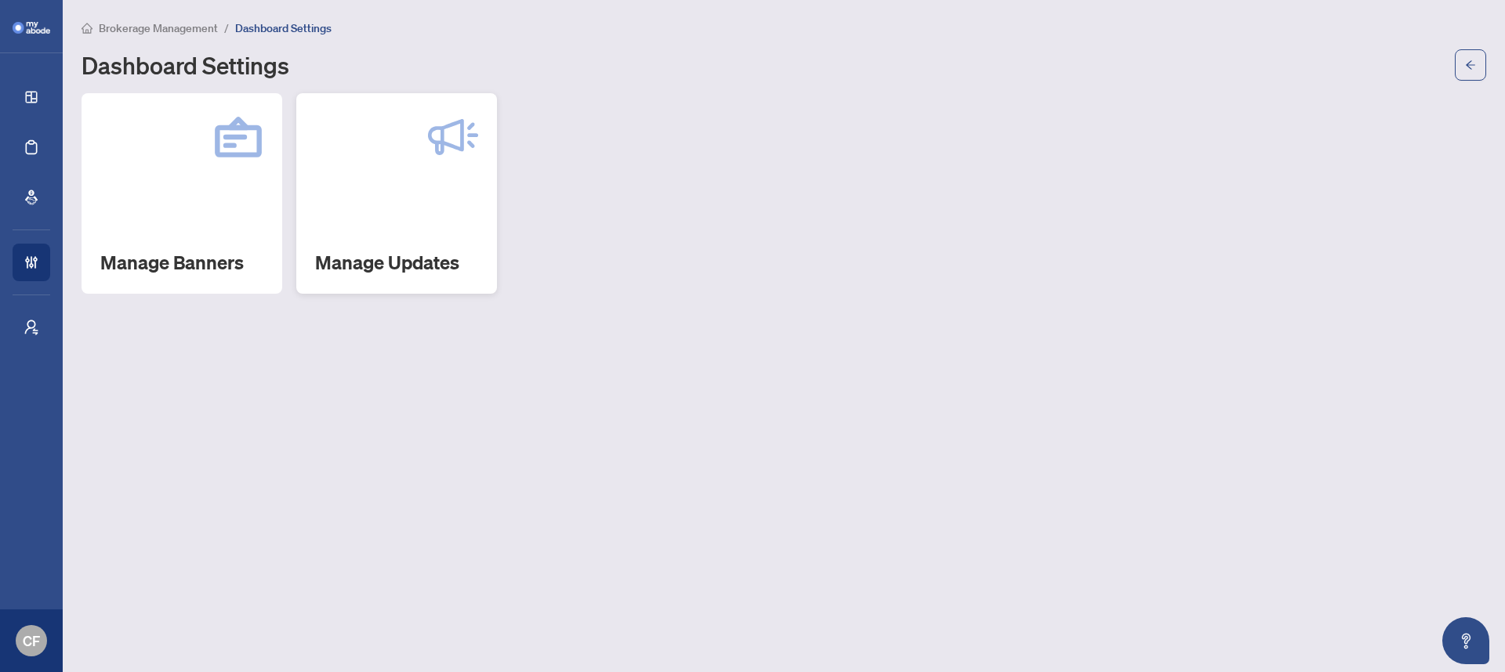
click at [328, 114] on div at bounding box center [396, 137] width 163 height 50
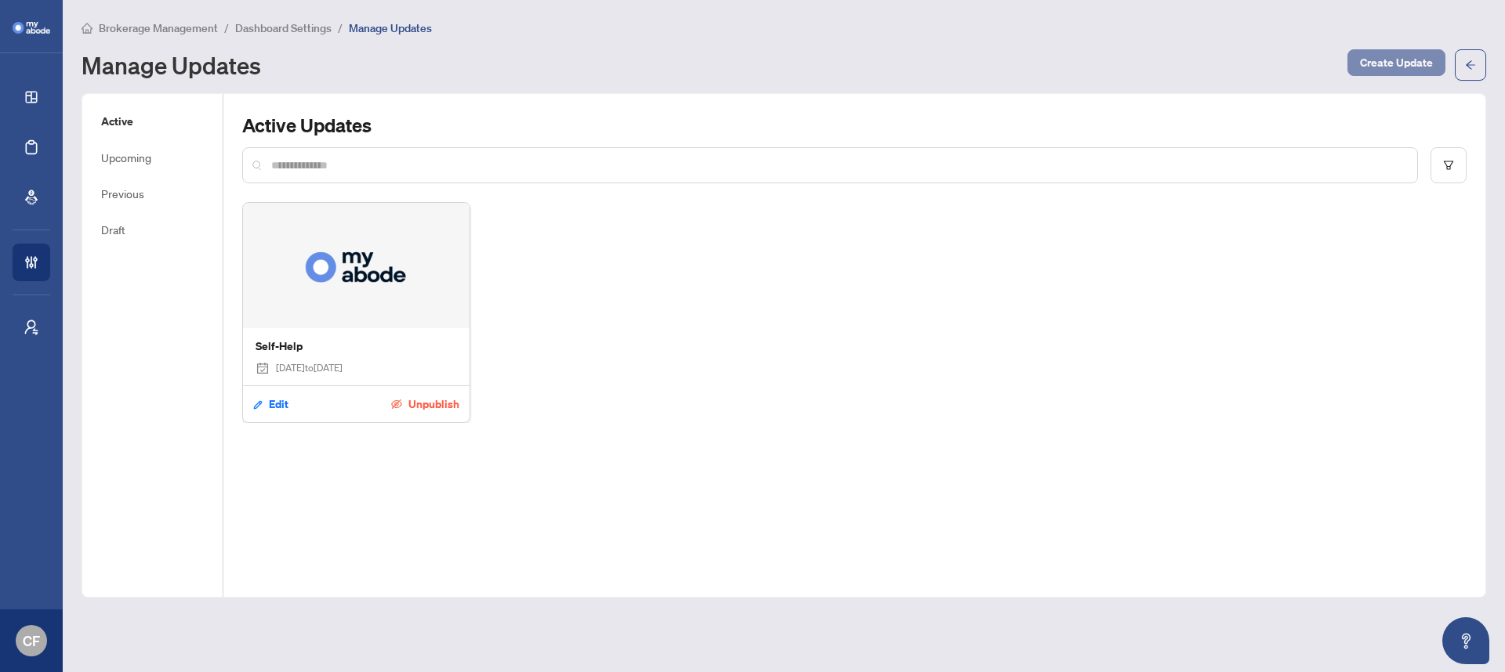
click at [1418, 50] on span "Create Update" at bounding box center [1396, 62] width 73 height 25
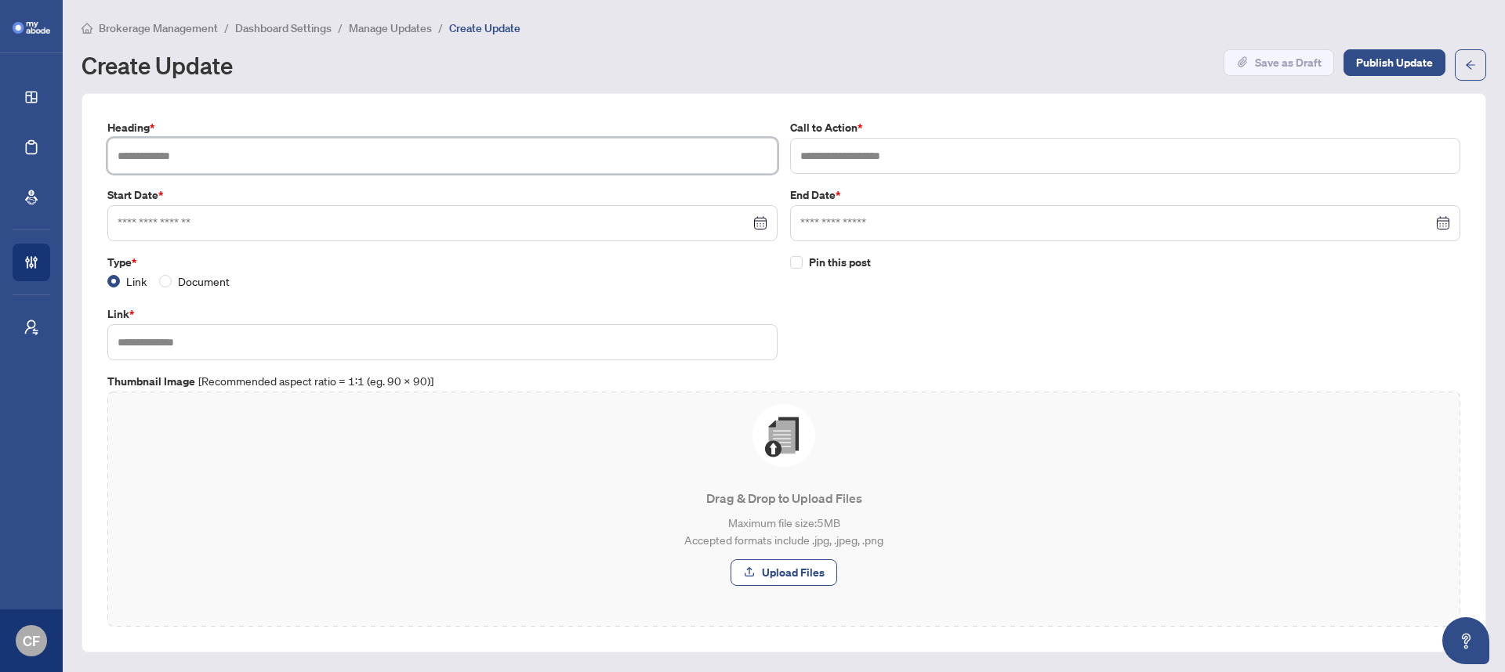
click at [280, 160] on input "text" at bounding box center [442, 156] width 670 height 36
type input "**********"
click at [832, 144] on input "text" at bounding box center [1125, 156] width 670 height 36
click at [621, 232] on div at bounding box center [442, 223] width 670 height 36
type input "**********"
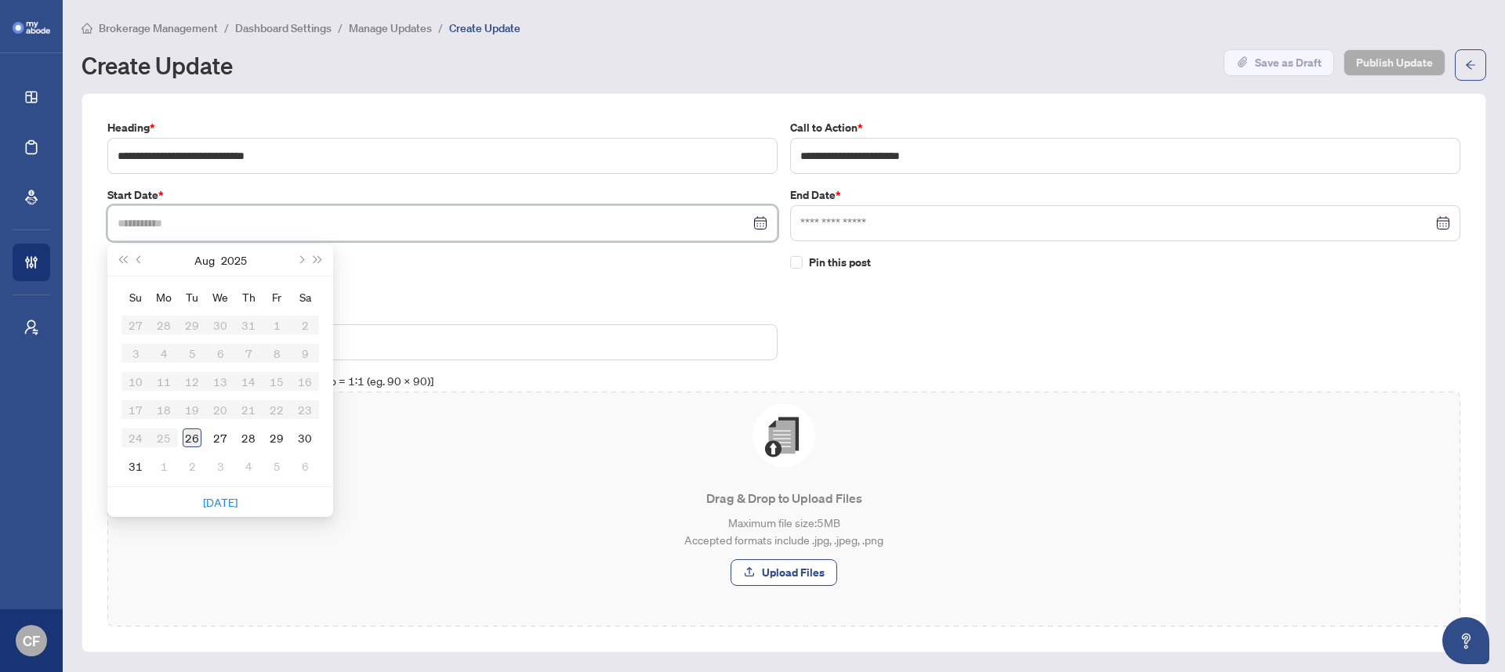
type input "**********"
click at [195, 438] on div "26" at bounding box center [192, 438] width 19 height 19
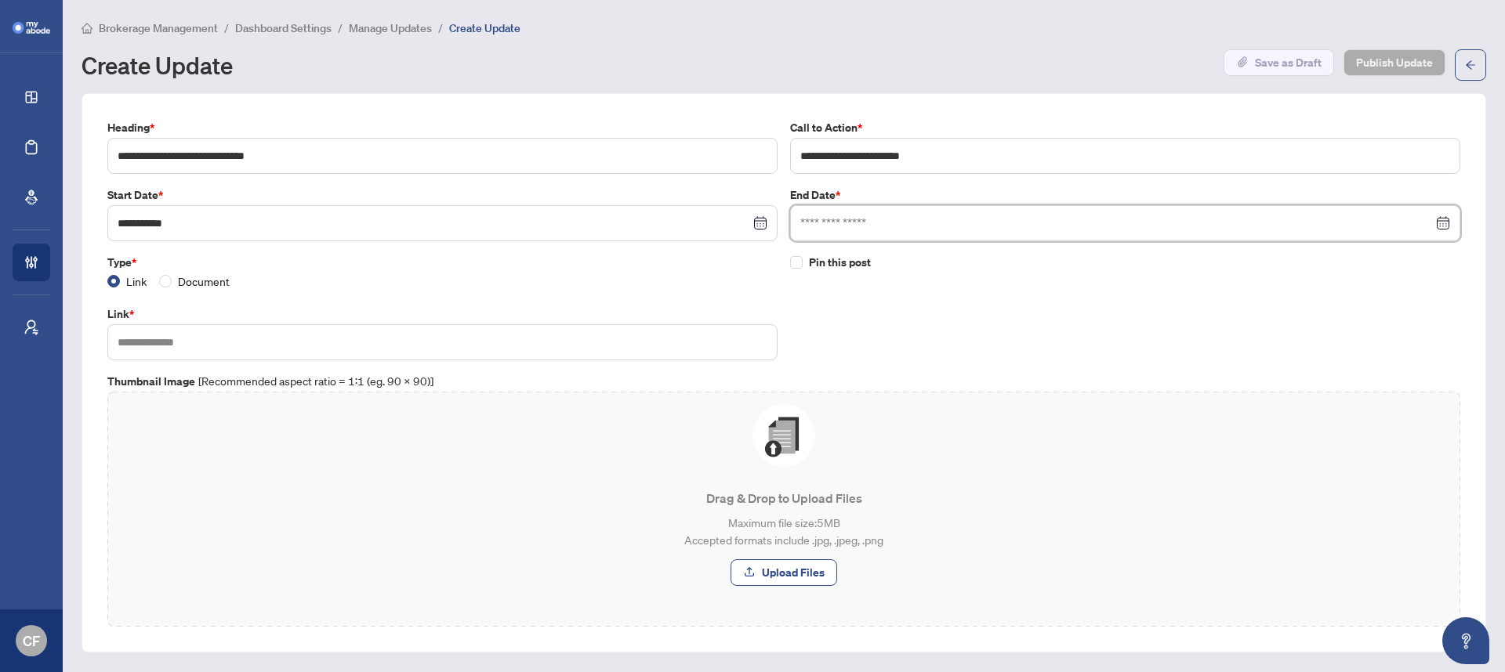
click at [844, 226] on input at bounding box center [1116, 223] width 632 height 17
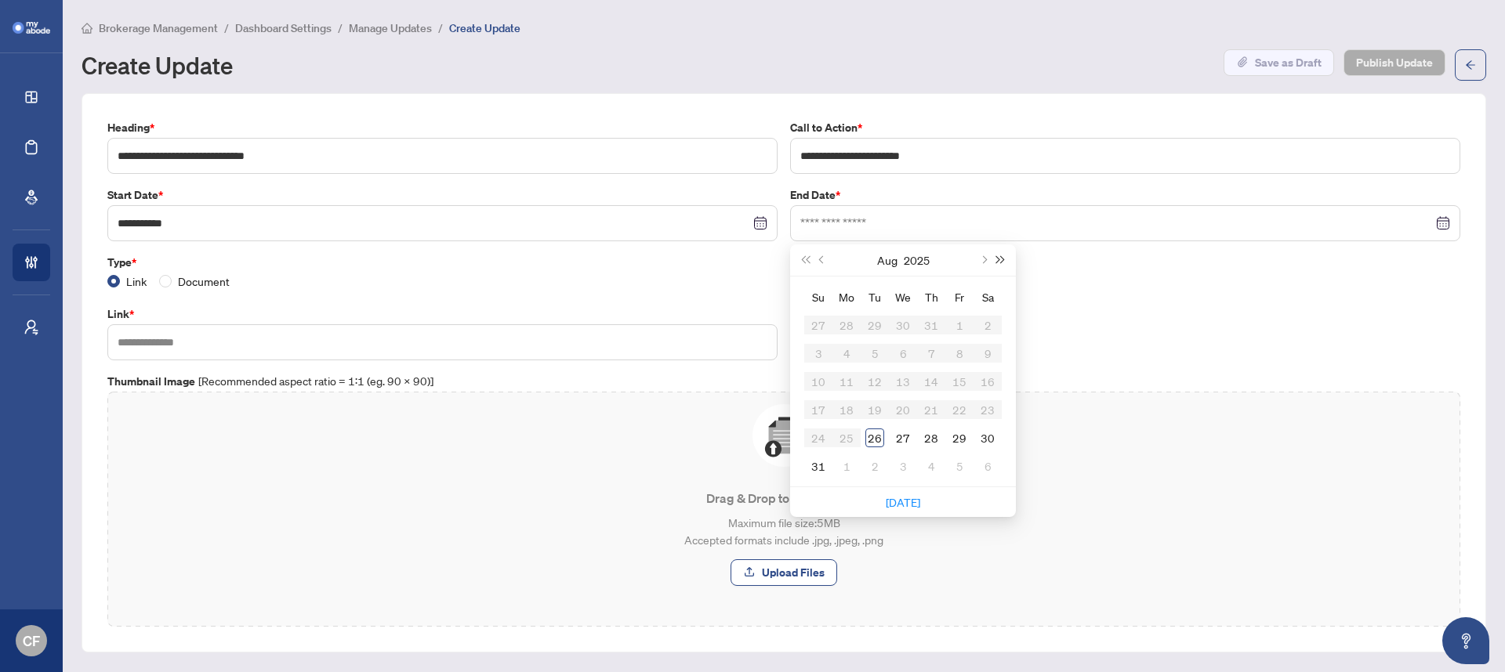
click at [1001, 257] on button "Next year (Control + right)" at bounding box center [1000, 260] width 17 height 31
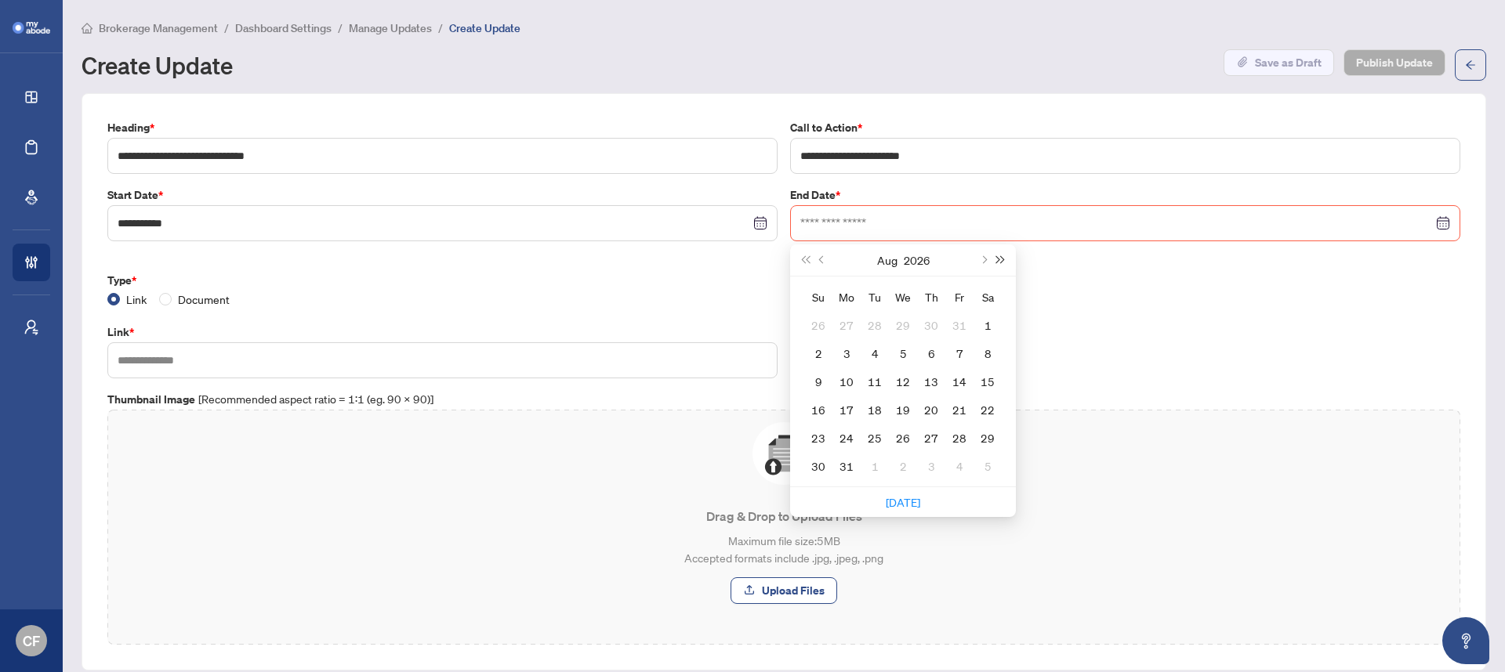
click at [1001, 257] on button "Next year (Control + right)" at bounding box center [1000, 260] width 17 height 31
type input "**********"
click at [822, 325] on td "1" at bounding box center [818, 325] width 28 height 28
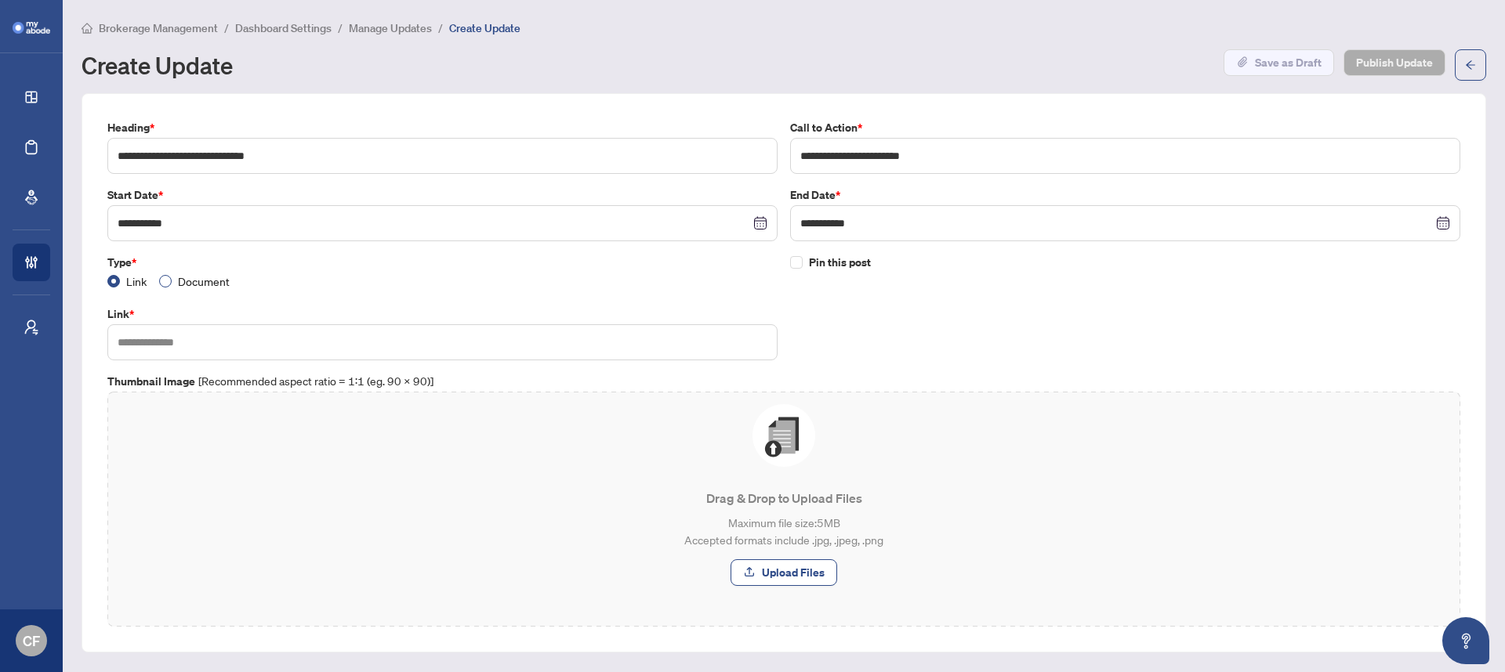
click at [208, 279] on span "Document" at bounding box center [204, 281] width 64 height 17
click at [767, 342] on button "button" at bounding box center [754, 342] width 25 height 25
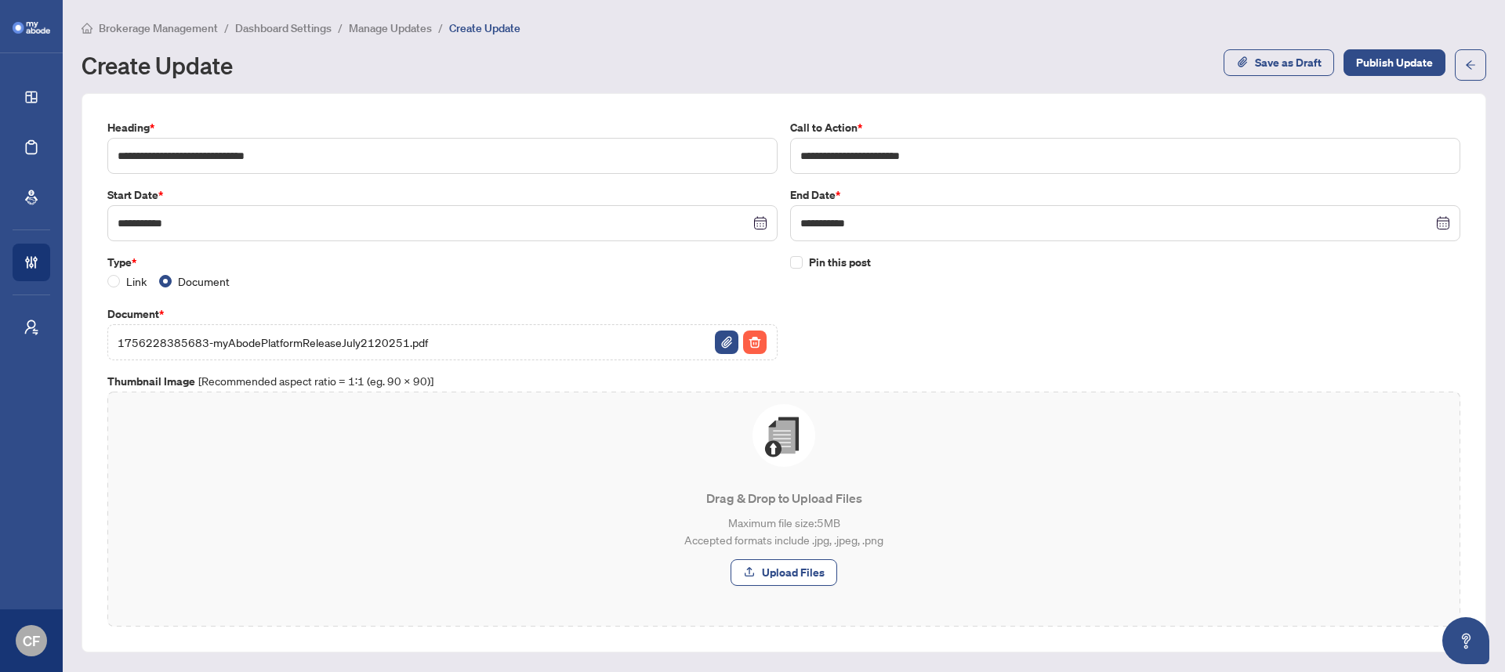
click at [777, 587] on span "Drag & Drop to Upload Files Maximum file size: 5 MB Accepted formats include .j…" at bounding box center [783, 495] width 1353 height 207
click at [781, 571] on span "Upload Files" at bounding box center [793, 572] width 63 height 25
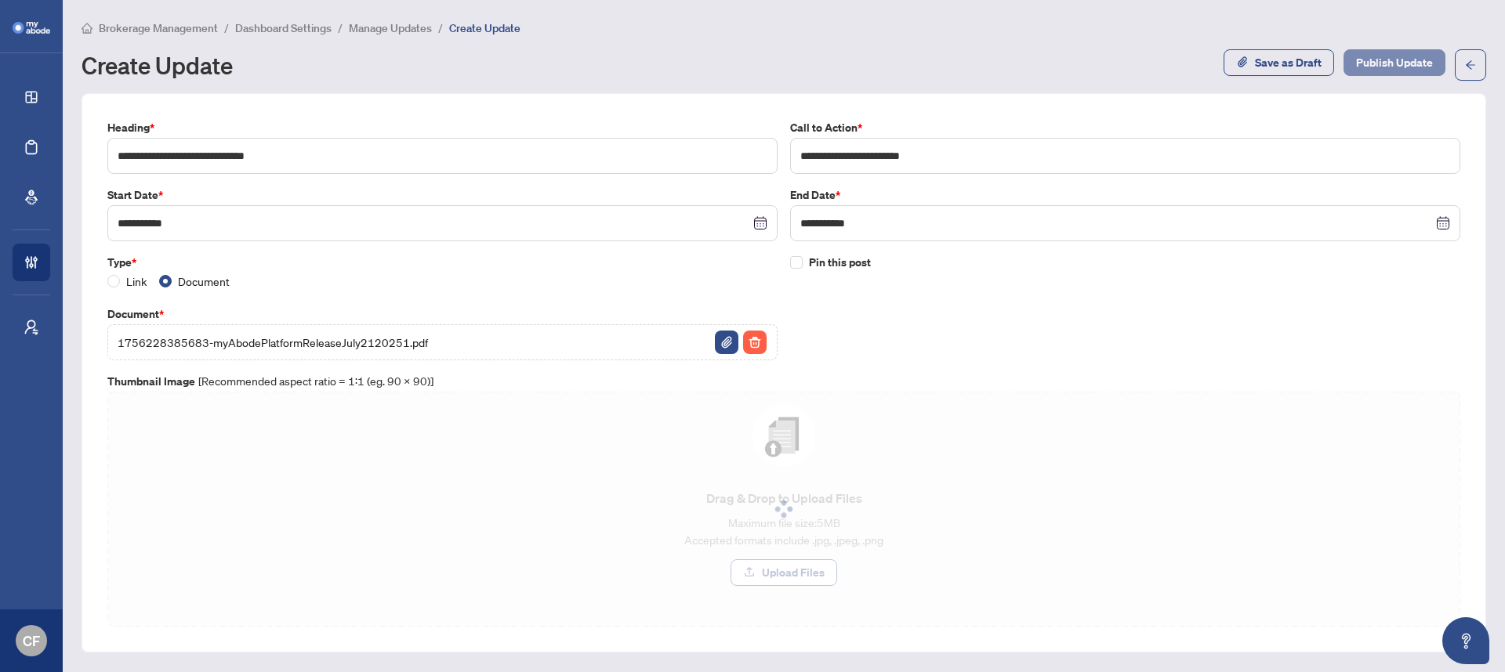
click at [1424, 61] on span "Publish Update" at bounding box center [1394, 62] width 77 height 25
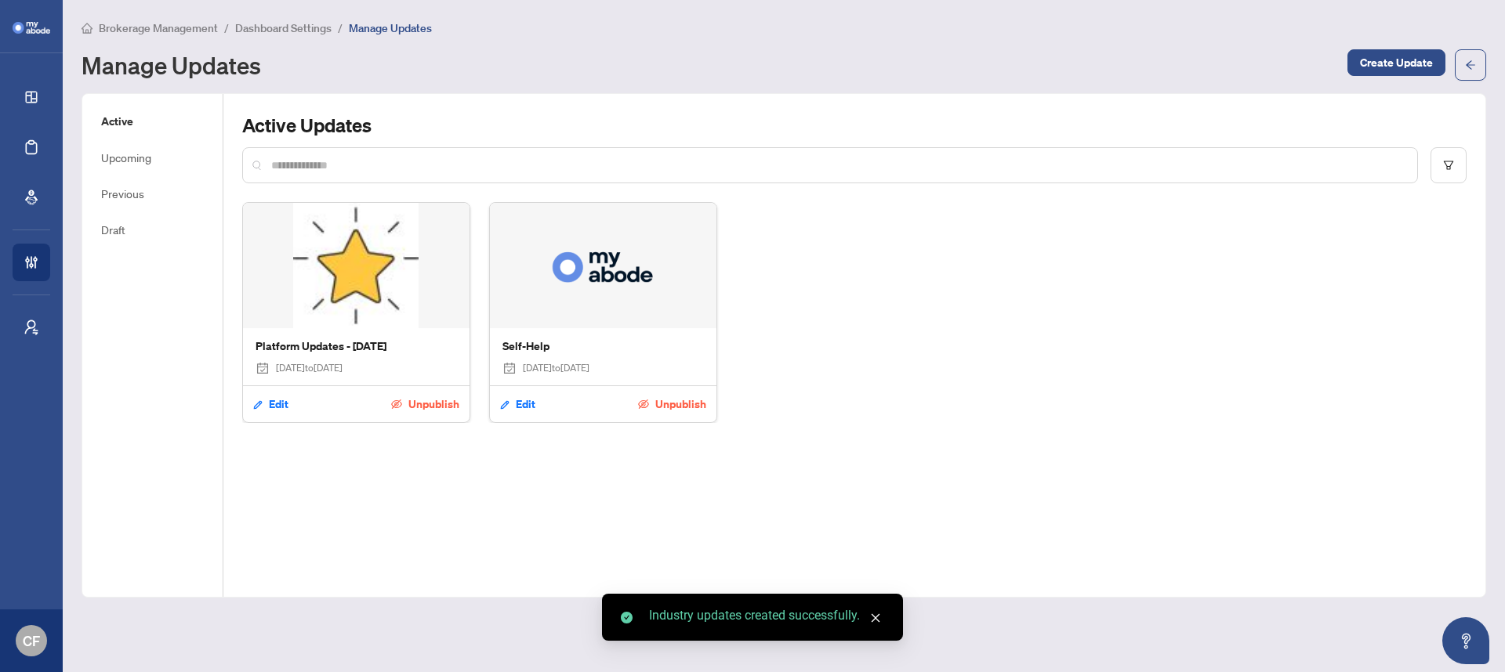
click at [266, 39] on div "Brokerage Management / Dashboard Settings / Manage Updates Manage Updates Creat…" at bounding box center [784, 50] width 1405 height 62
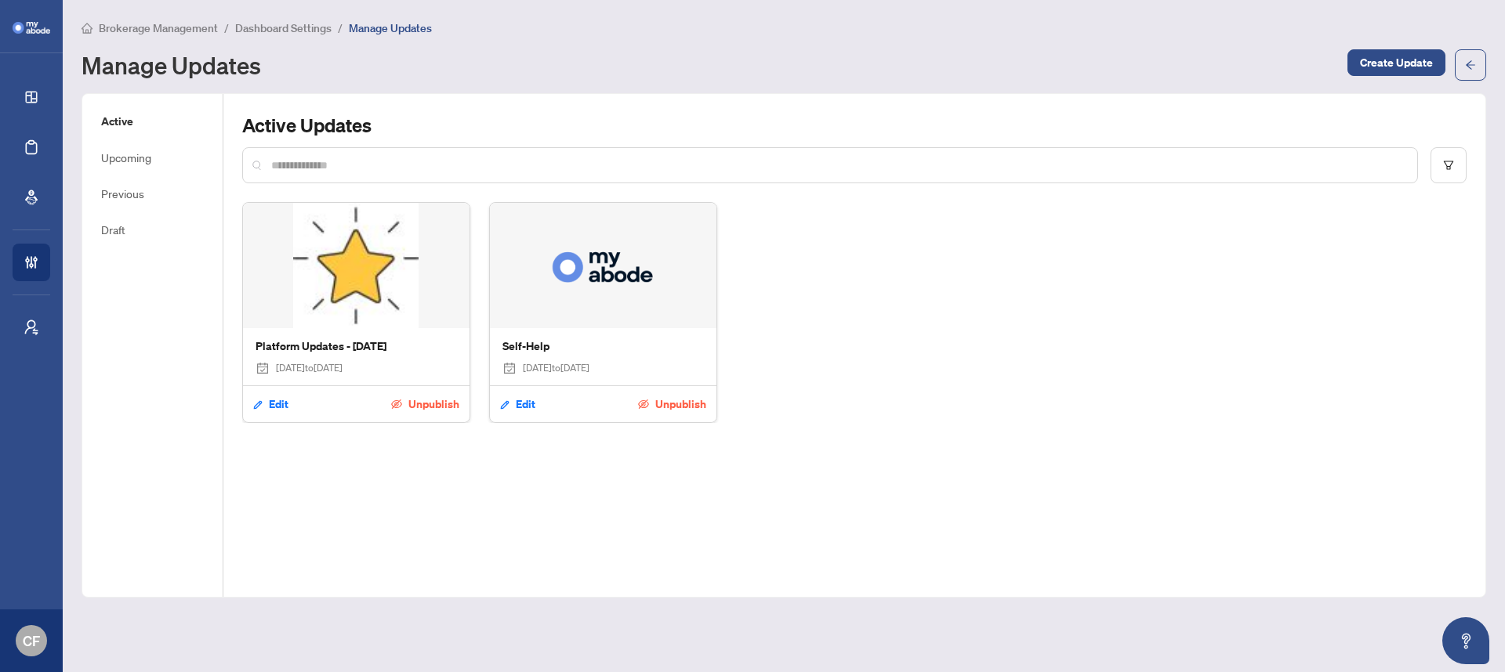
click at [274, 36] on div "Brokerage Management / Dashboard Settings / Manage Updates Manage Updates Creat…" at bounding box center [784, 50] width 1405 height 62
click at [526, 407] on span "Edit" at bounding box center [526, 404] width 20 height 25
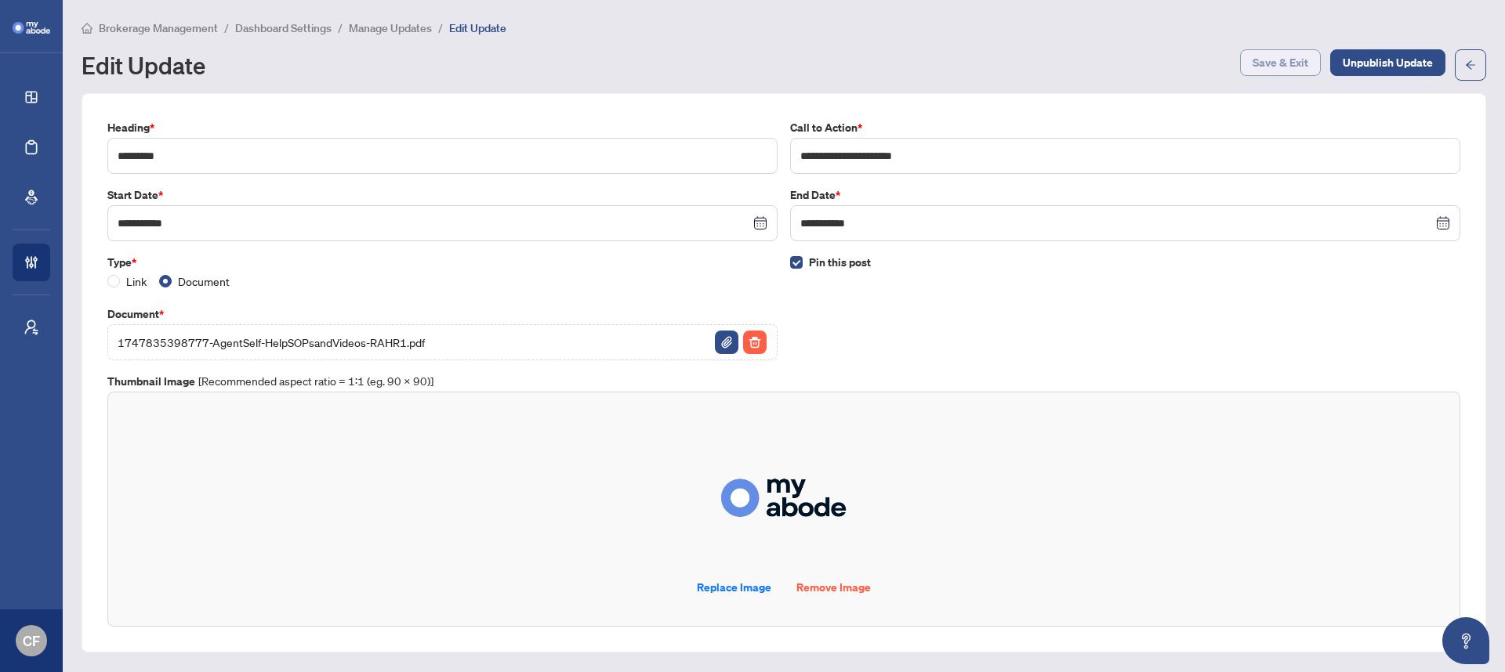
click at [1273, 70] on span "Save & Exit" at bounding box center [1280, 62] width 56 height 25
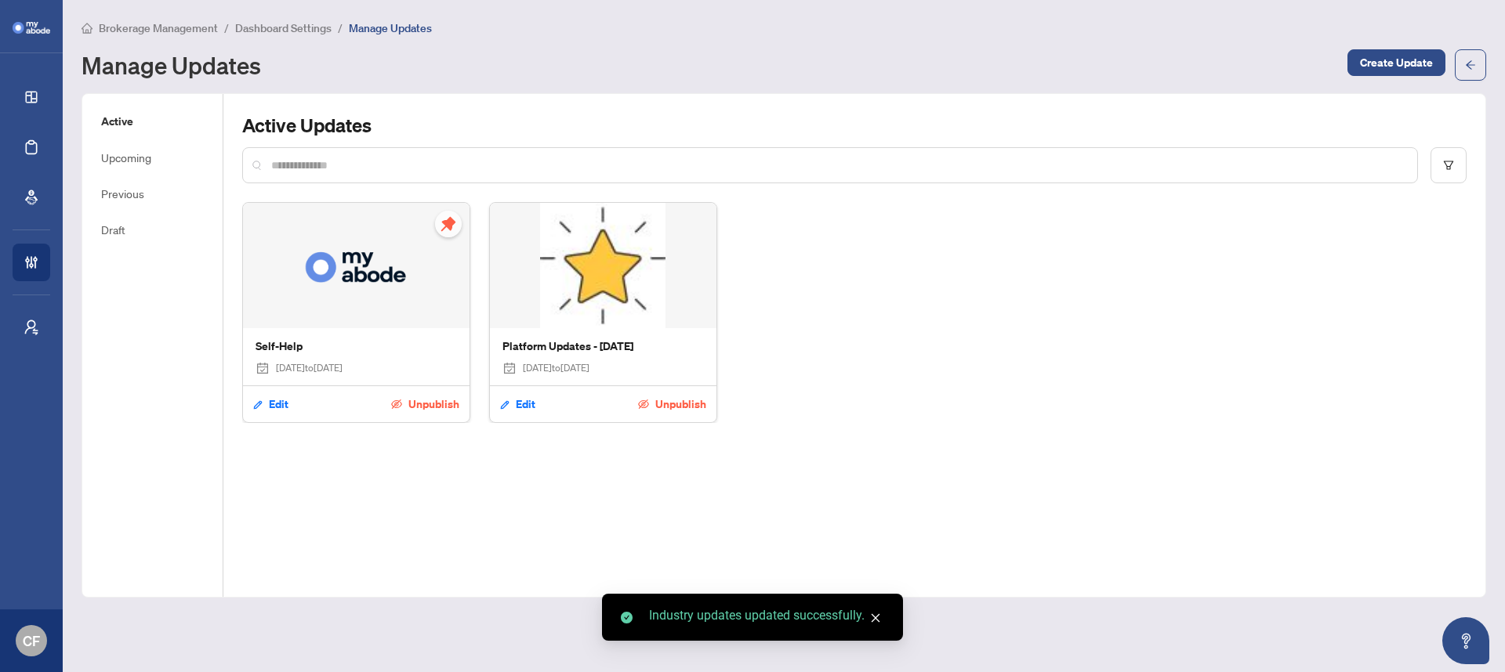
click at [188, 27] on span "Brokerage Management" at bounding box center [158, 28] width 119 height 14
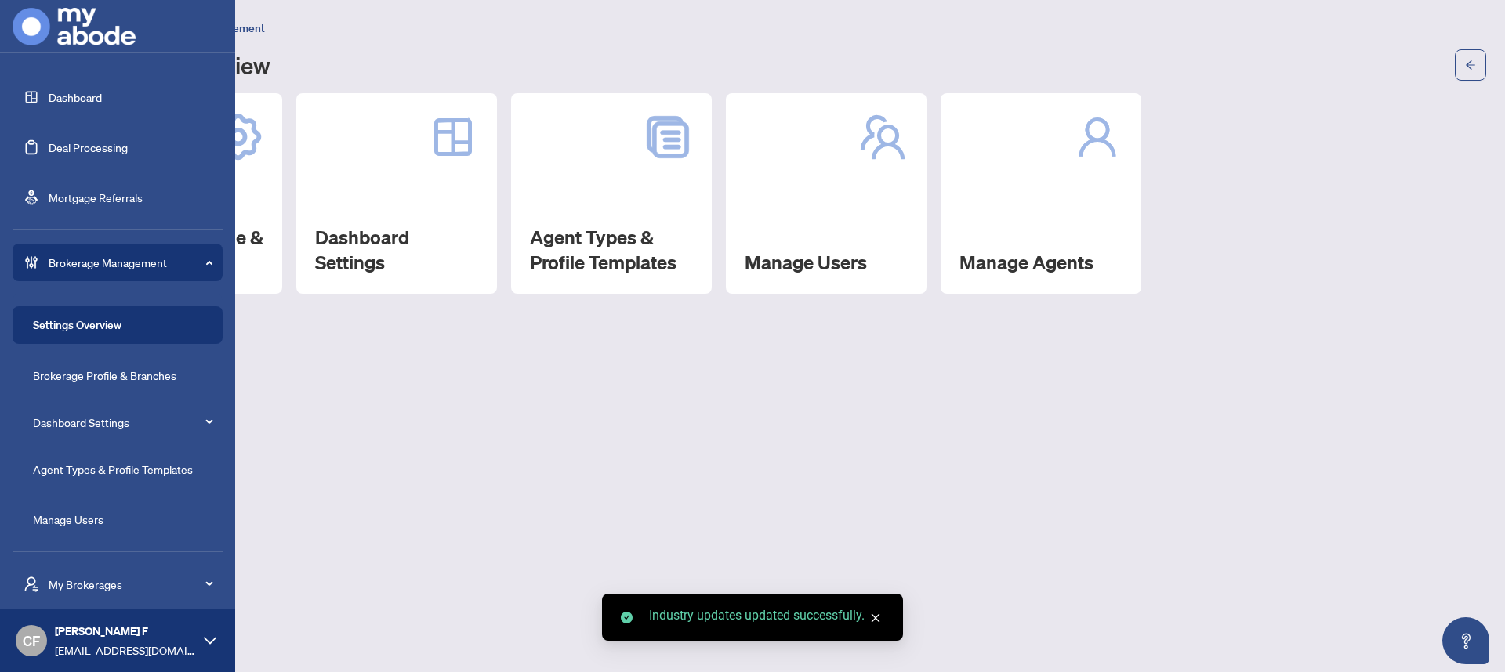
click at [49, 95] on link "Dashboard" at bounding box center [75, 97] width 53 height 14
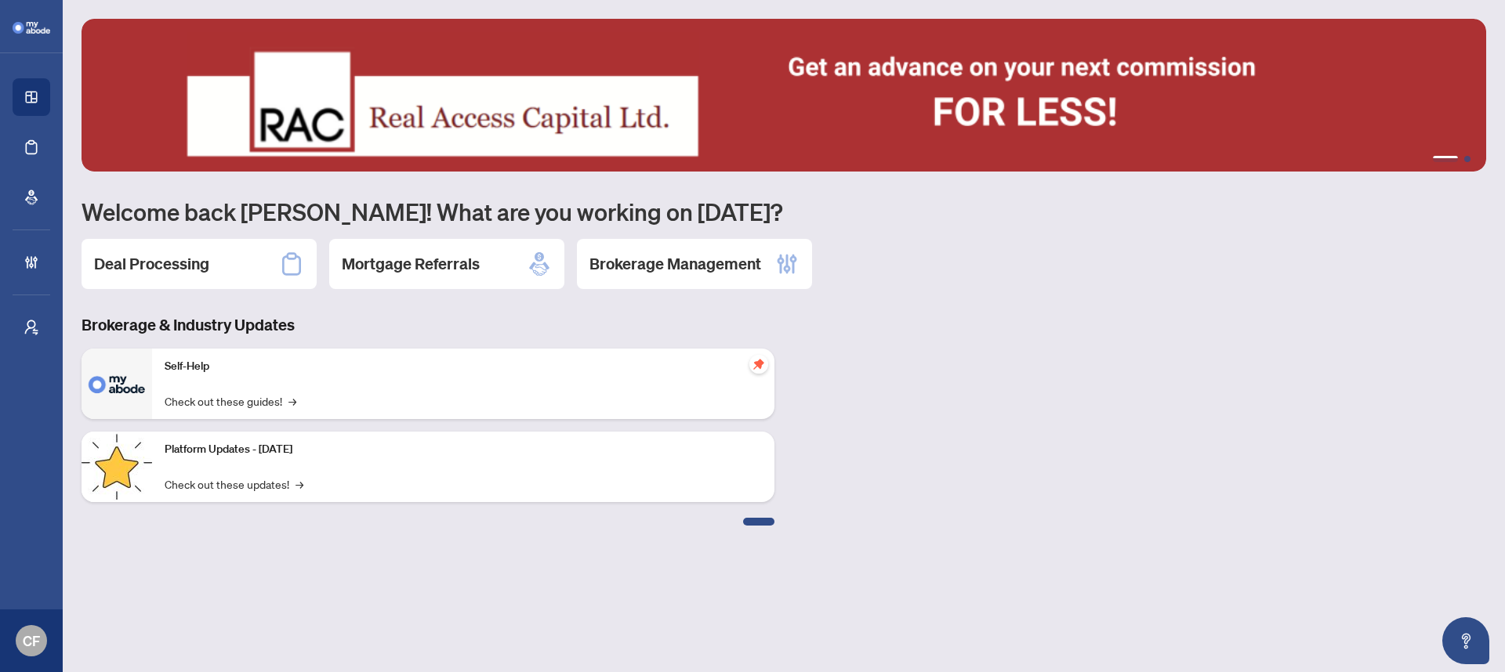
click at [1468, 159] on button "2" at bounding box center [1467, 159] width 6 height 6
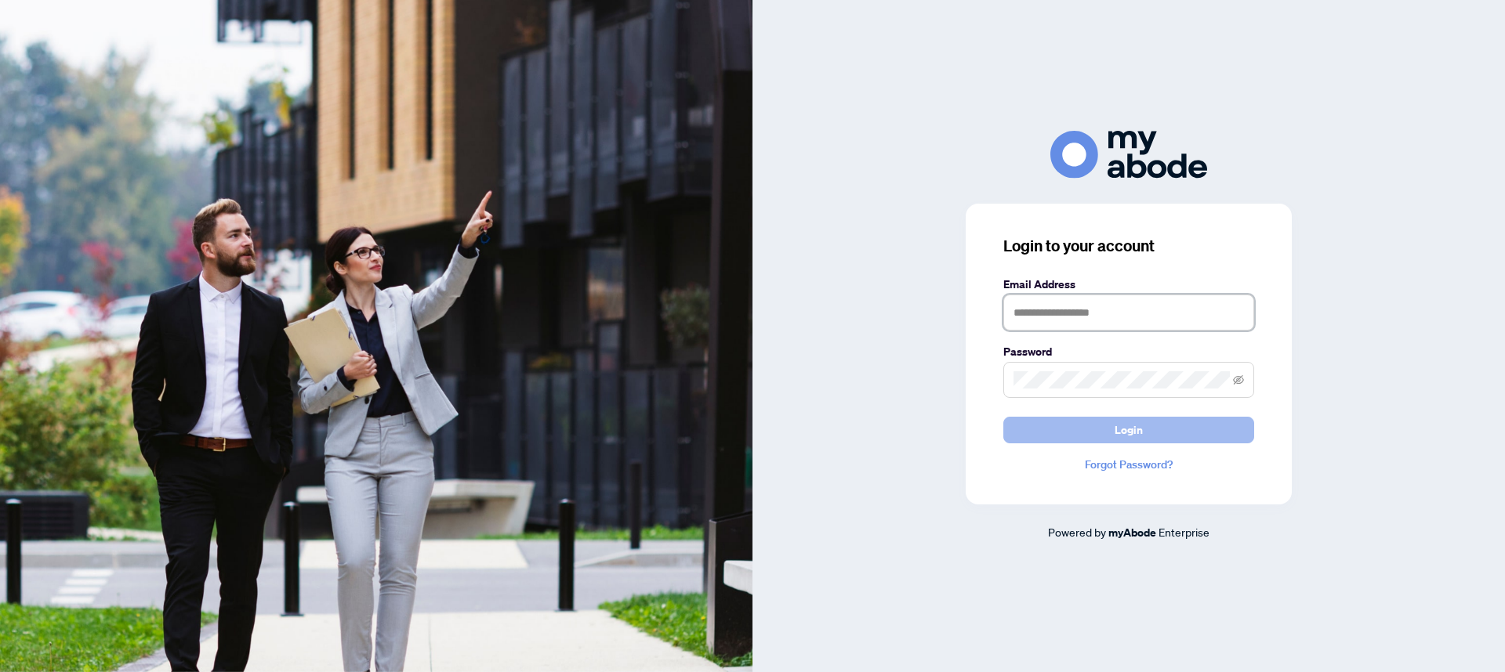
type input "**********"
click at [1129, 433] on span "Login" at bounding box center [1129, 430] width 28 height 25
